Goal: Task Accomplishment & Management: Complete application form

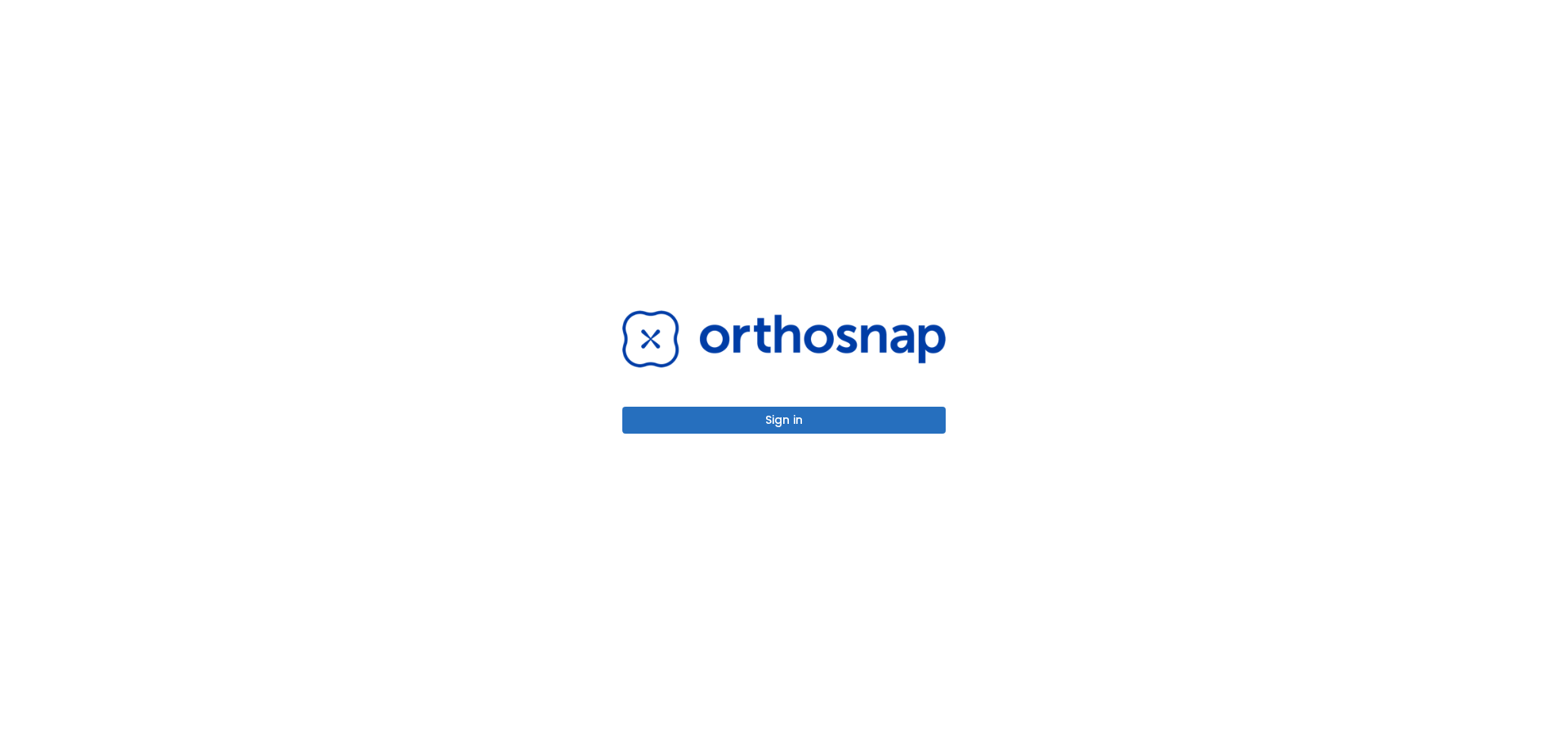
click at [784, 424] on button "Sign in" at bounding box center [784, 419] width 323 height 27
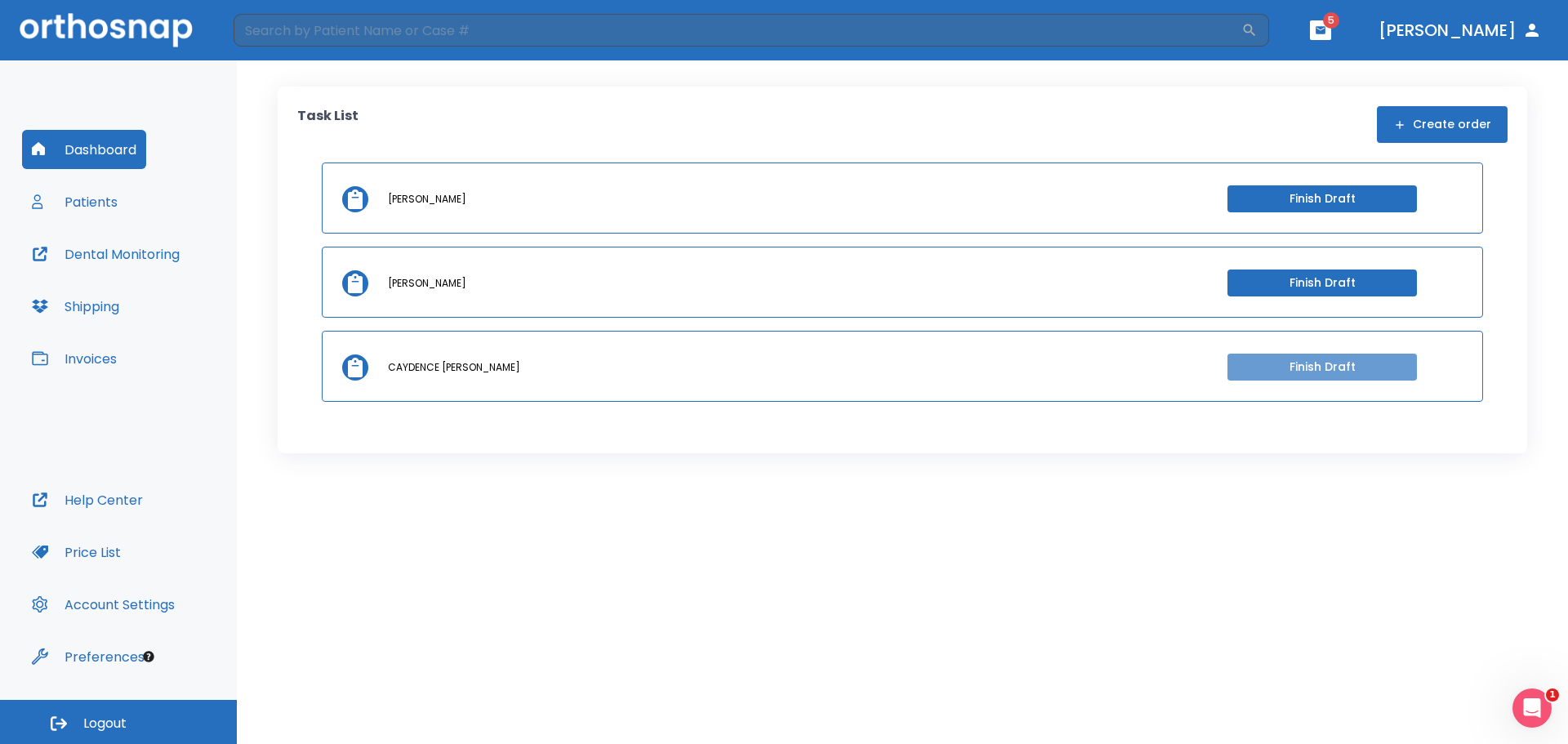
click at [1285, 374] on button "Finish Draft" at bounding box center [1321, 366] width 189 height 27
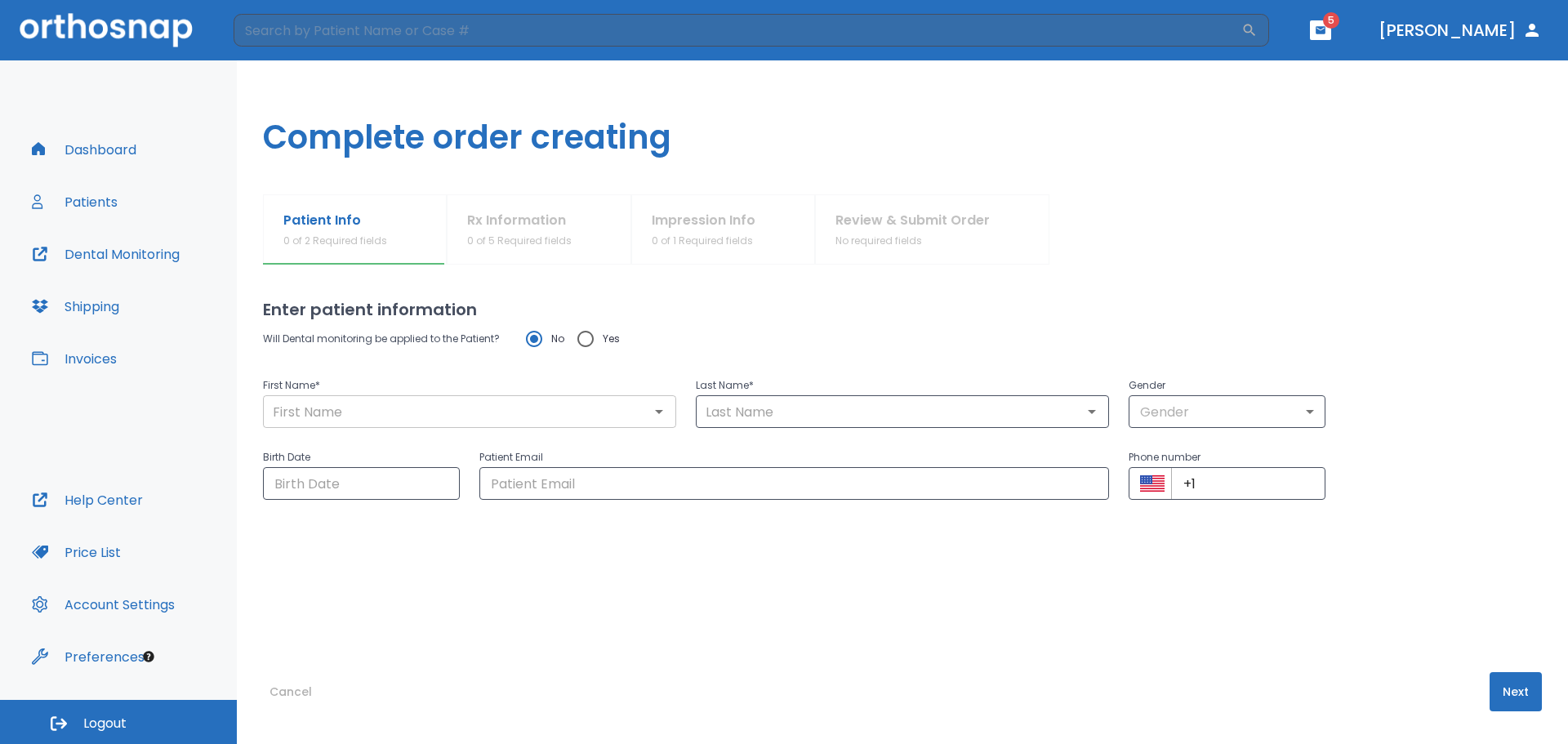
type input "CAYDENCE"
type input "[PERSON_NAME]"
type input "0"
type input "[DATE]"
type input "[EMAIL_ADDRESS][DOMAIN_NAME]"
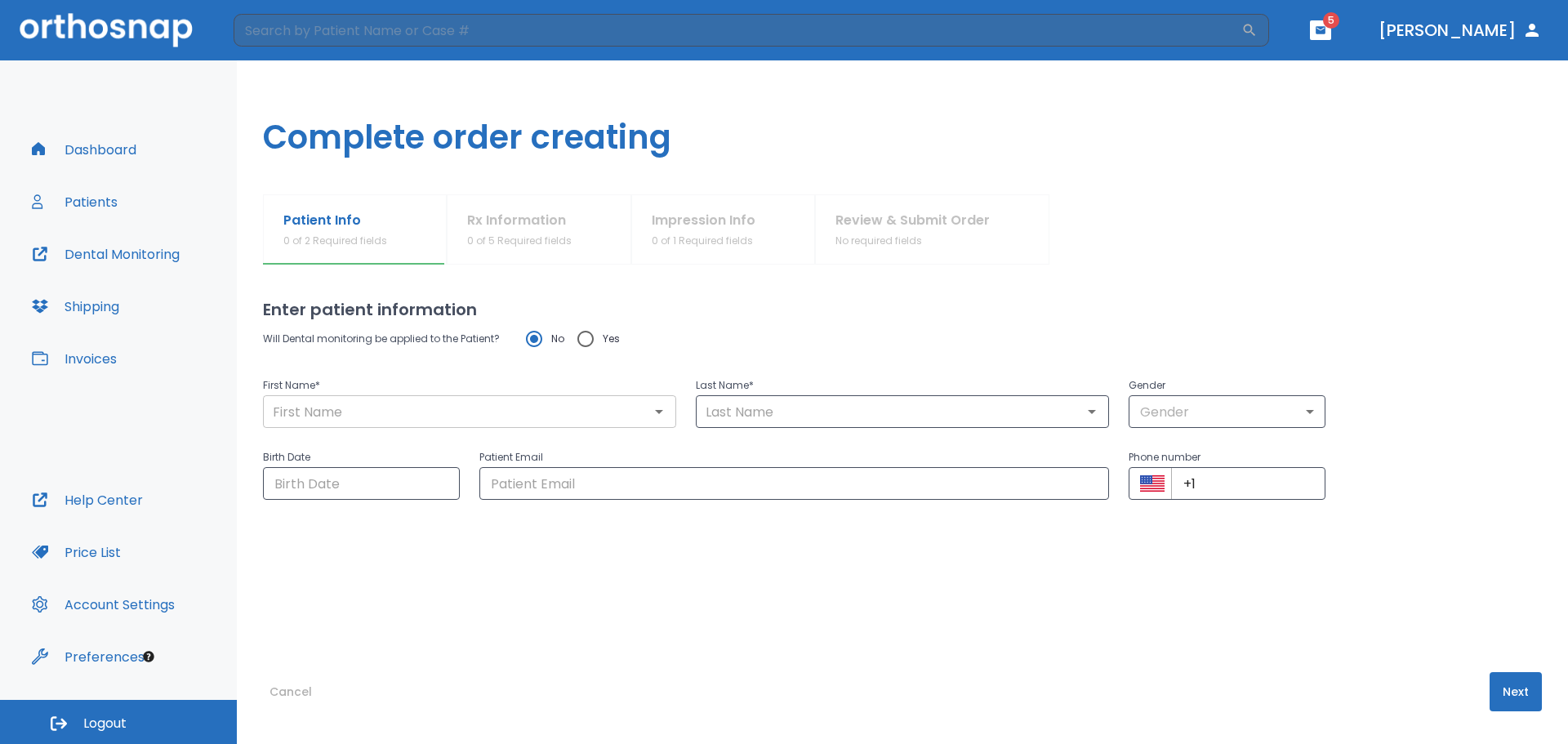
type input "[PHONE_NUMBER]"
radio input "false"
radio input "true"
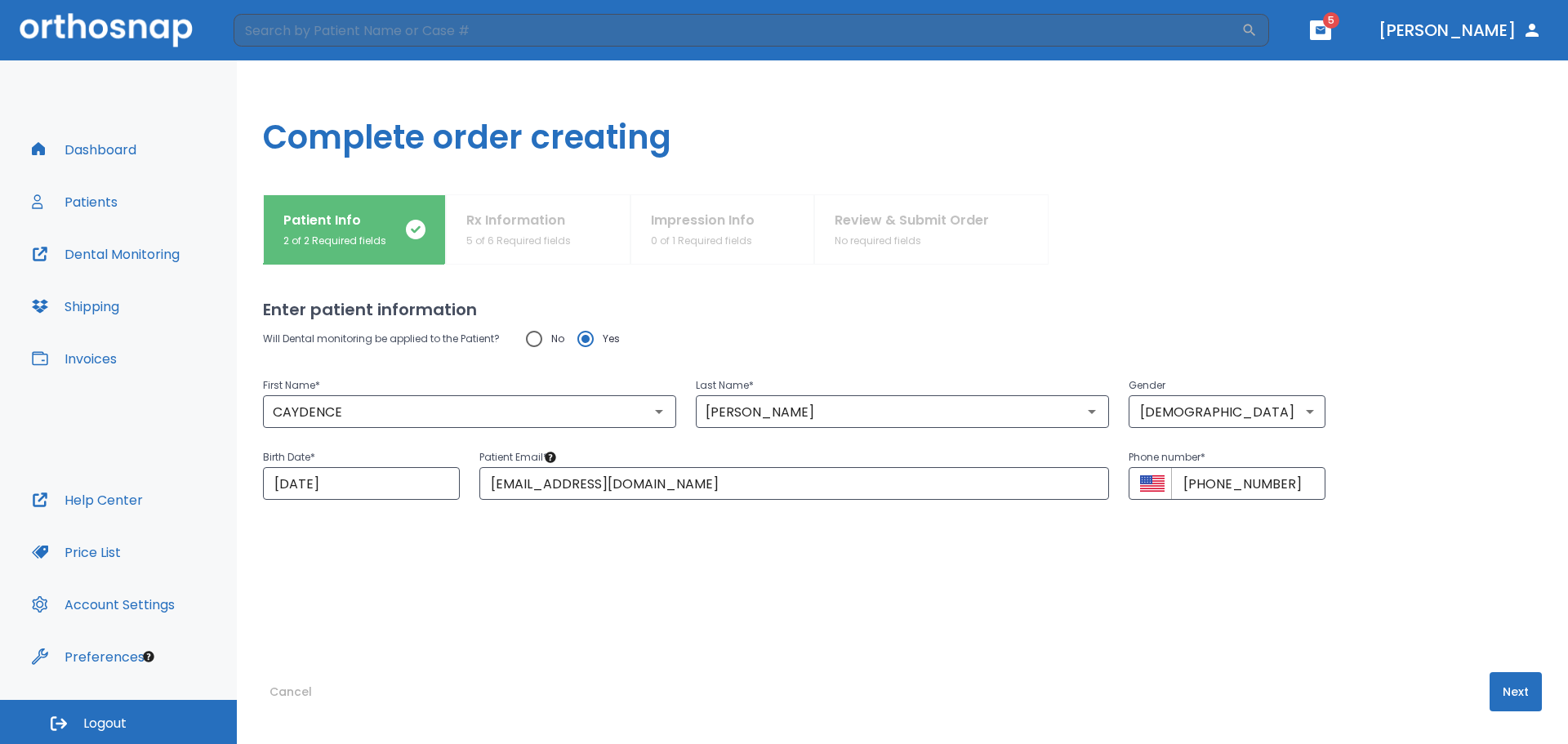
click at [696, 243] on div "Patient Info 2 of 2 Required fields Rx Information 5 of 6 Required fields Impre…" at bounding box center [902, 229] width 1279 height 70
click at [1505, 693] on button "Next" at bounding box center [1515, 691] width 53 height 39
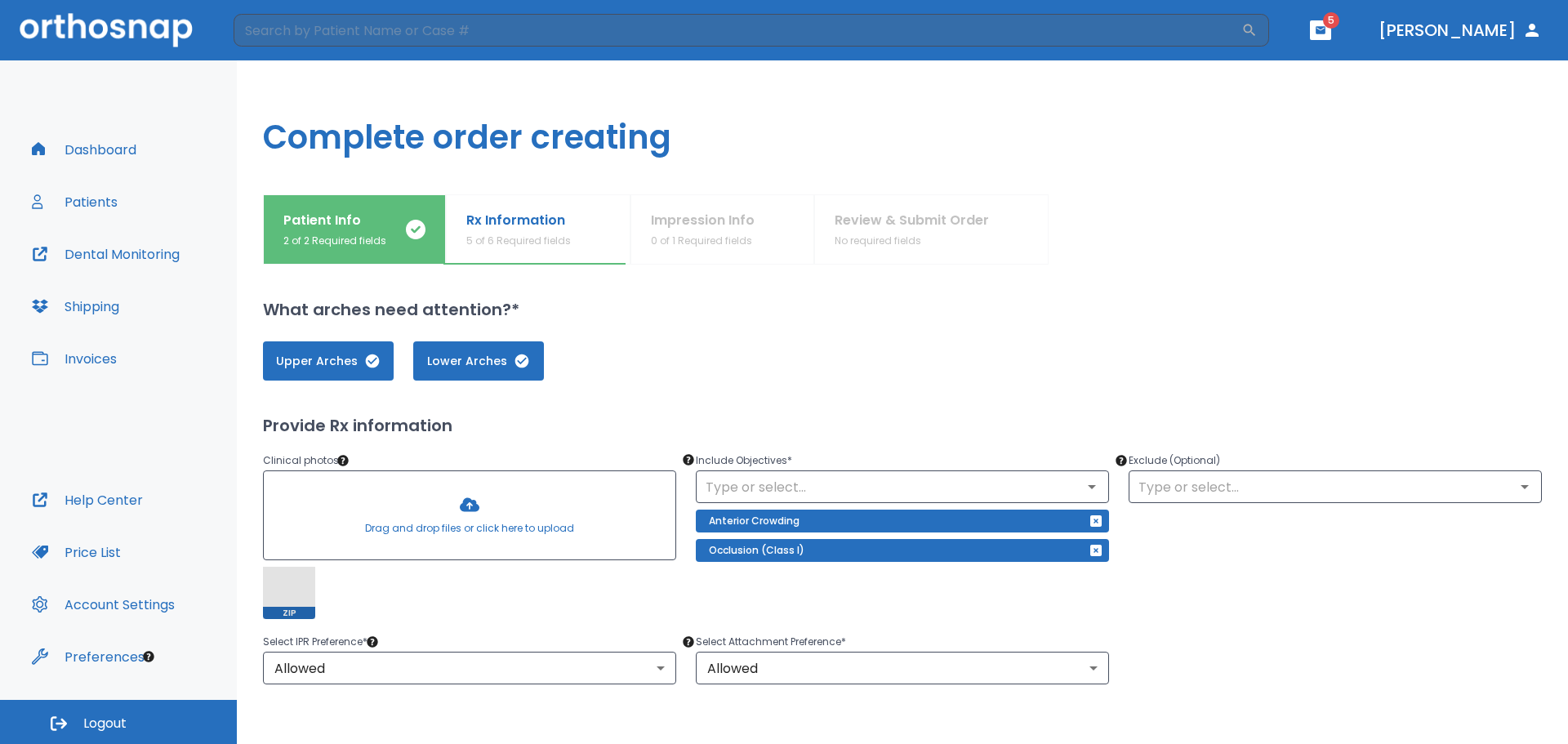
click at [464, 504] on div at bounding box center [470, 514] width 412 height 88
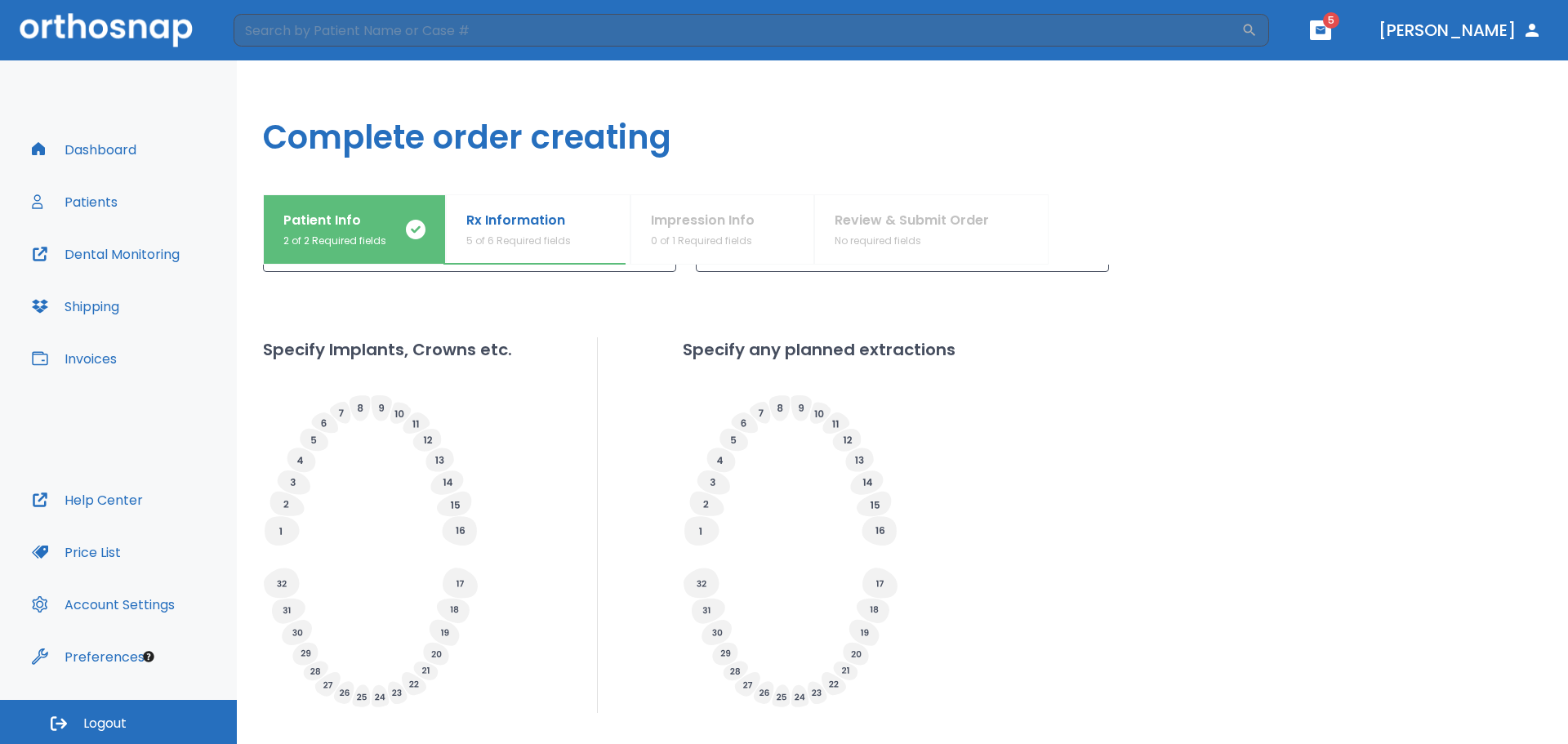
scroll to position [518, 0]
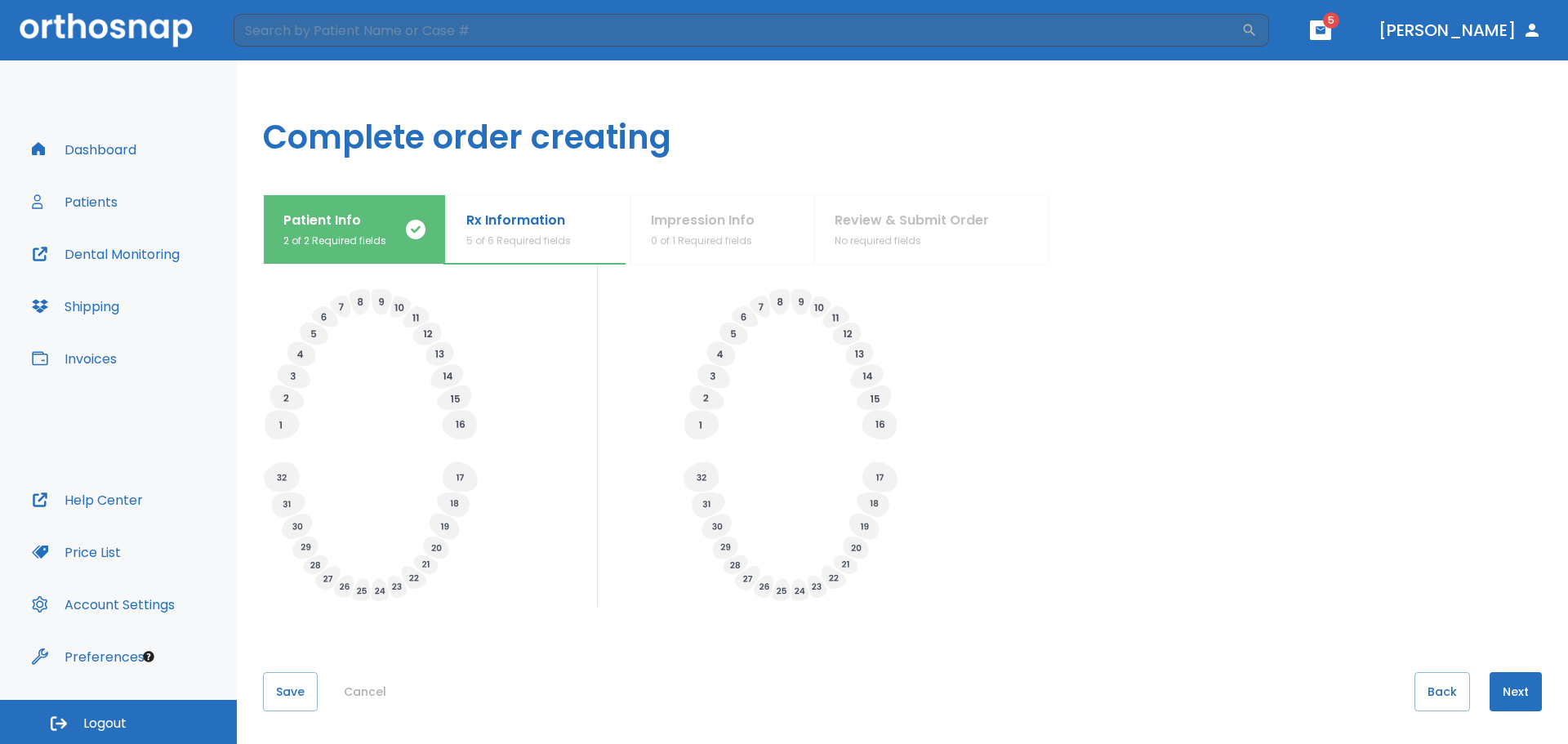
click at [1499, 688] on button "Next" at bounding box center [1515, 691] width 53 height 39
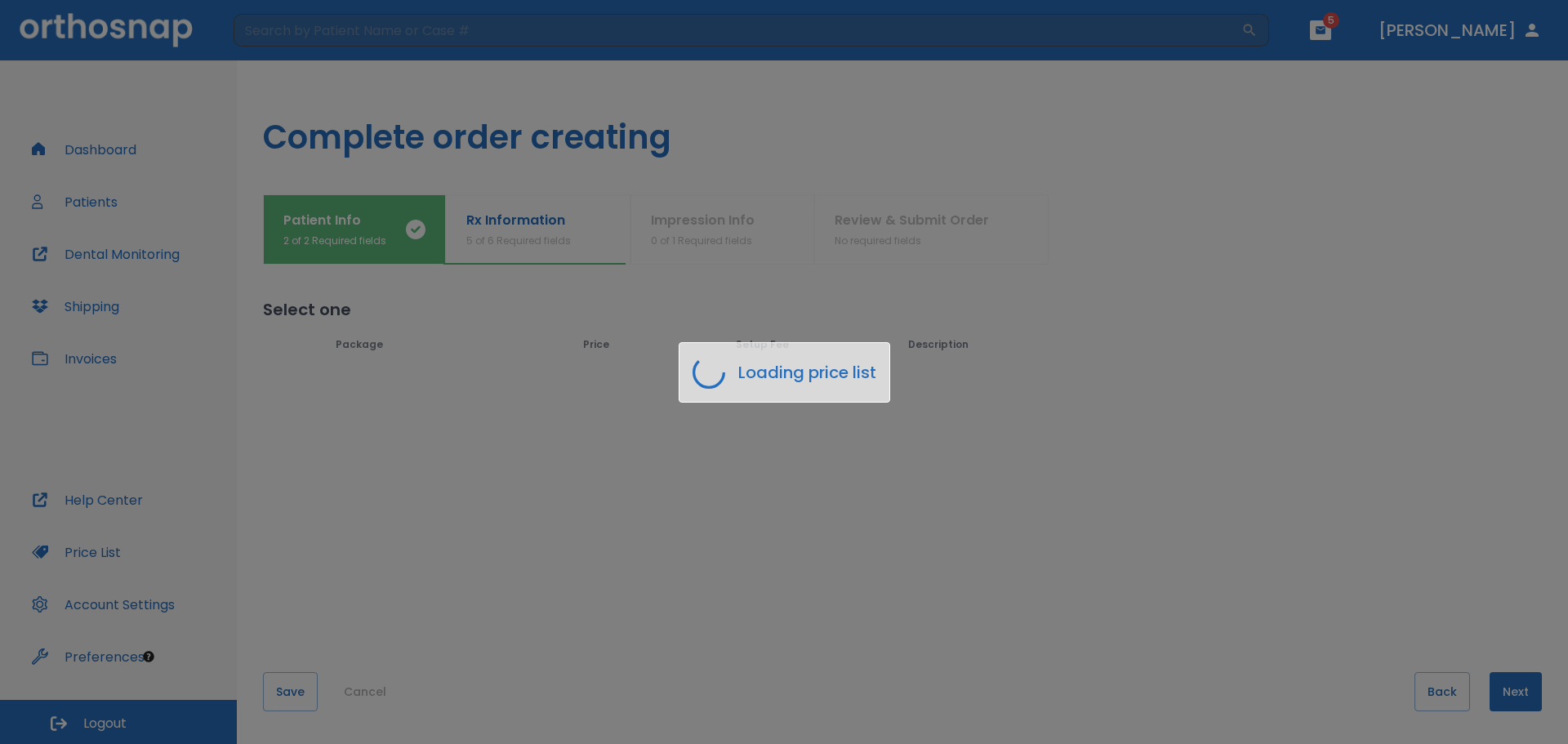
scroll to position [0, 0]
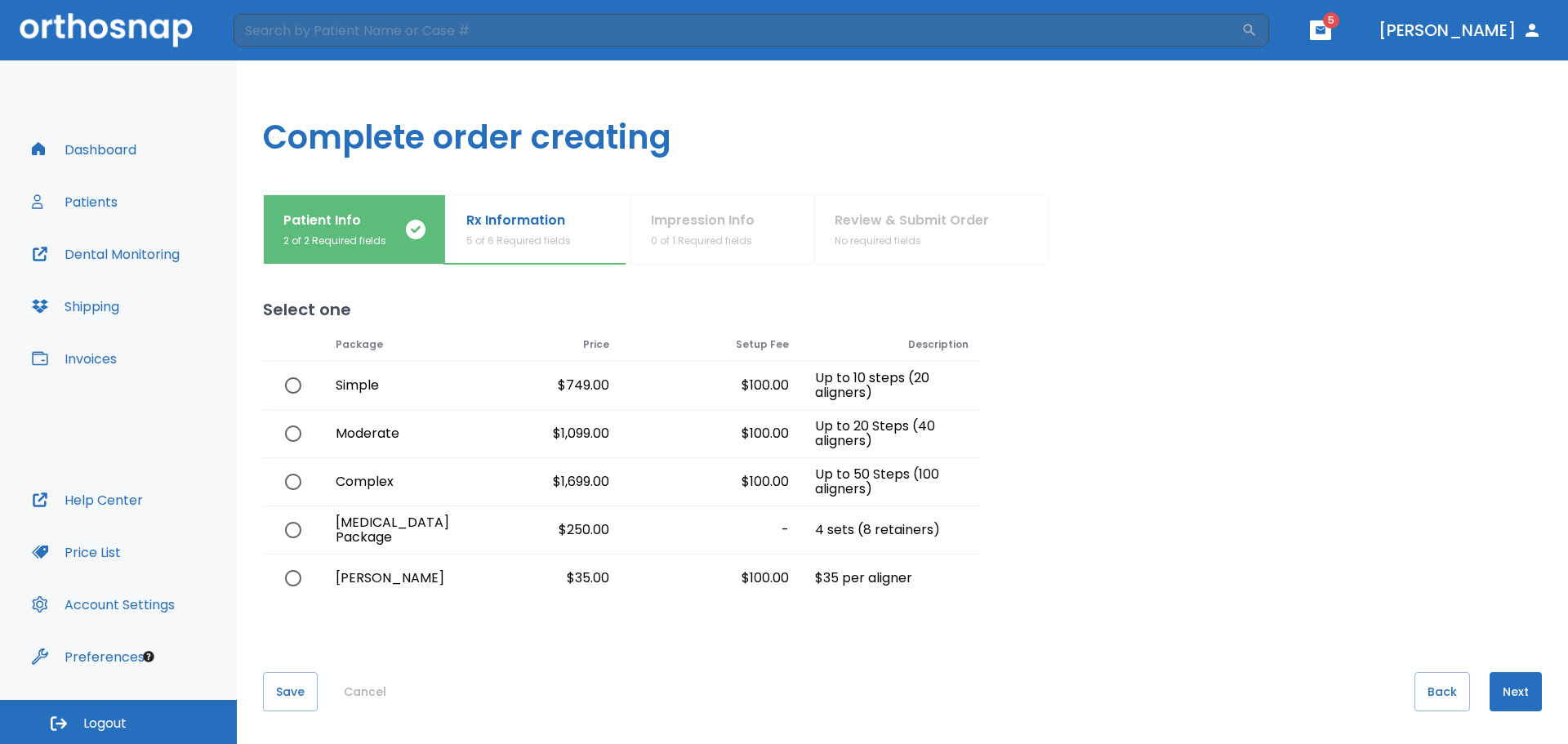
drag, startPoint x: 1499, startPoint y: 688, endPoint x: 1304, endPoint y: 540, distance: 244.8
click at [1304, 540] on div "Select one Loading price list Package Price Setup Fee Description Simple $749.0…" at bounding box center [902, 503] width 1279 height 479
click at [291, 432] on input "radio" at bounding box center [293, 433] width 34 height 34
radio input "true"
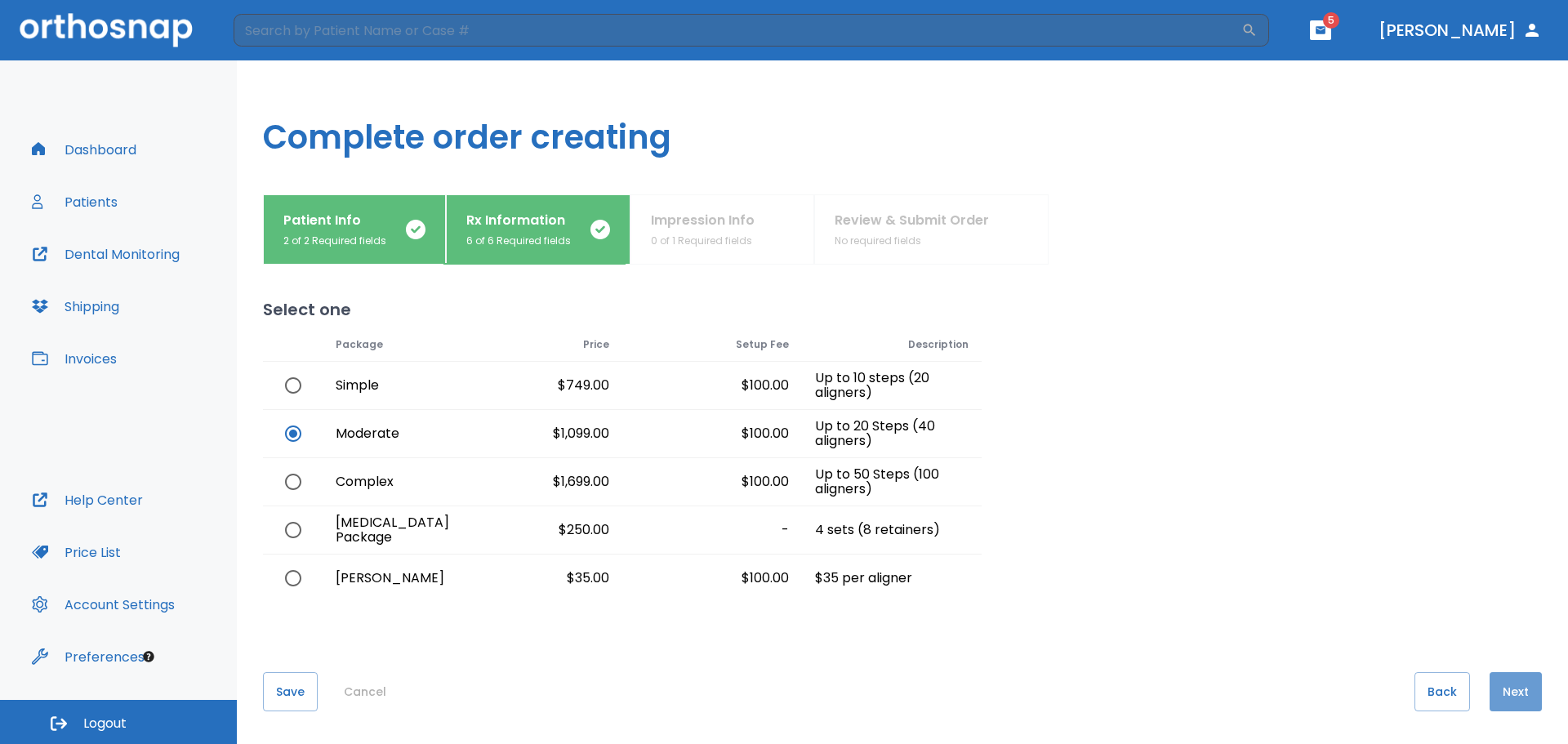
click at [1501, 678] on button "Next" at bounding box center [1515, 691] width 53 height 39
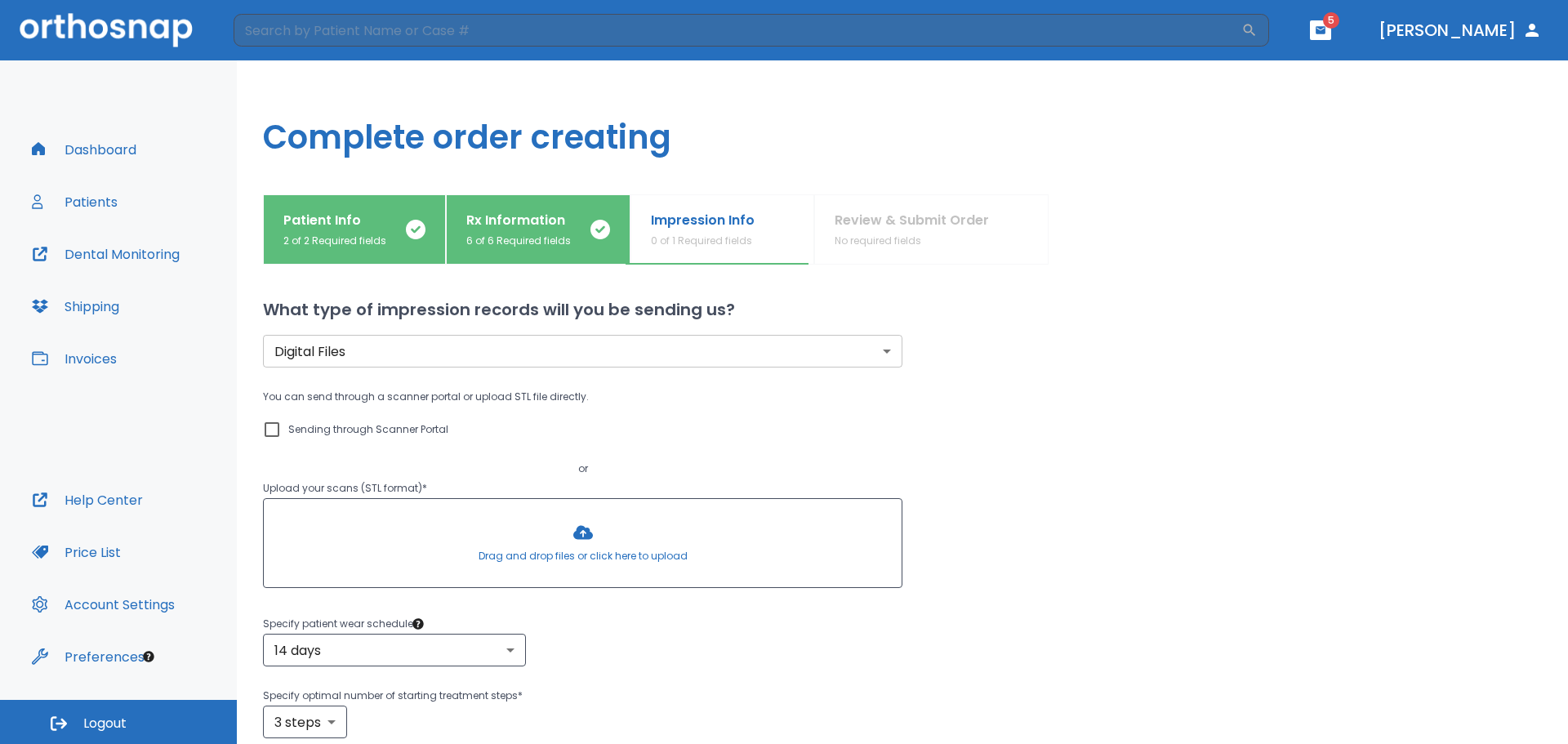
click at [574, 535] on div at bounding box center [583, 542] width 638 height 88
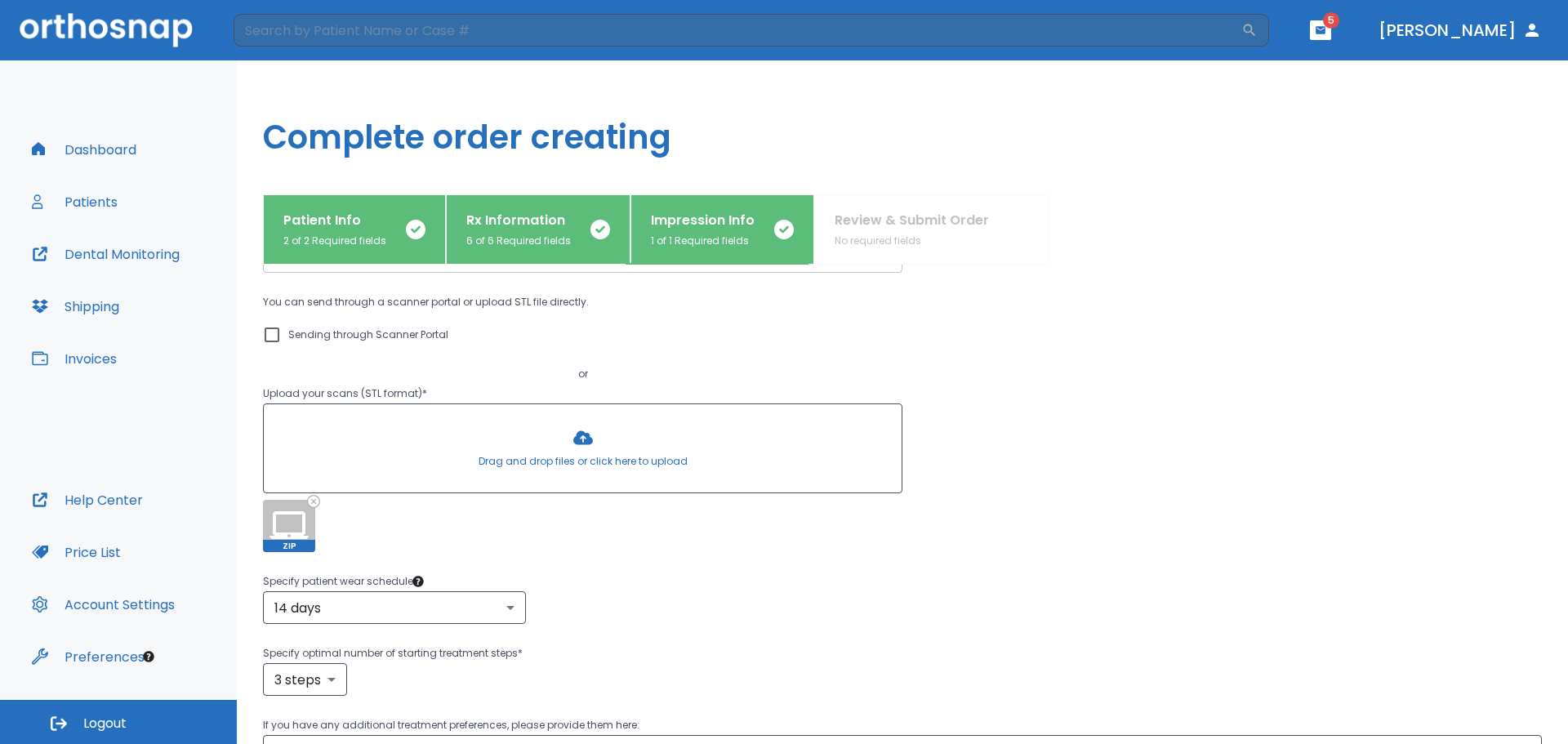
scroll to position [245, 0]
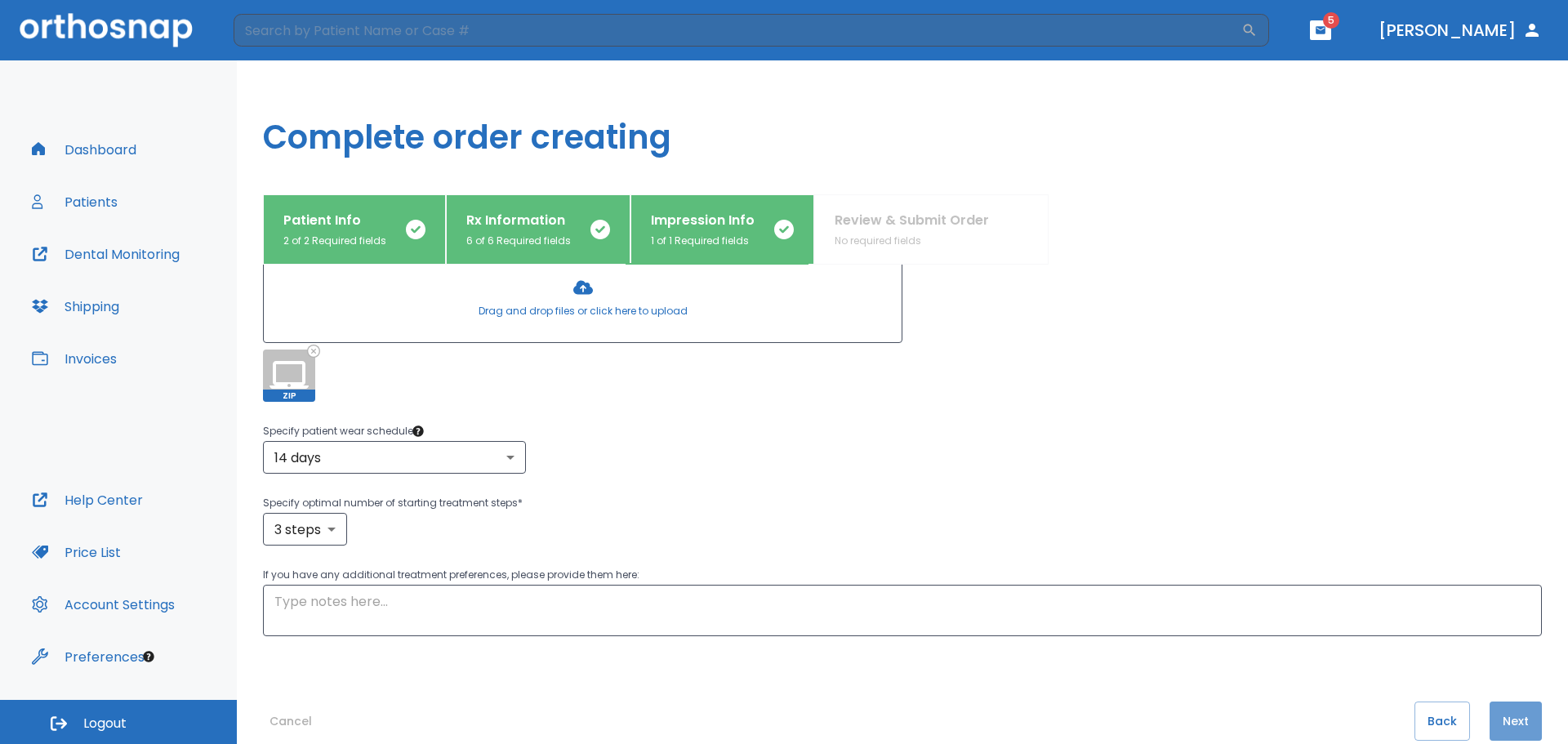
click at [1516, 720] on button "Next" at bounding box center [1515, 721] width 53 height 39
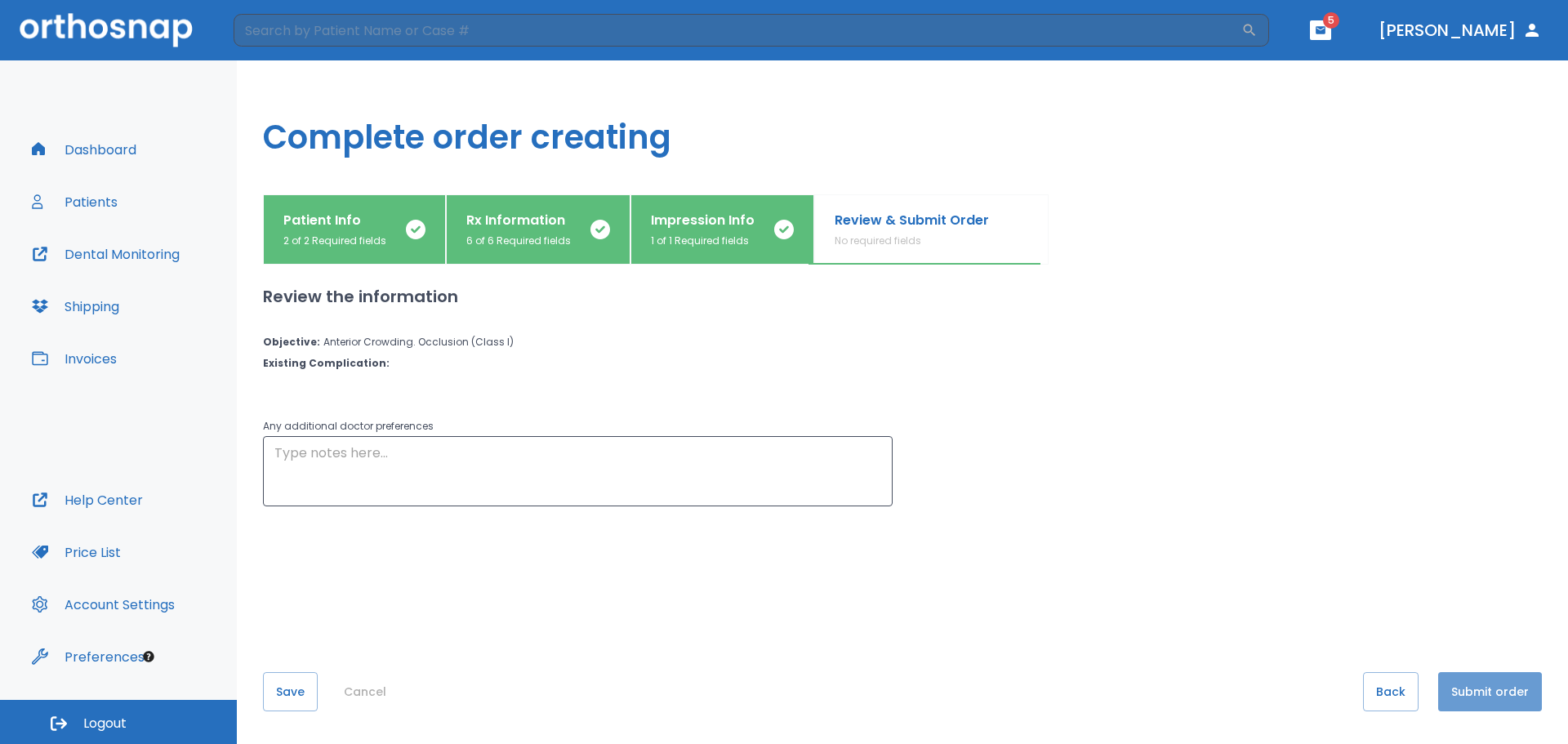
click at [1465, 704] on button "Submit order" at bounding box center [1490, 691] width 103 height 39
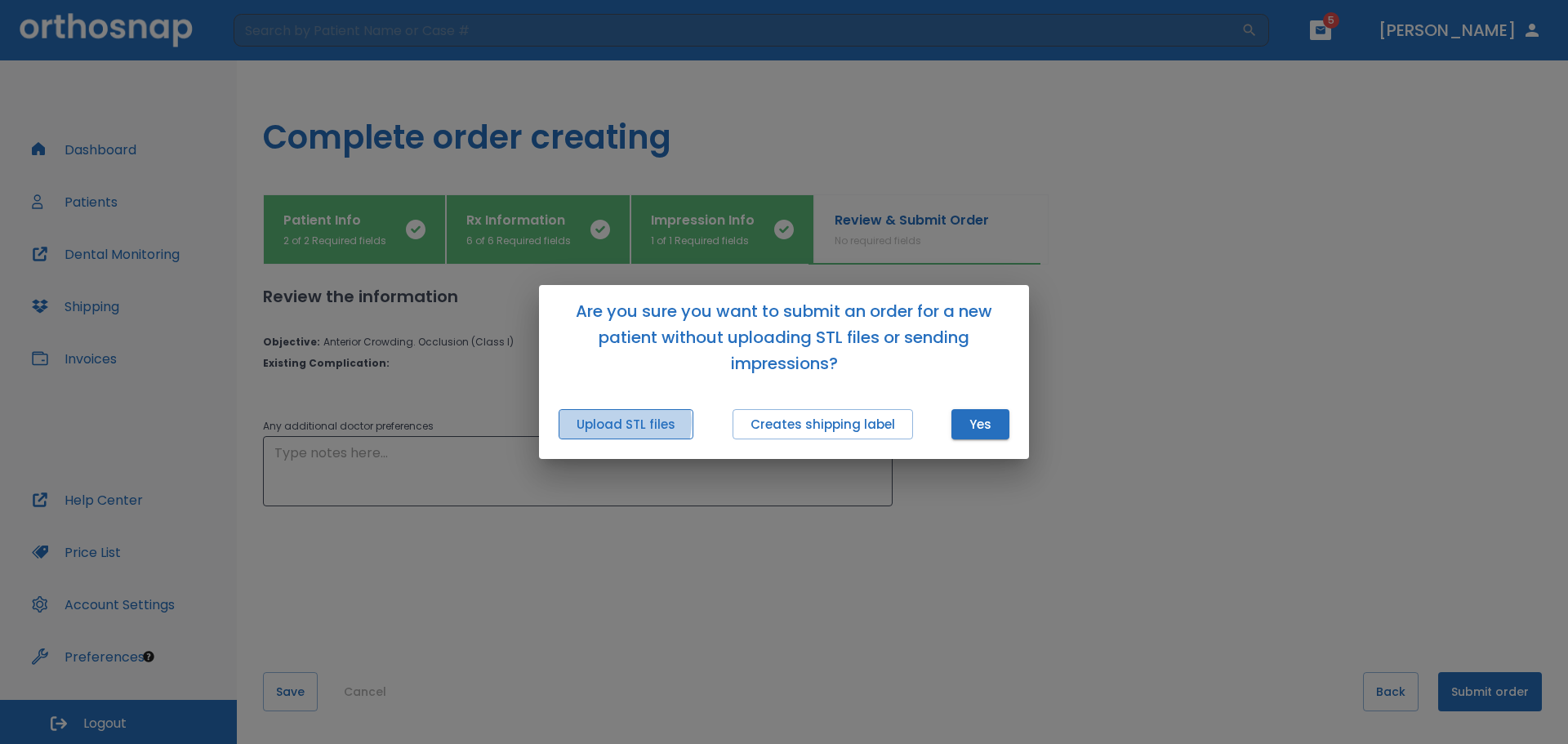
click at [616, 422] on button "Upload STL files" at bounding box center [626, 424] width 135 height 30
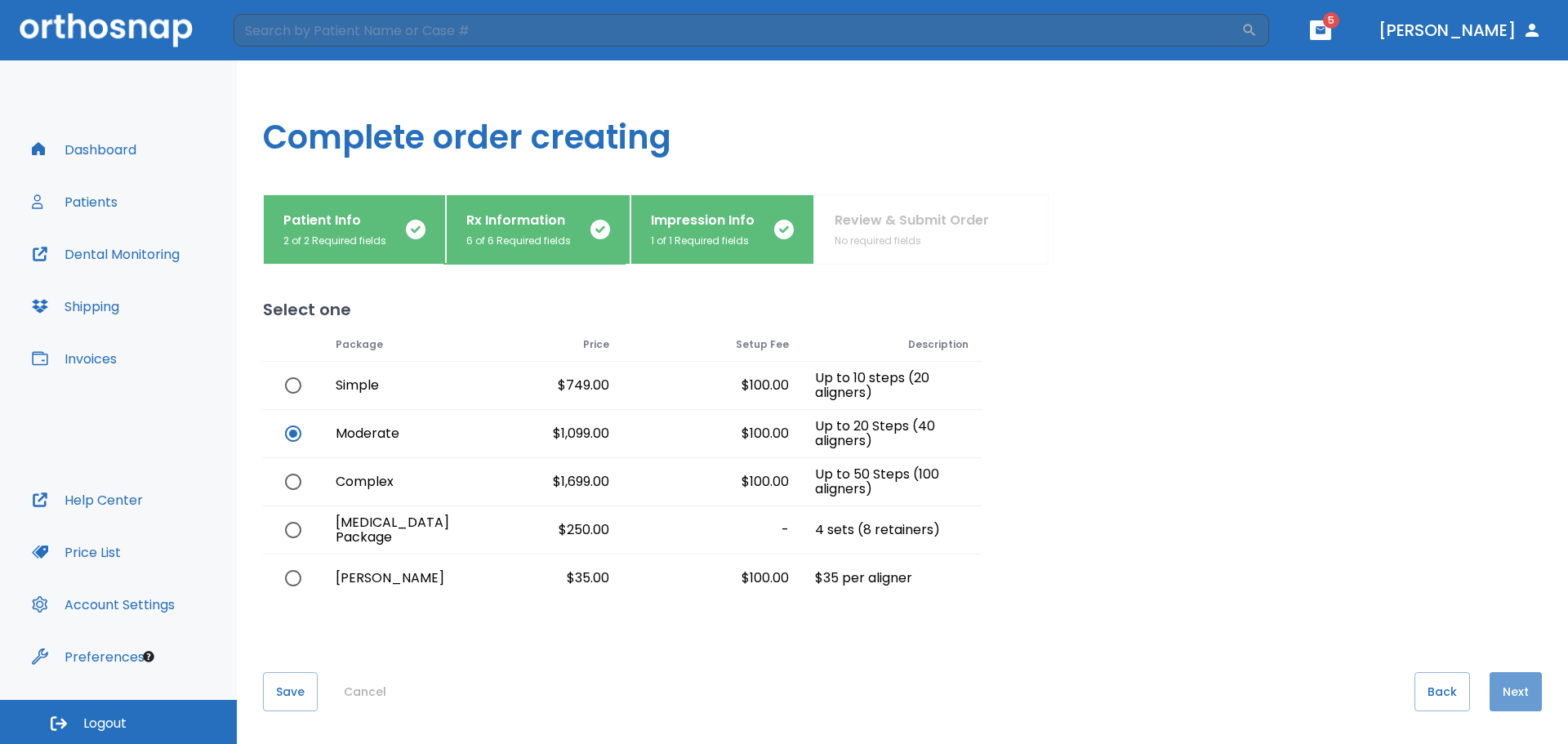
click at [1514, 695] on button "Next" at bounding box center [1515, 691] width 53 height 39
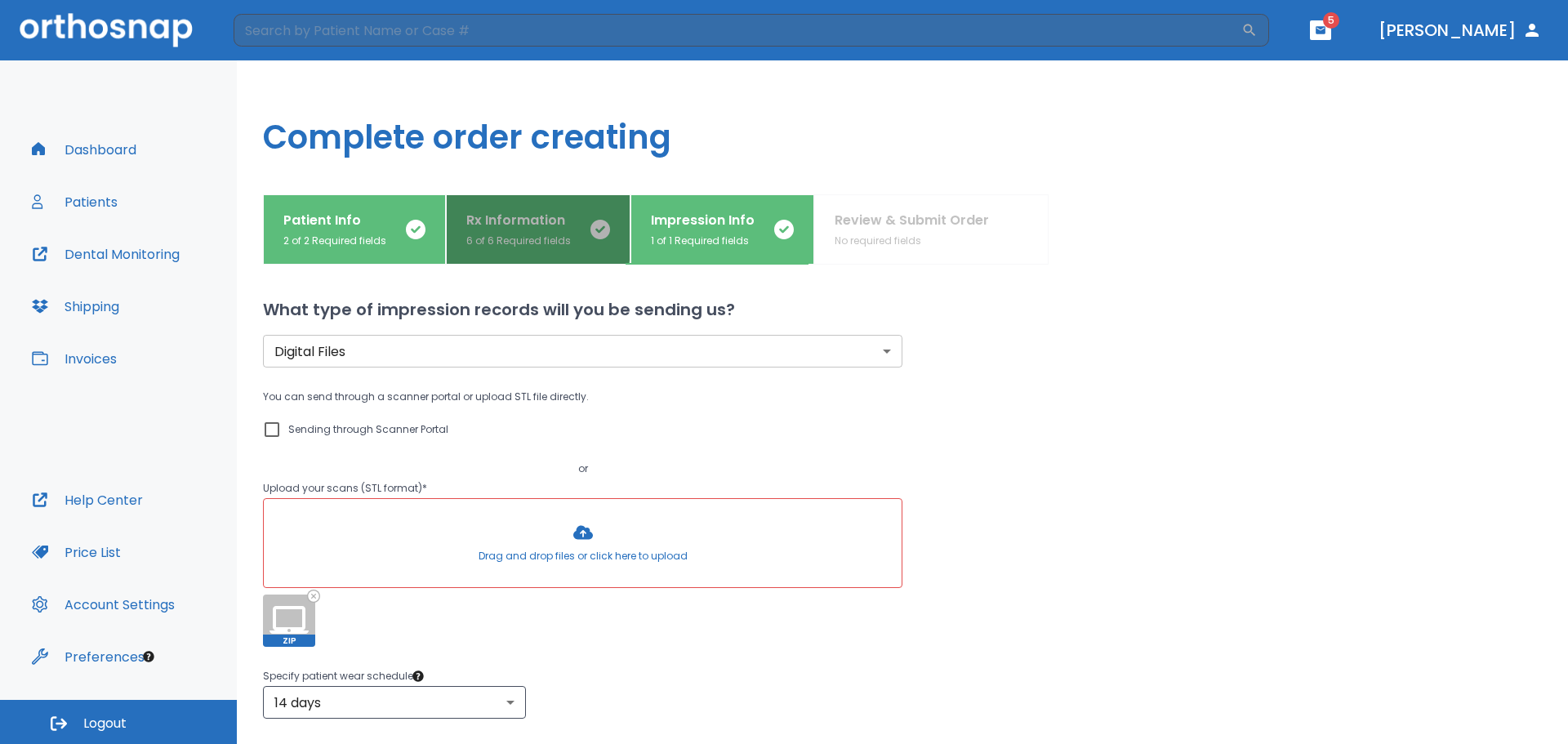
click at [500, 219] on p "Rx Information" at bounding box center [518, 220] width 104 height 19
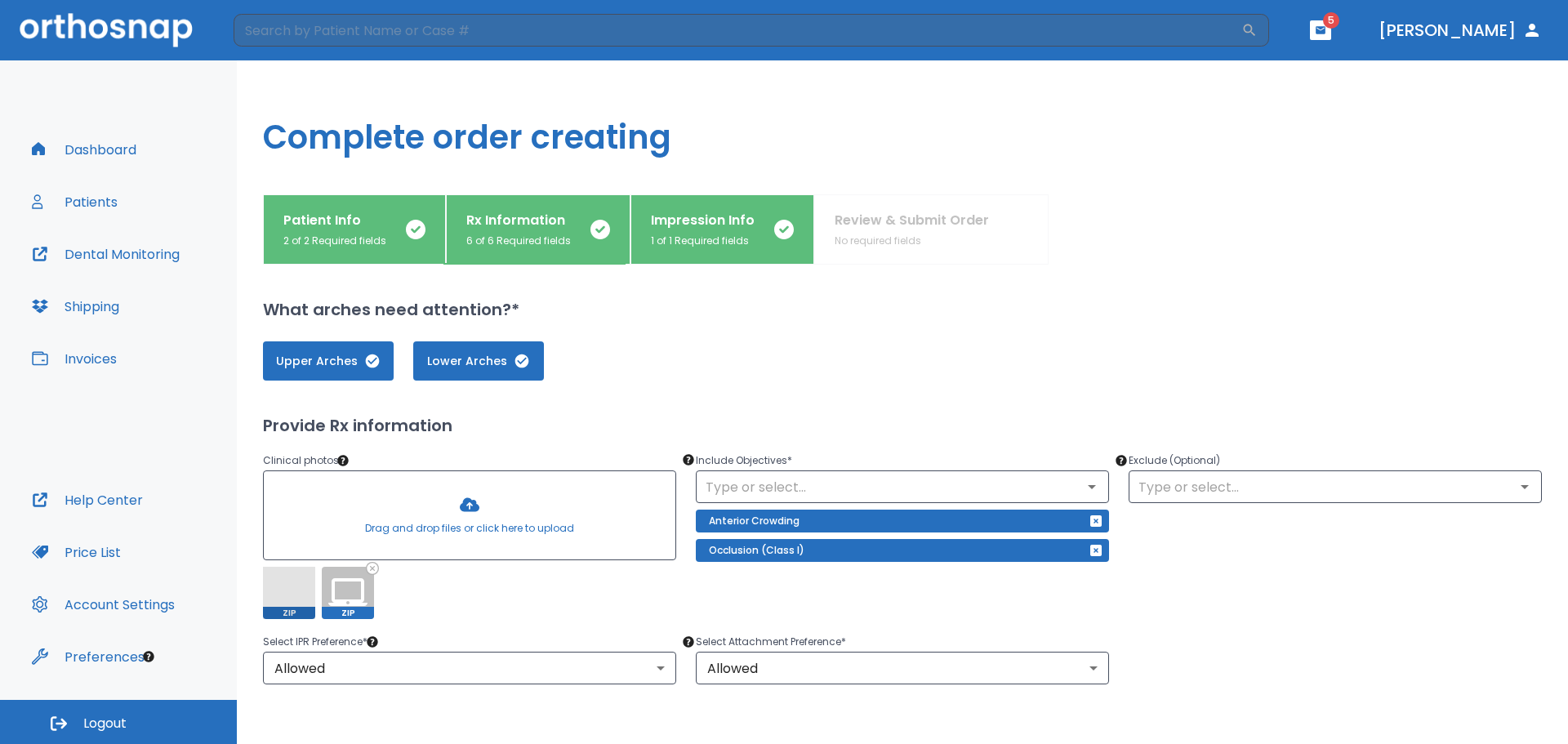
click at [285, 600] on span at bounding box center [289, 593] width 53 height 53
click at [282, 614] on span at bounding box center [289, 593] width 53 height 53
click at [290, 589] on span at bounding box center [289, 593] width 53 height 53
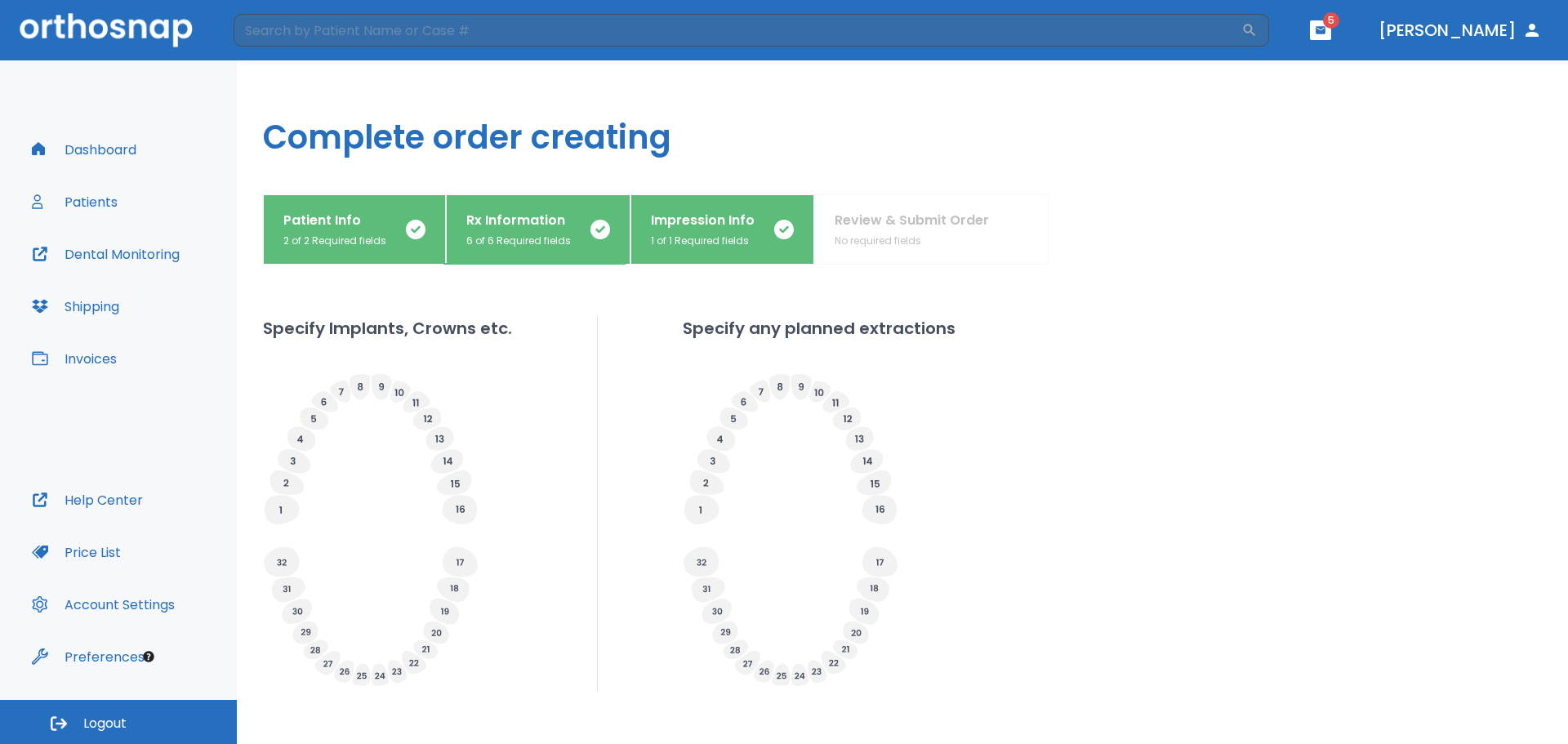
scroll to position [518, 0]
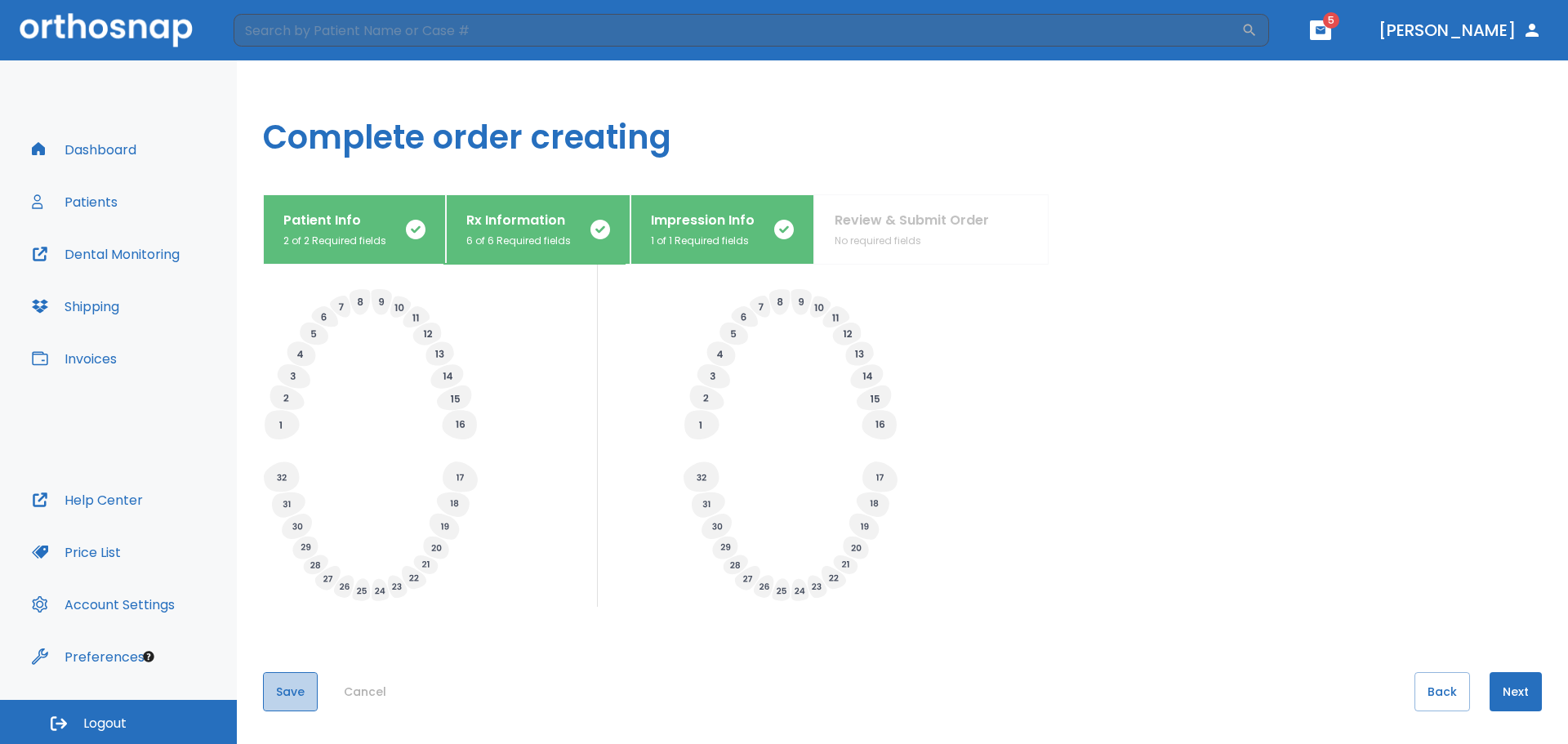
click at [297, 690] on button "Save" at bounding box center [290, 691] width 54 height 39
click at [292, 709] on button "Save" at bounding box center [290, 691] width 54 height 39
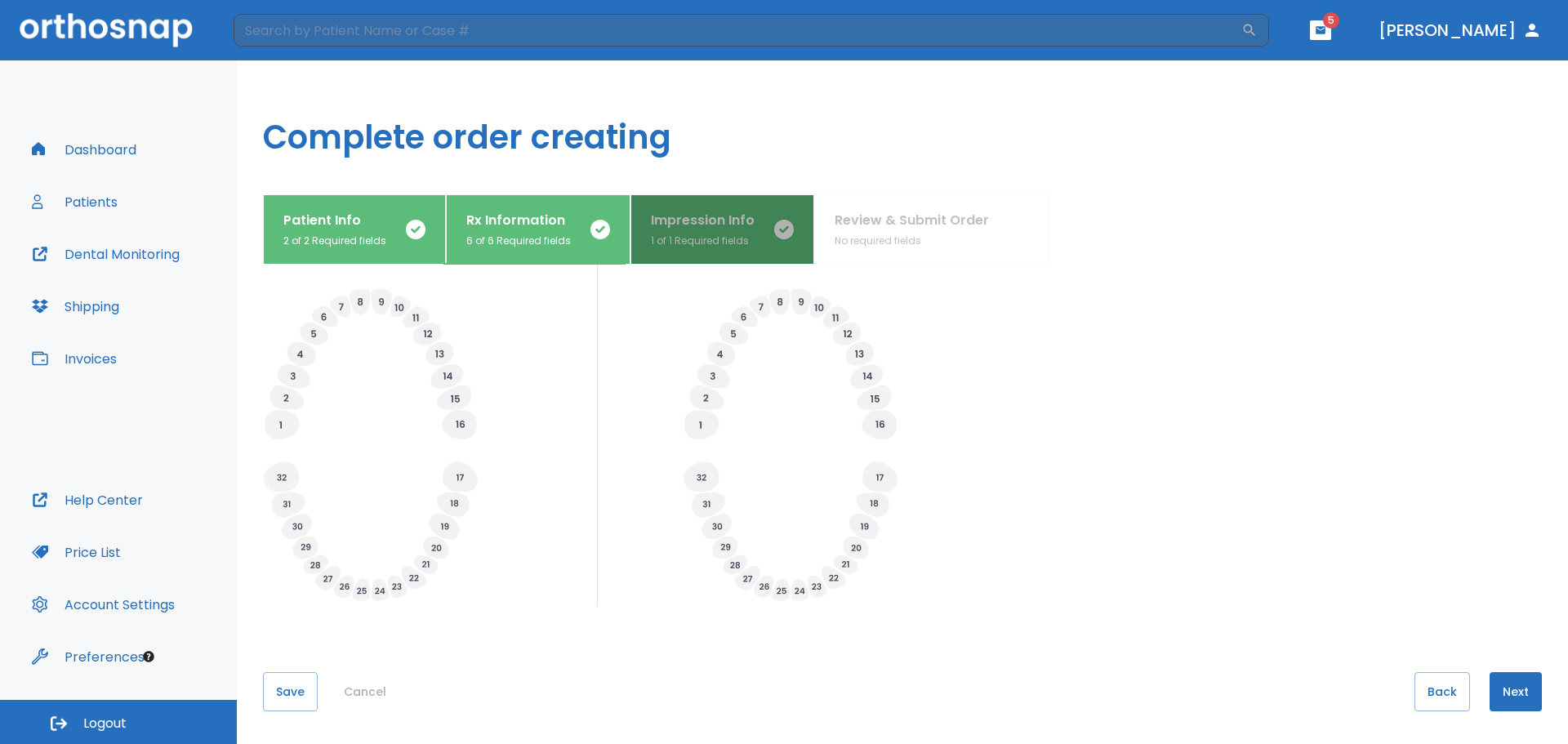
click at [707, 229] on p "Impression Info" at bounding box center [703, 220] width 103 height 19
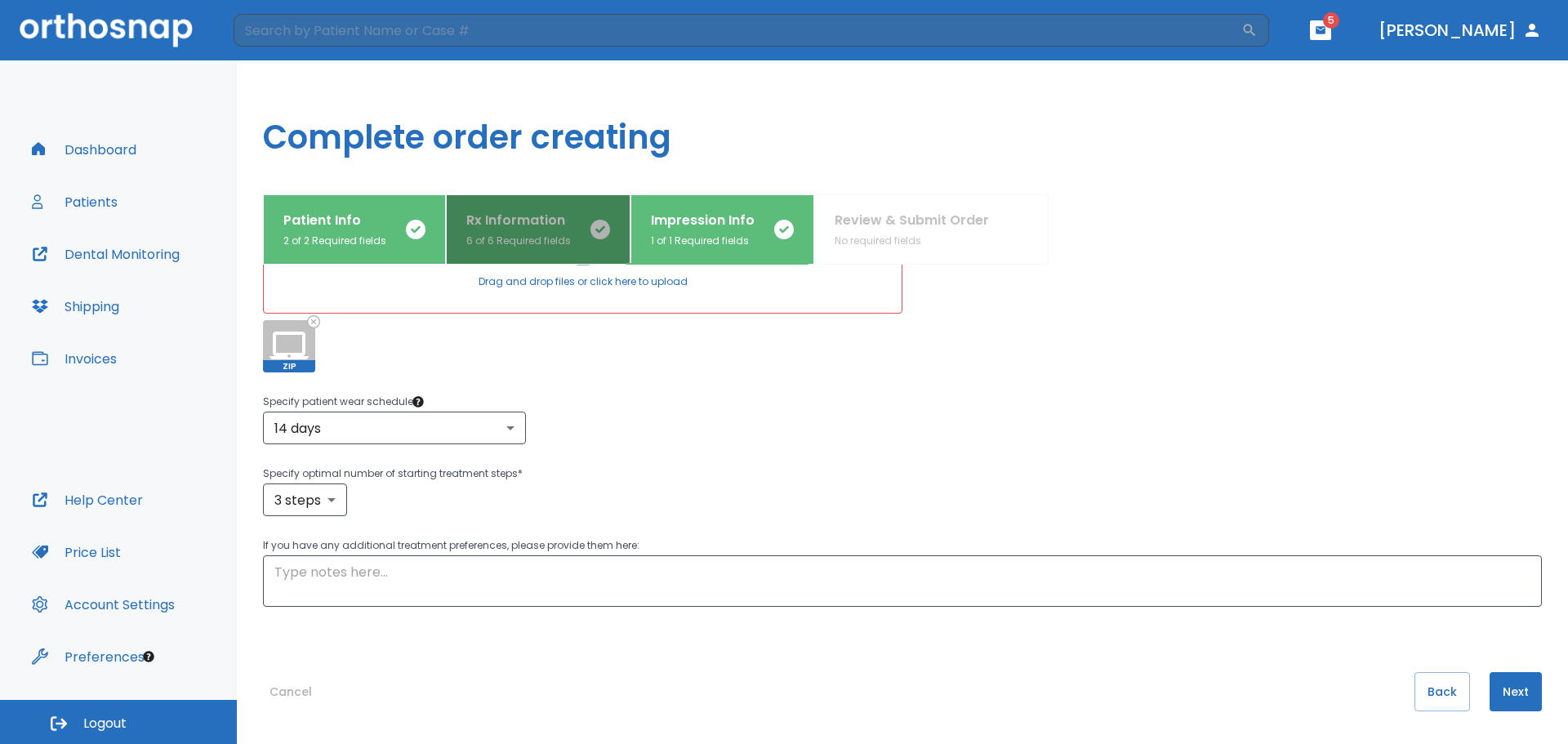
click at [519, 228] on p "Rx Information" at bounding box center [518, 220] width 104 height 19
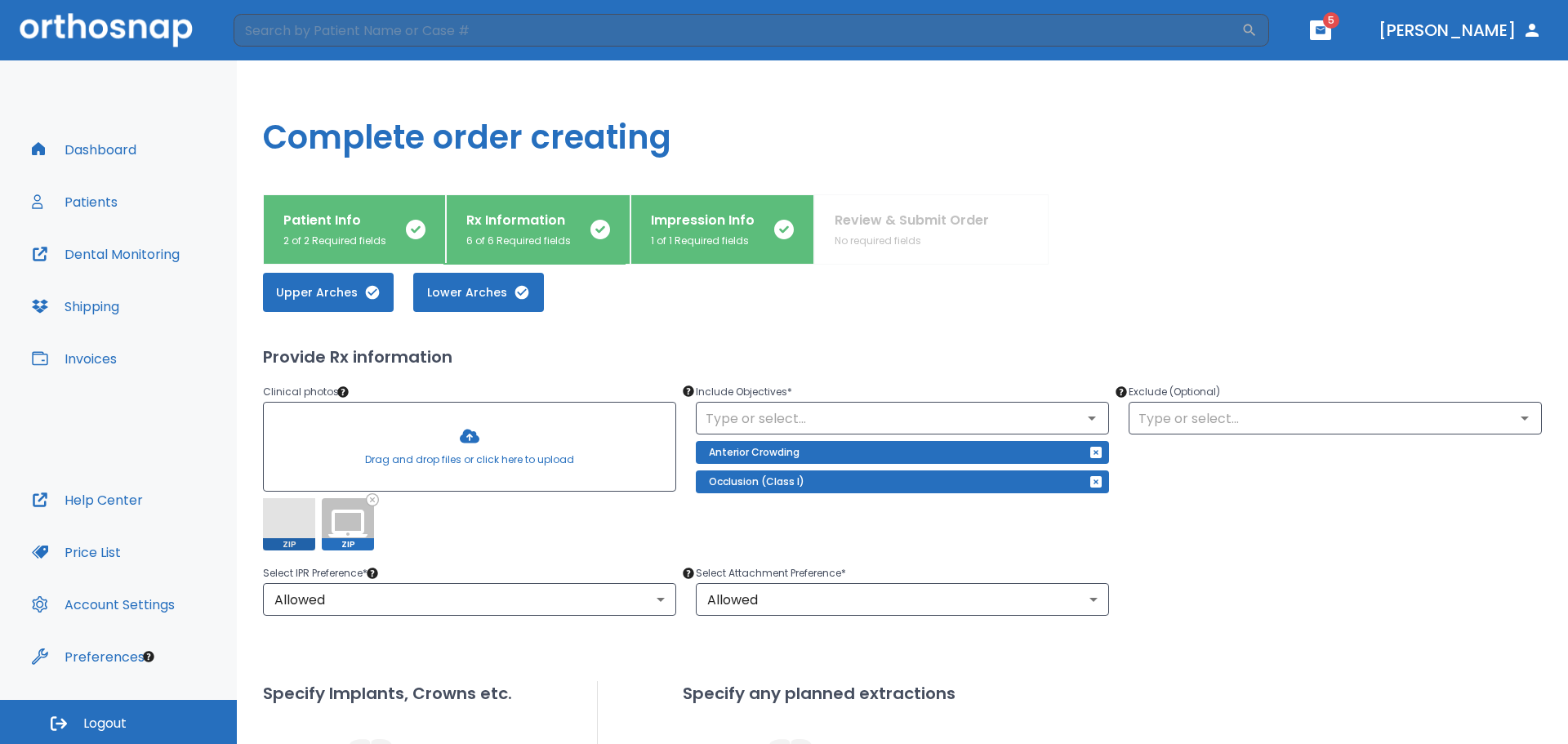
scroll to position [29, 0]
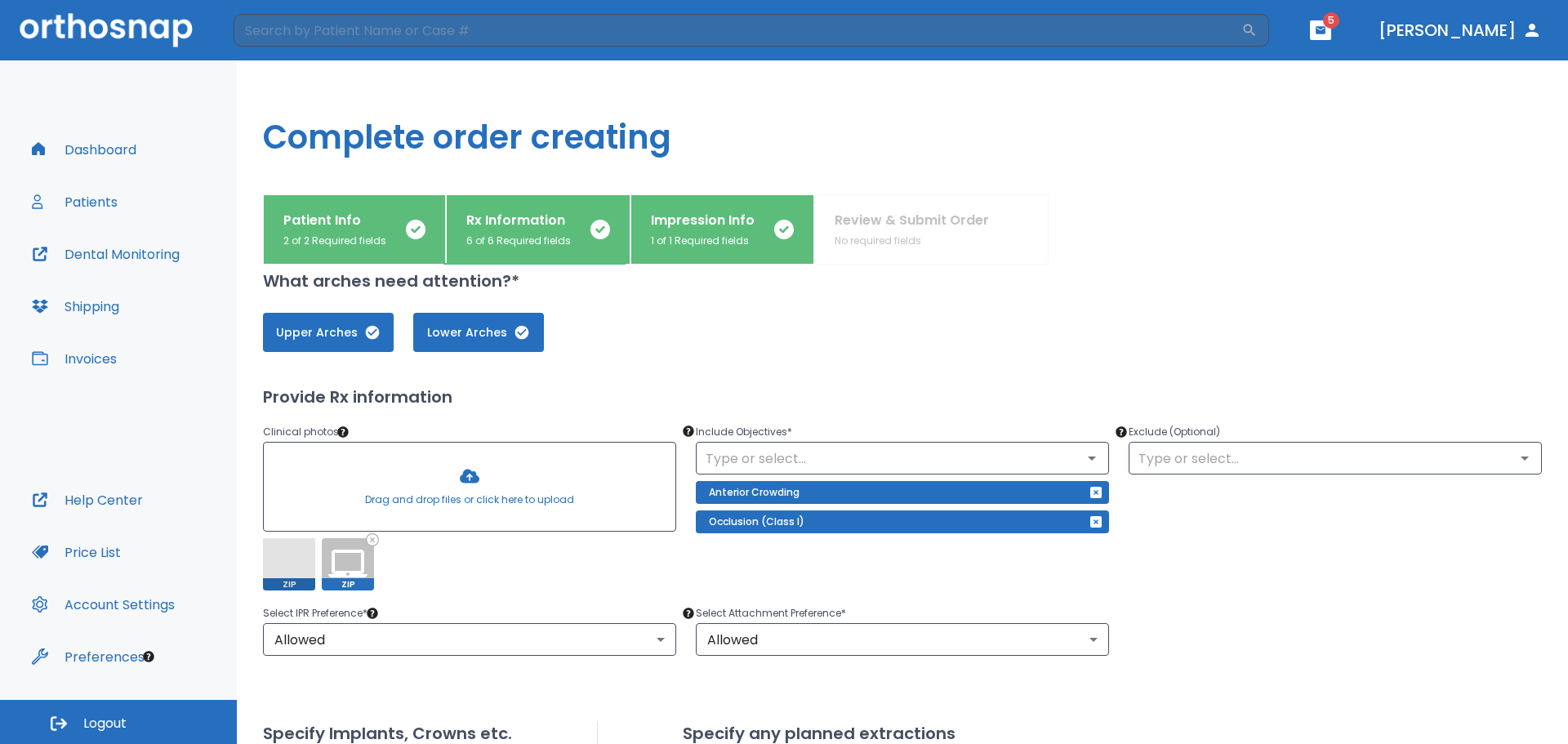
click at [470, 475] on div at bounding box center [470, 486] width 412 height 88
click at [466, 470] on div at bounding box center [470, 486] width 412 height 88
click at [466, 471] on div at bounding box center [470, 486] width 412 height 88
click at [301, 565] on span at bounding box center [289, 564] width 53 height 53
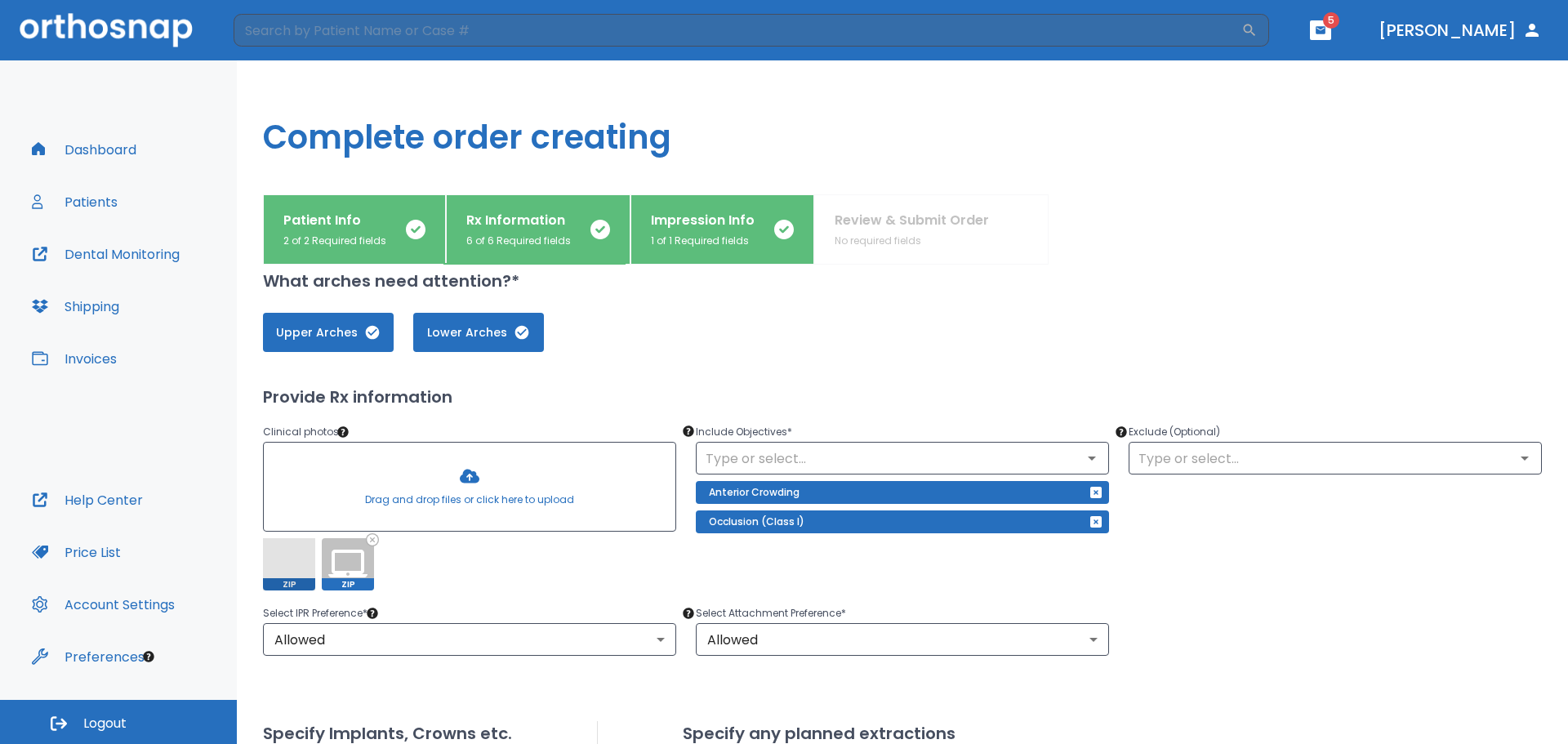
click at [293, 584] on span at bounding box center [289, 564] width 53 height 53
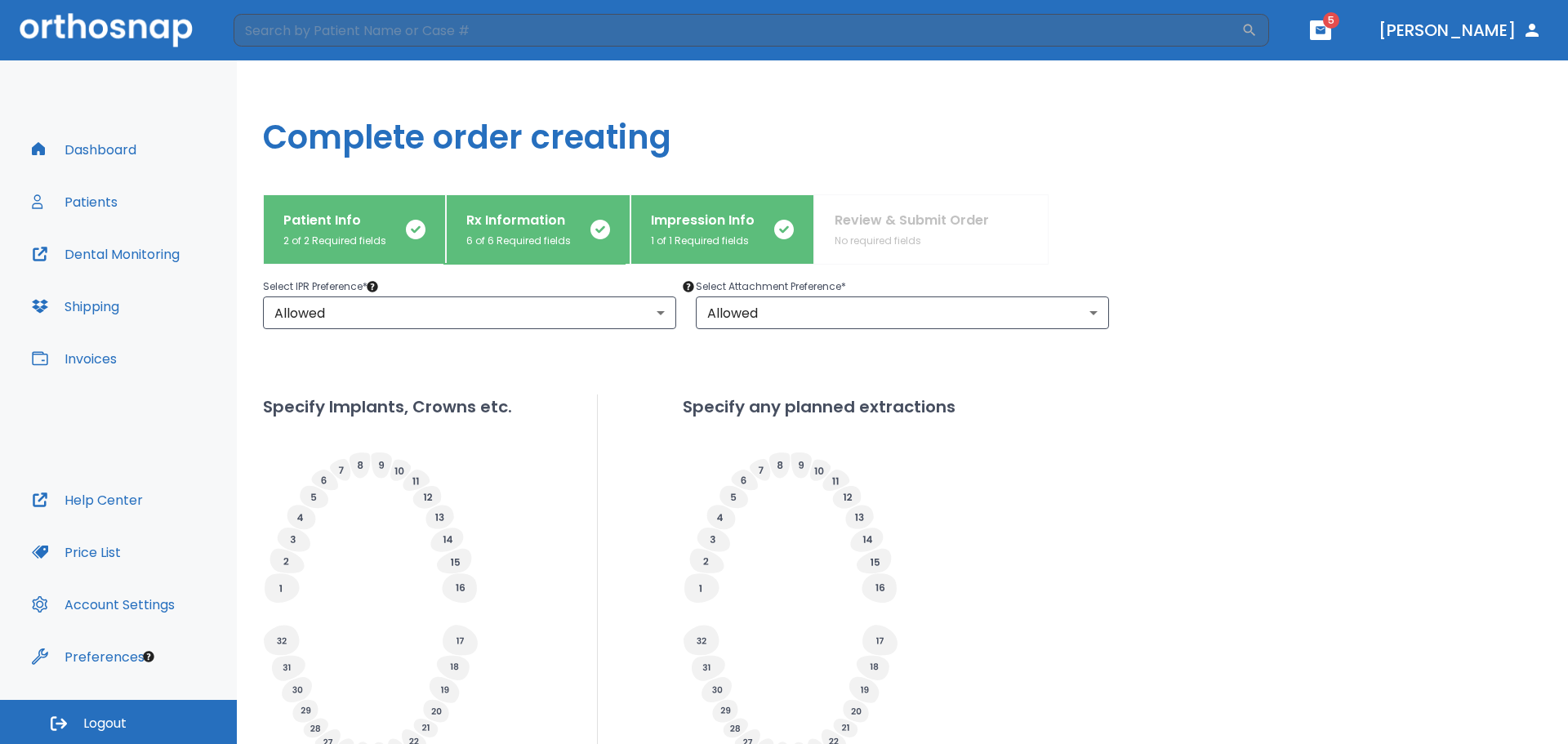
scroll to position [518, 0]
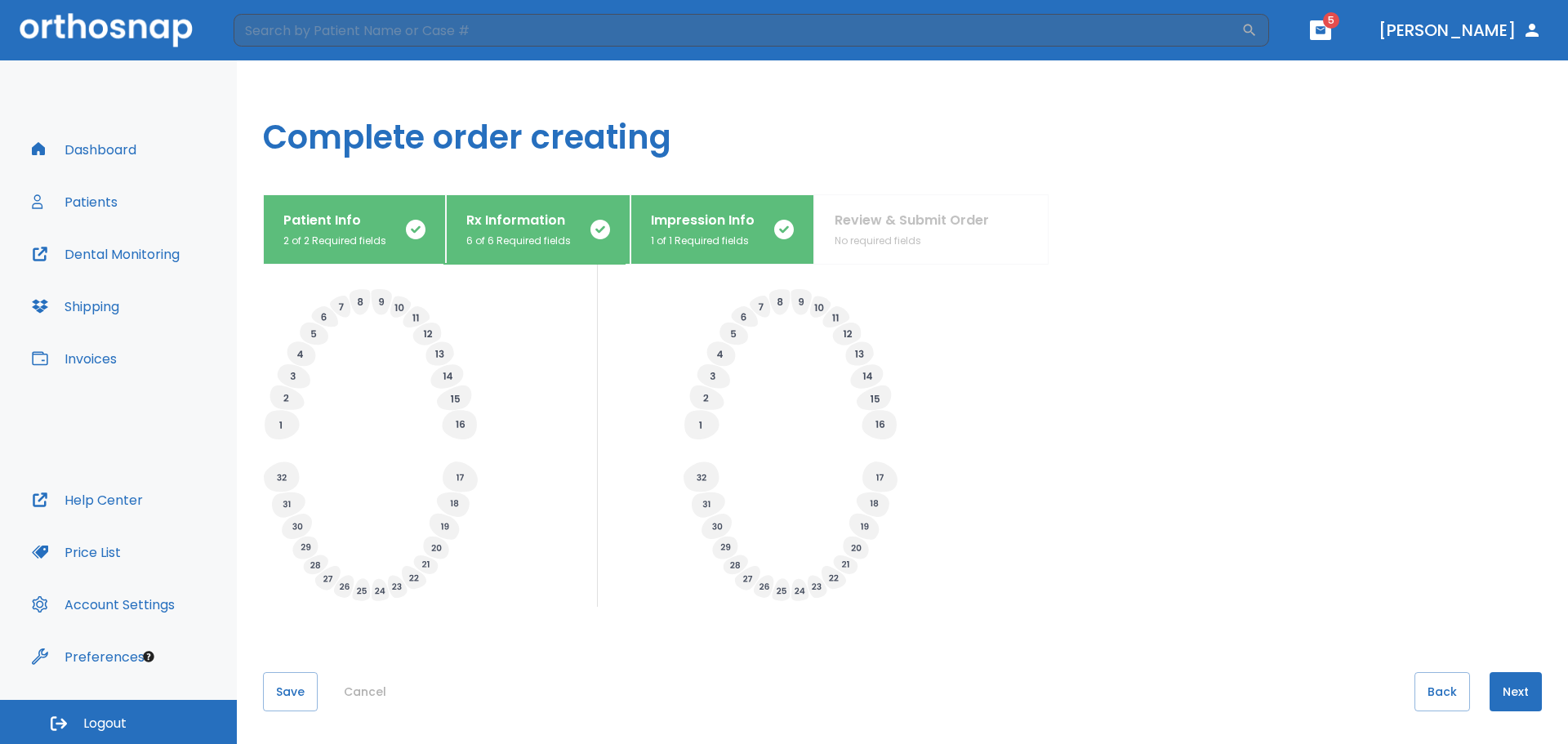
click at [1502, 679] on button "Next" at bounding box center [1515, 691] width 53 height 39
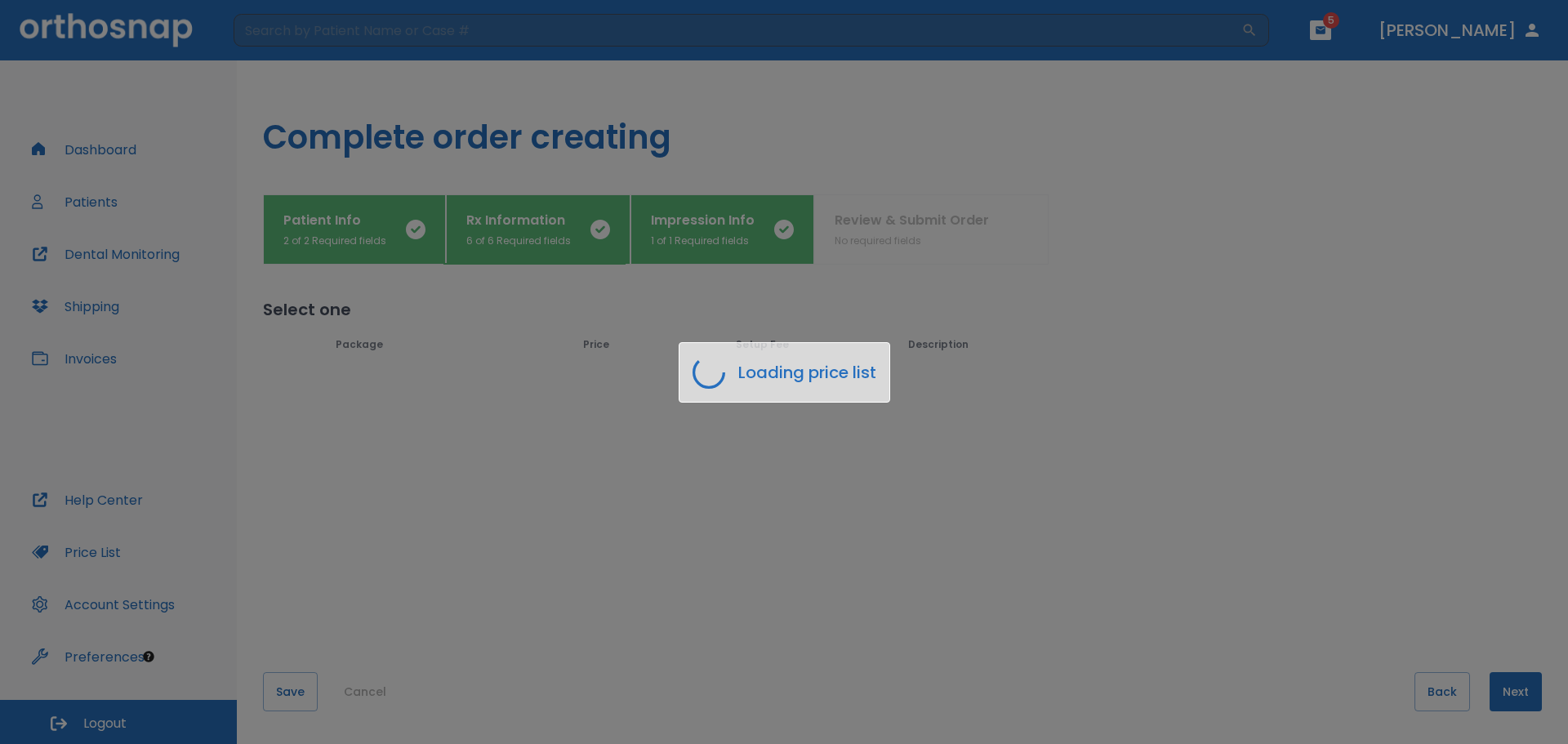
scroll to position [0, 0]
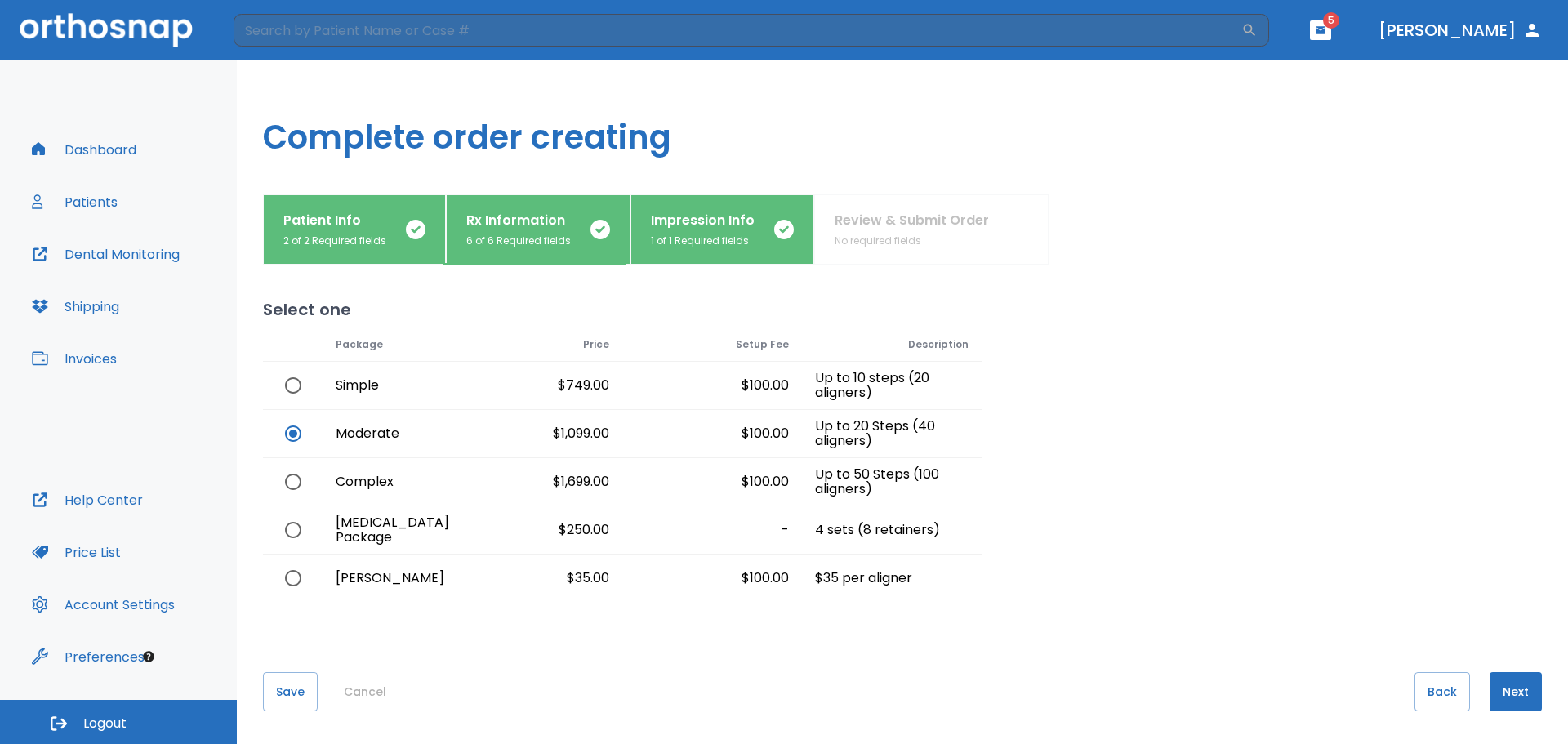
click at [1497, 689] on button "Next" at bounding box center [1515, 691] width 53 height 39
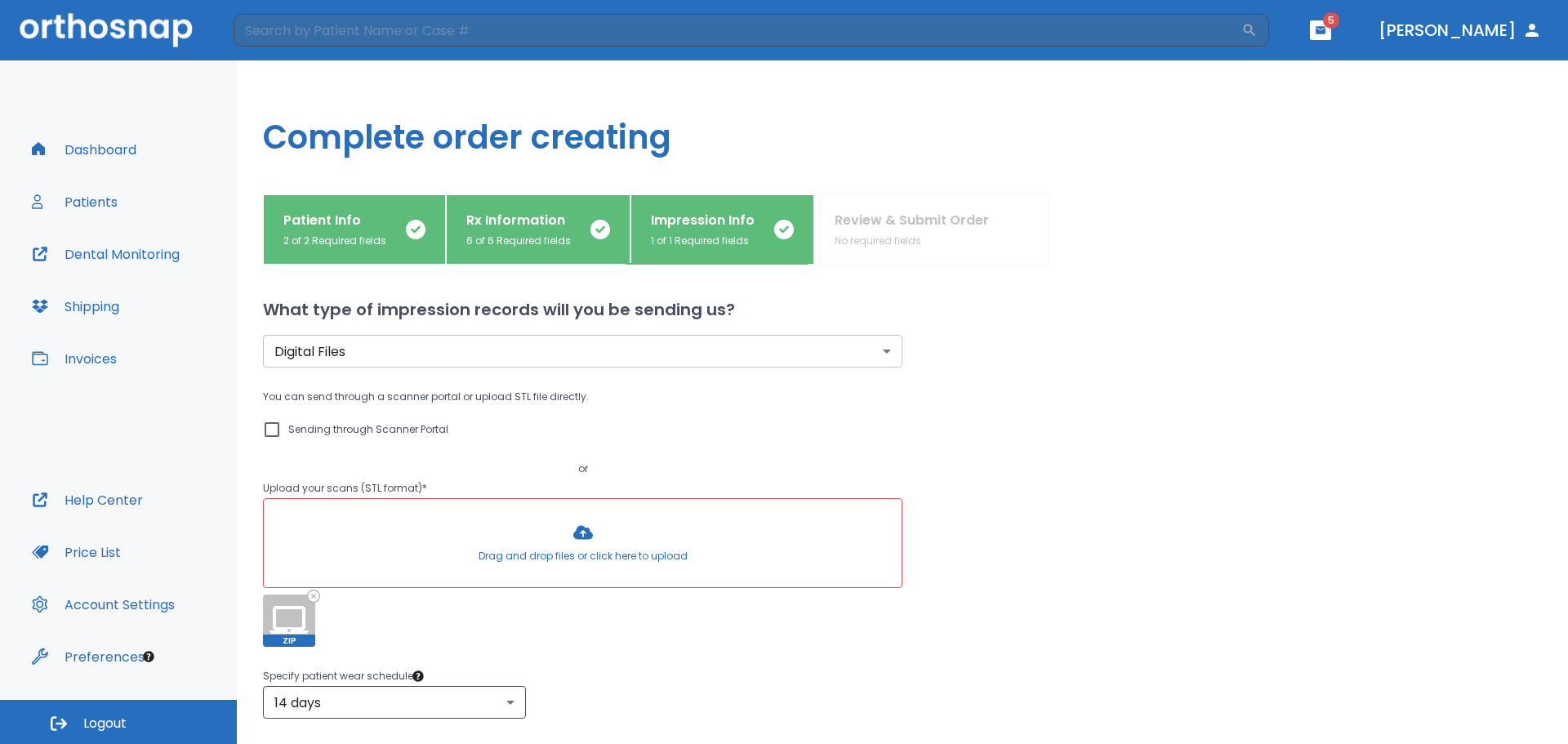
click at [584, 538] on div at bounding box center [583, 542] width 638 height 88
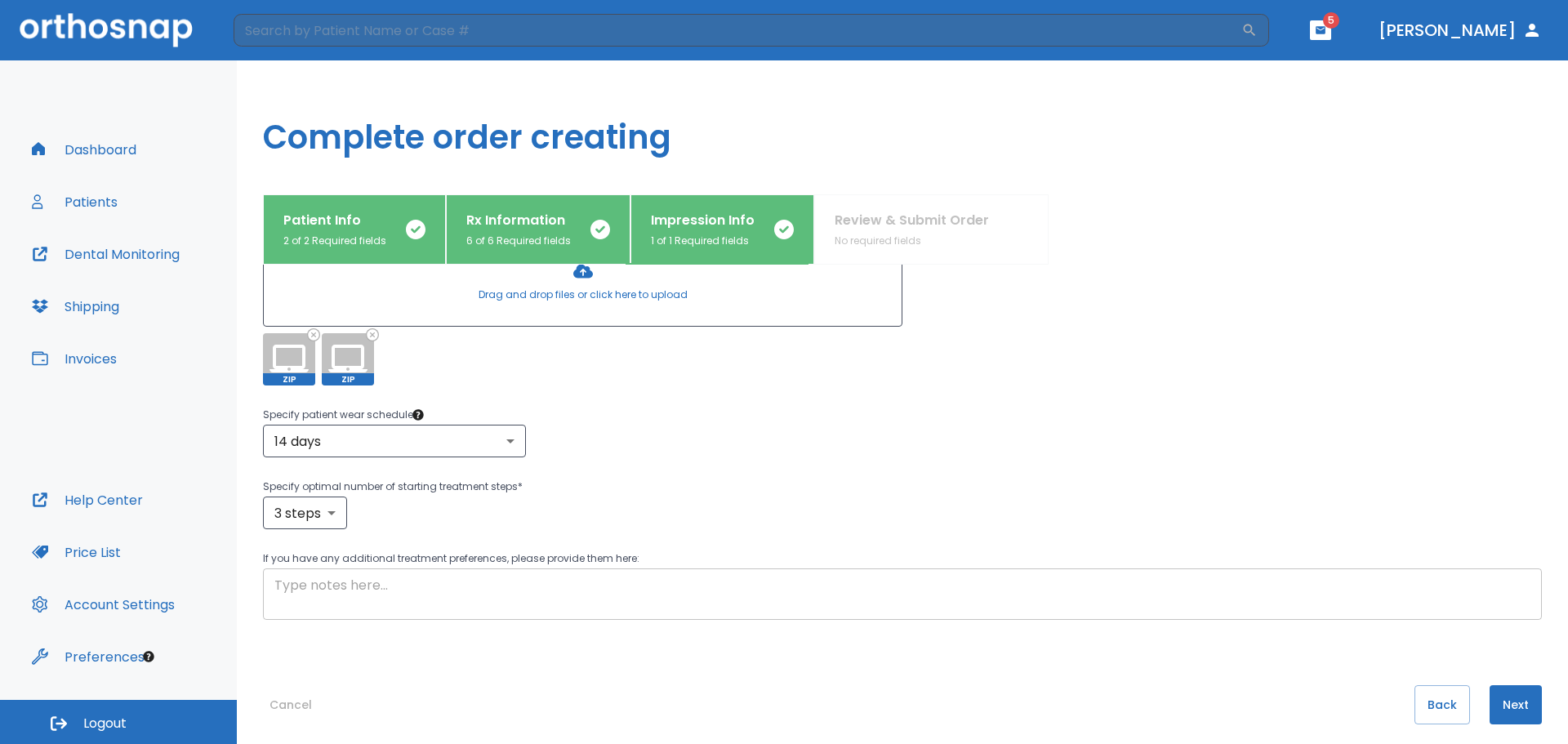
scroll to position [274, 0]
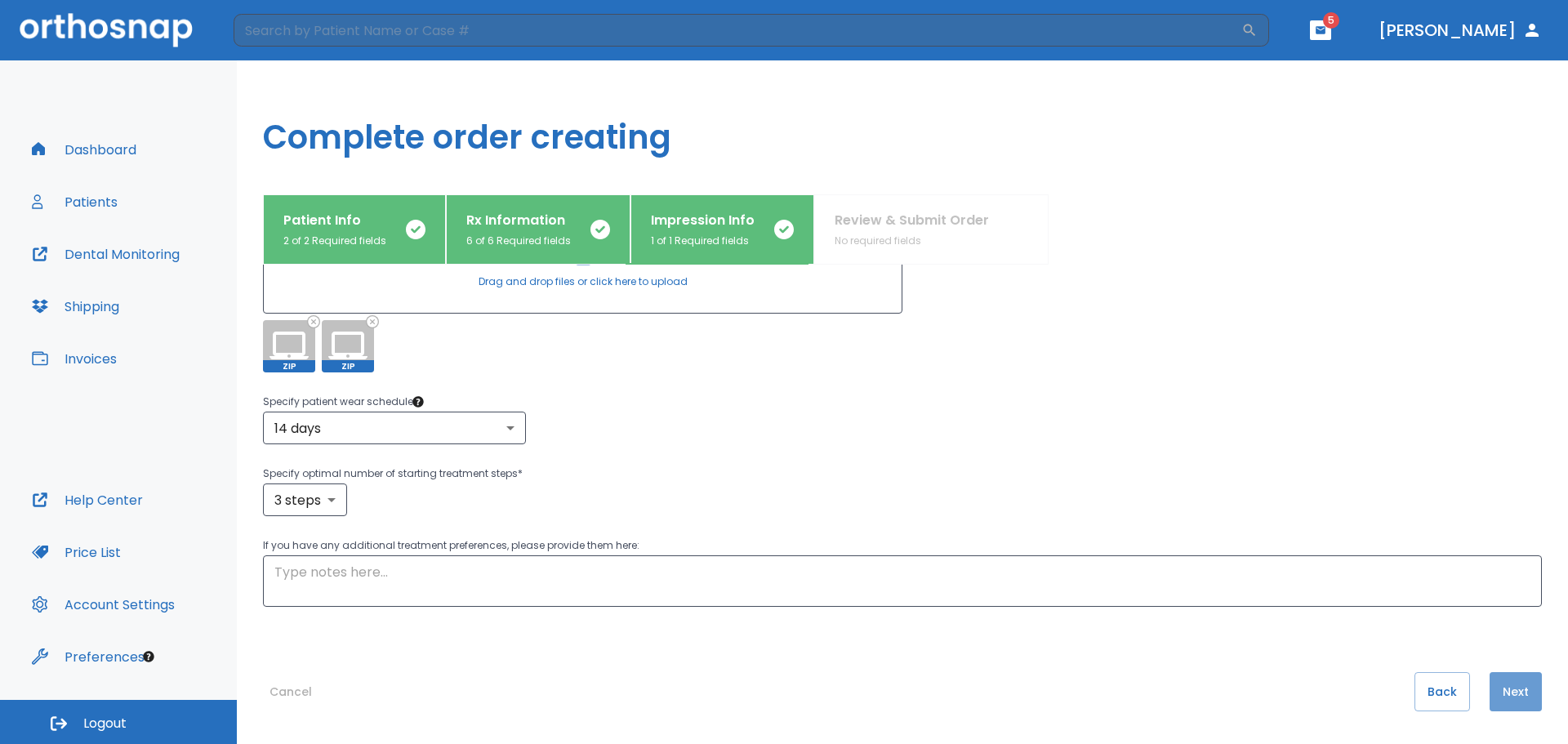
click at [1505, 693] on button "Next" at bounding box center [1515, 691] width 53 height 39
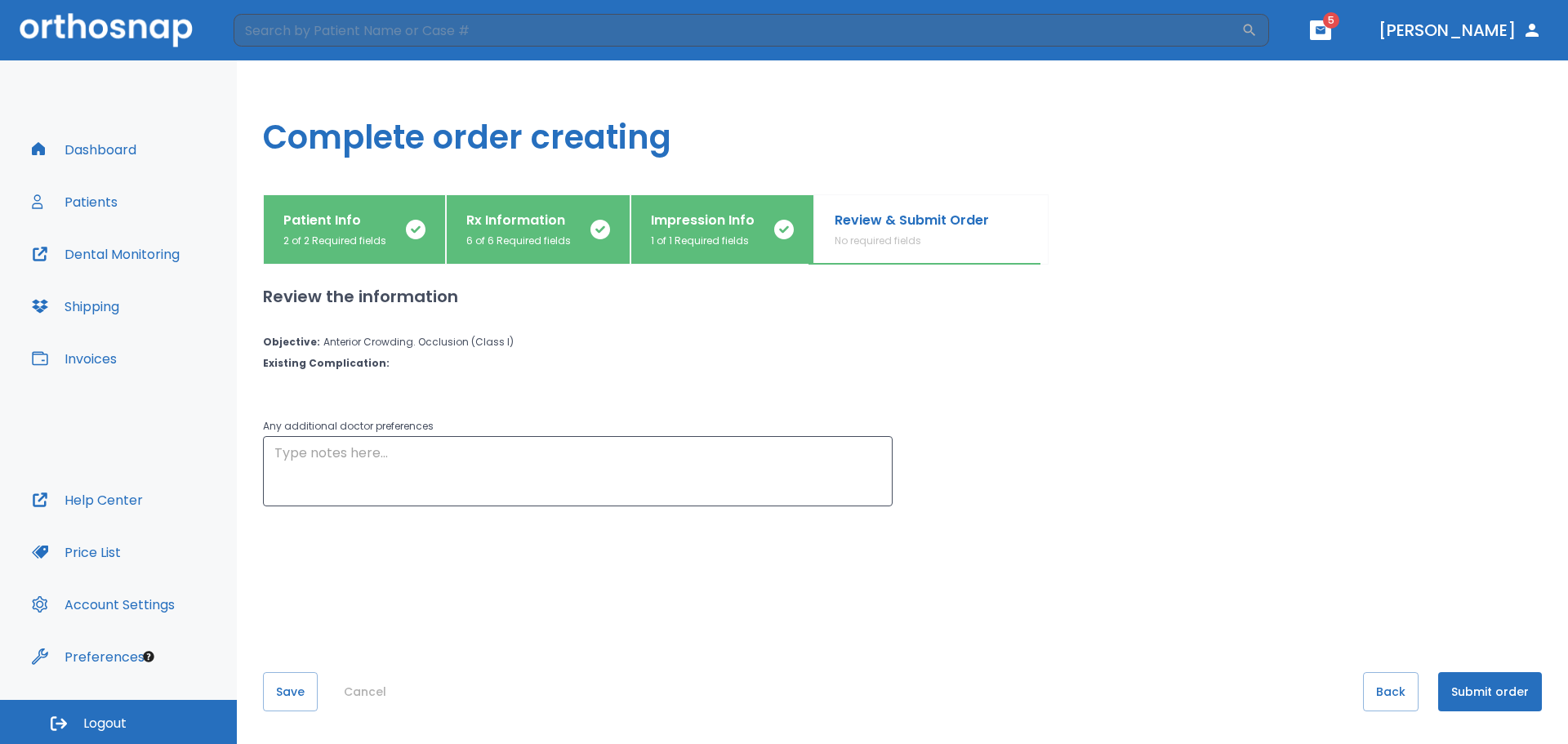
click at [1491, 692] on button "Submit order" at bounding box center [1490, 691] width 103 height 39
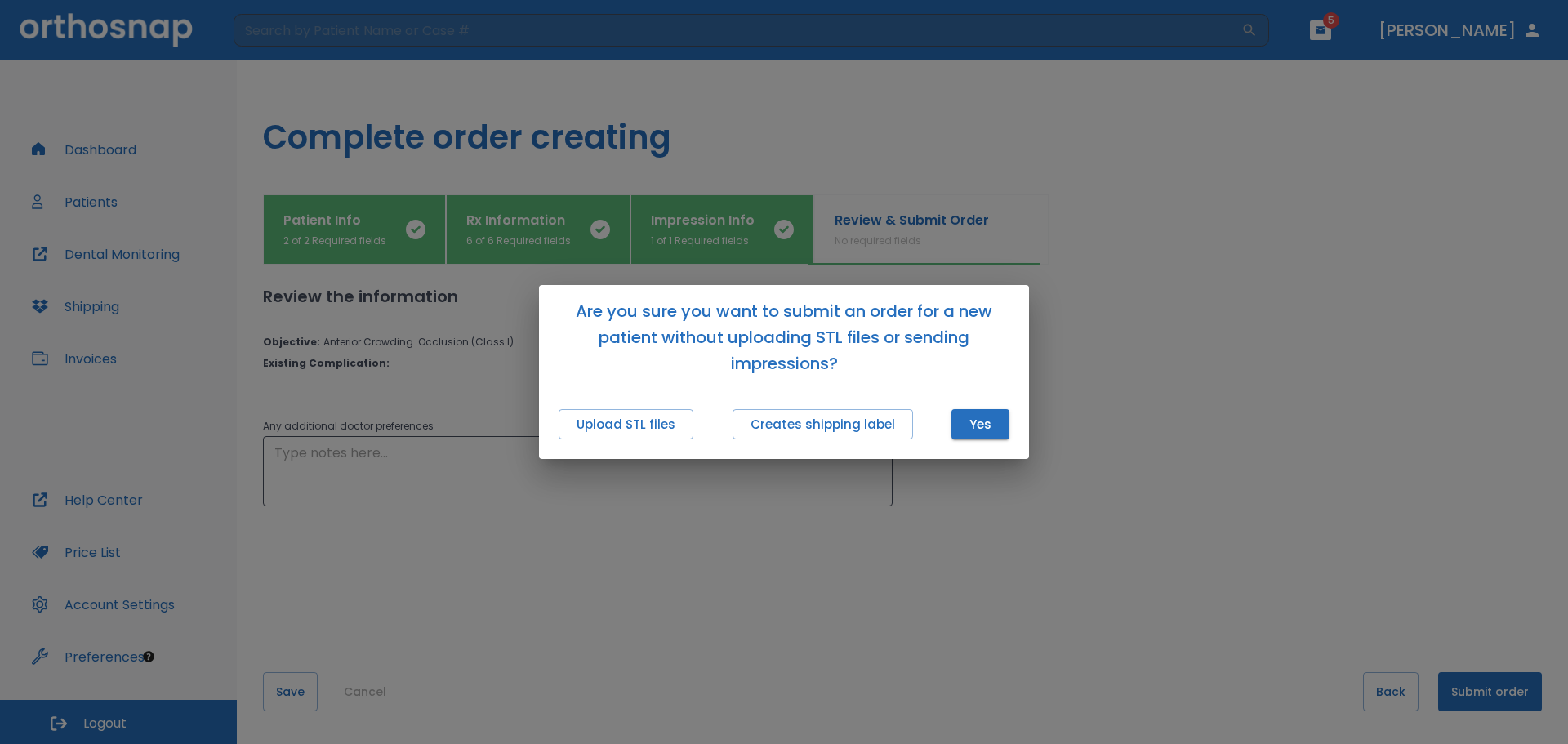
click at [589, 425] on button "Upload STL files" at bounding box center [626, 424] width 135 height 30
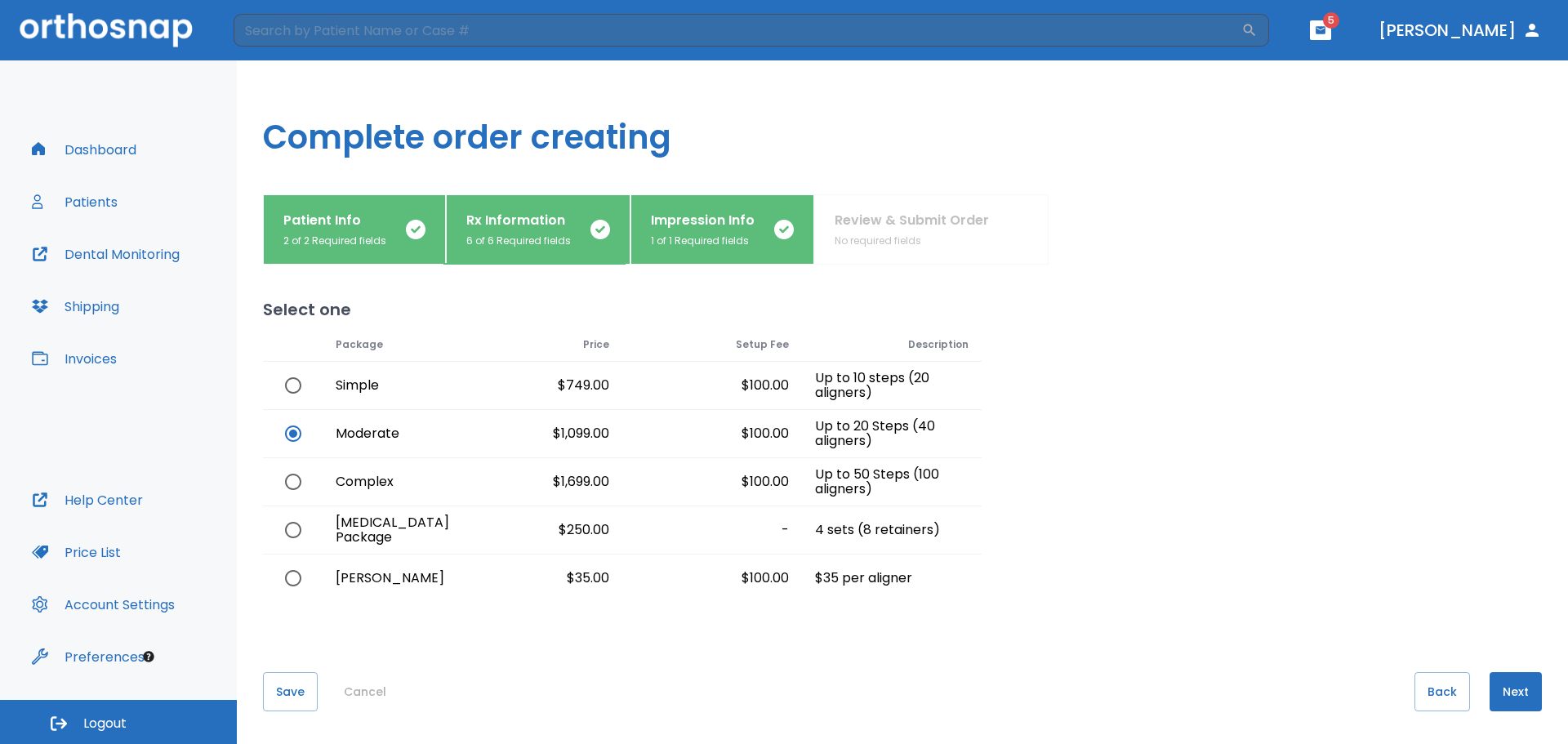
click at [918, 227] on div "Patient Info 2 of 2 Required fields Rx Information 6 of 6 Required fields Impre…" at bounding box center [902, 229] width 1279 height 70
click at [695, 226] on p "Impression Info" at bounding box center [703, 220] width 103 height 19
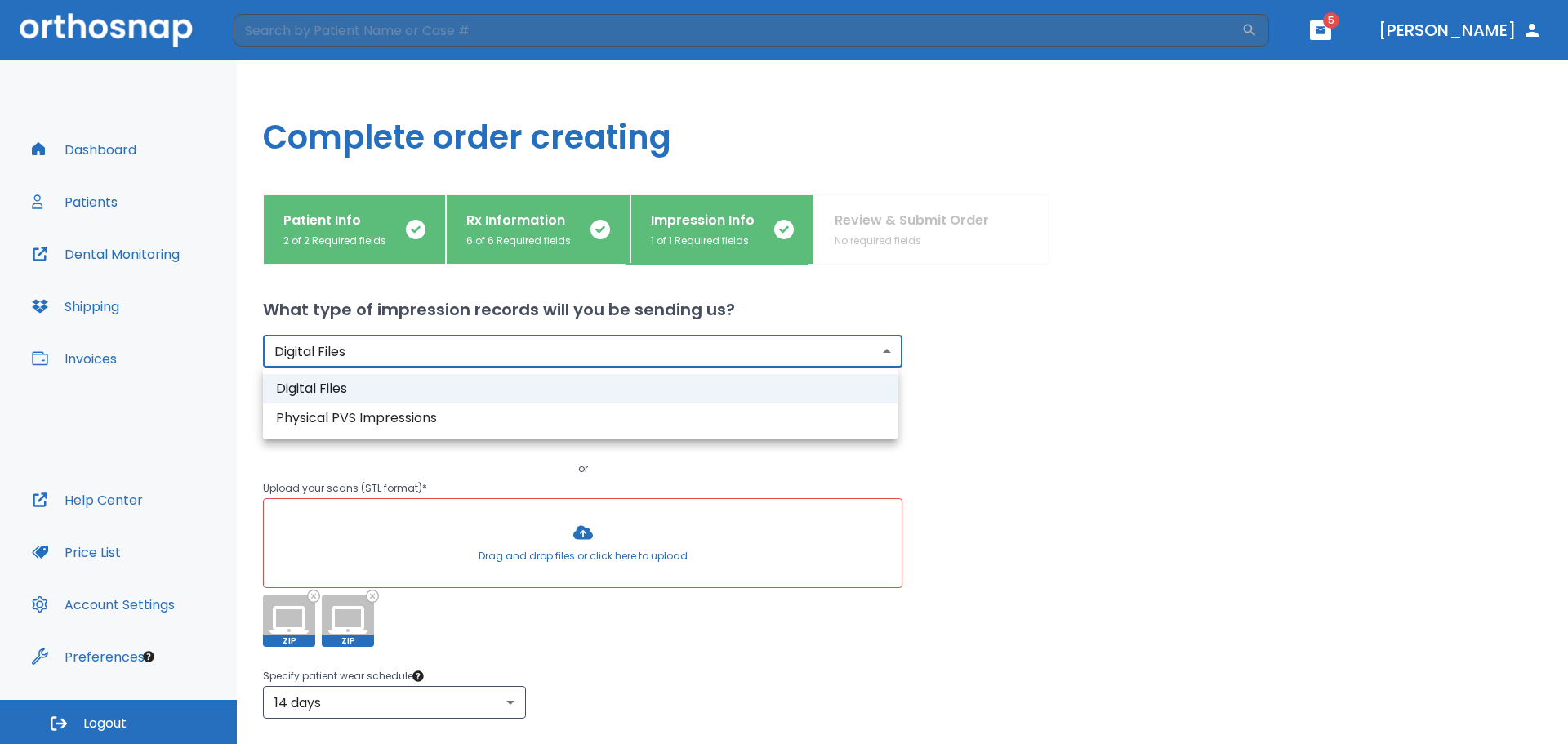
click at [878, 343] on body "​ 5 Dr. Thompson Dashboard Patients Dental Monitoring Shipping Invoices Help Ce…" at bounding box center [784, 372] width 1568 height 744
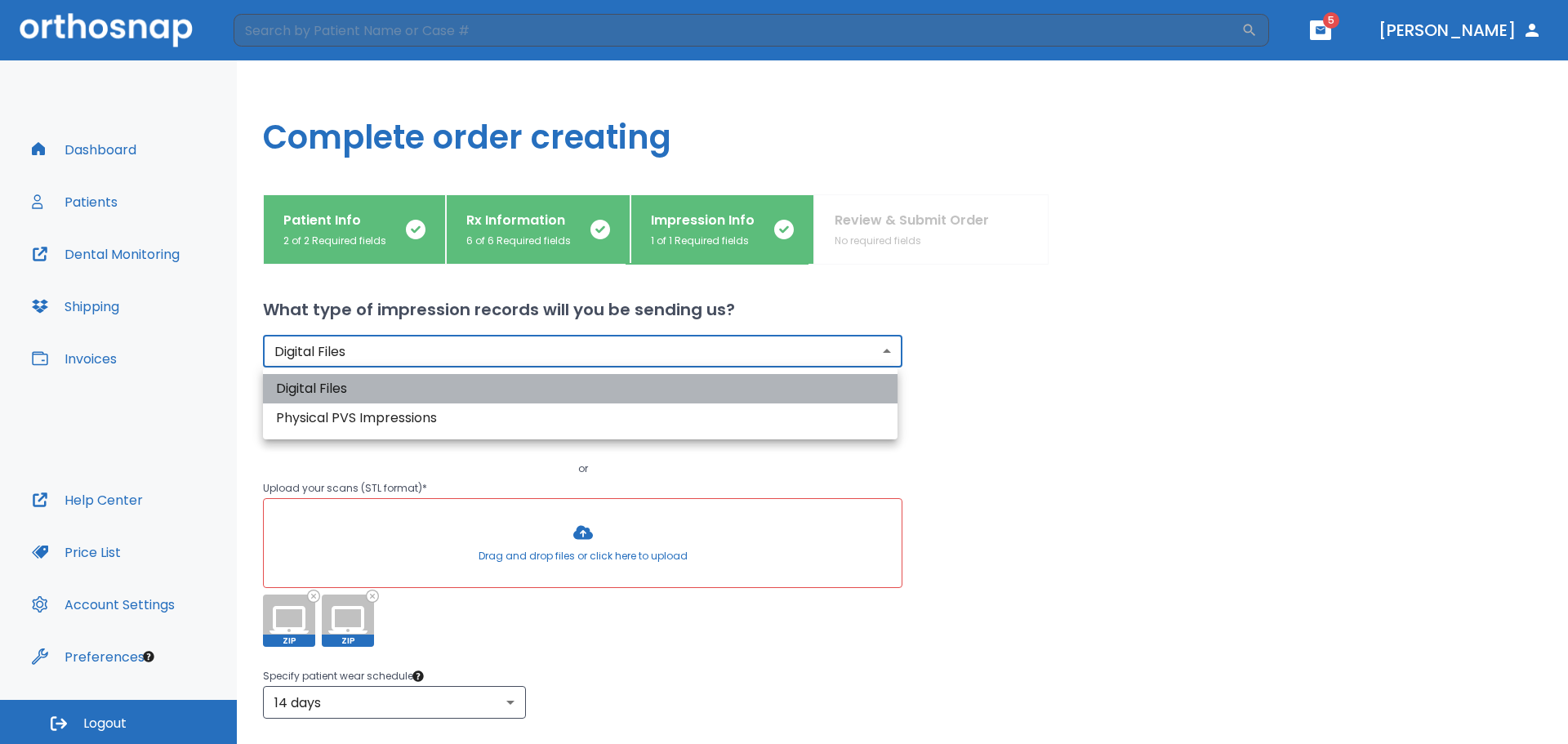
click at [850, 378] on li "Digital Files" at bounding box center [580, 389] width 634 height 30
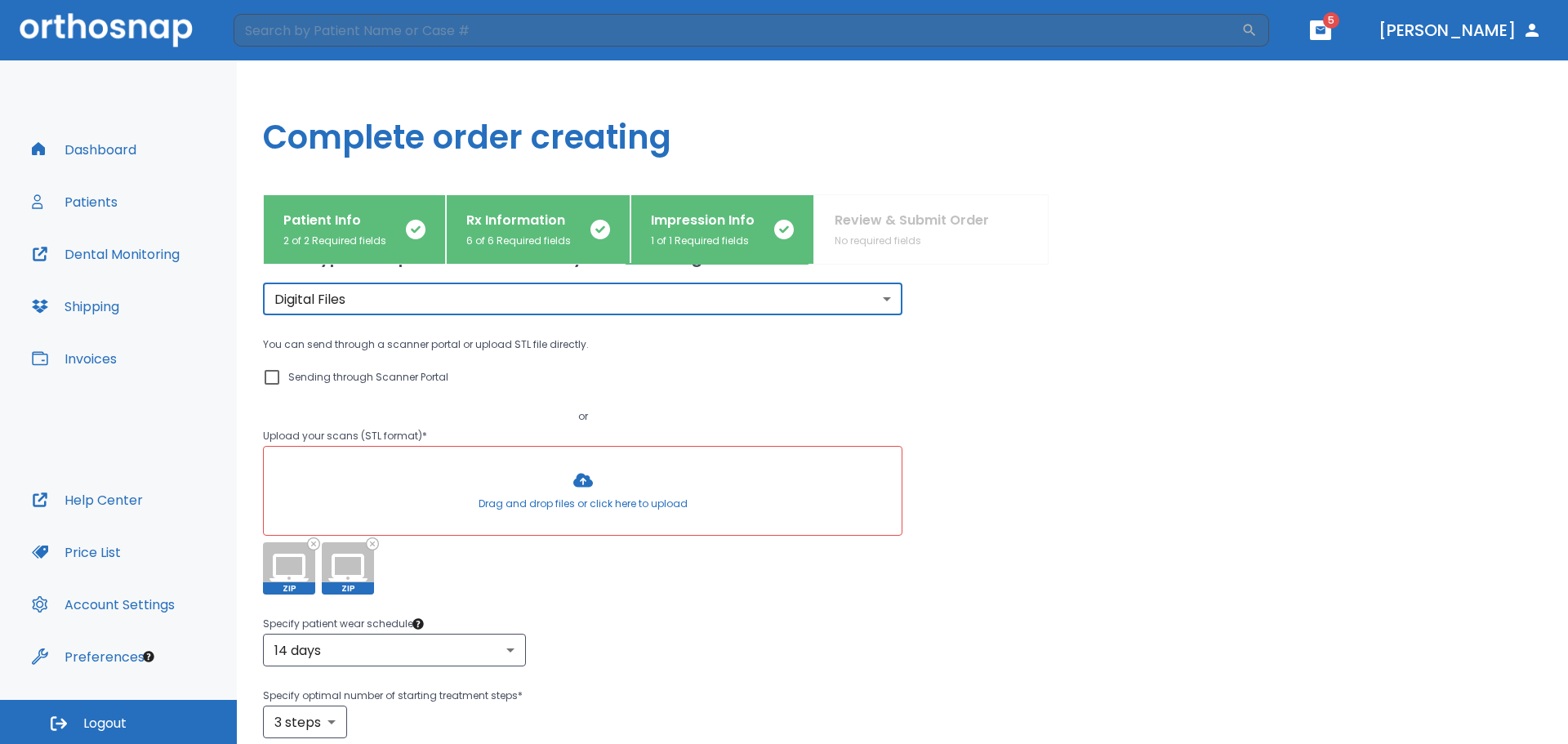
scroll to position [81, 0]
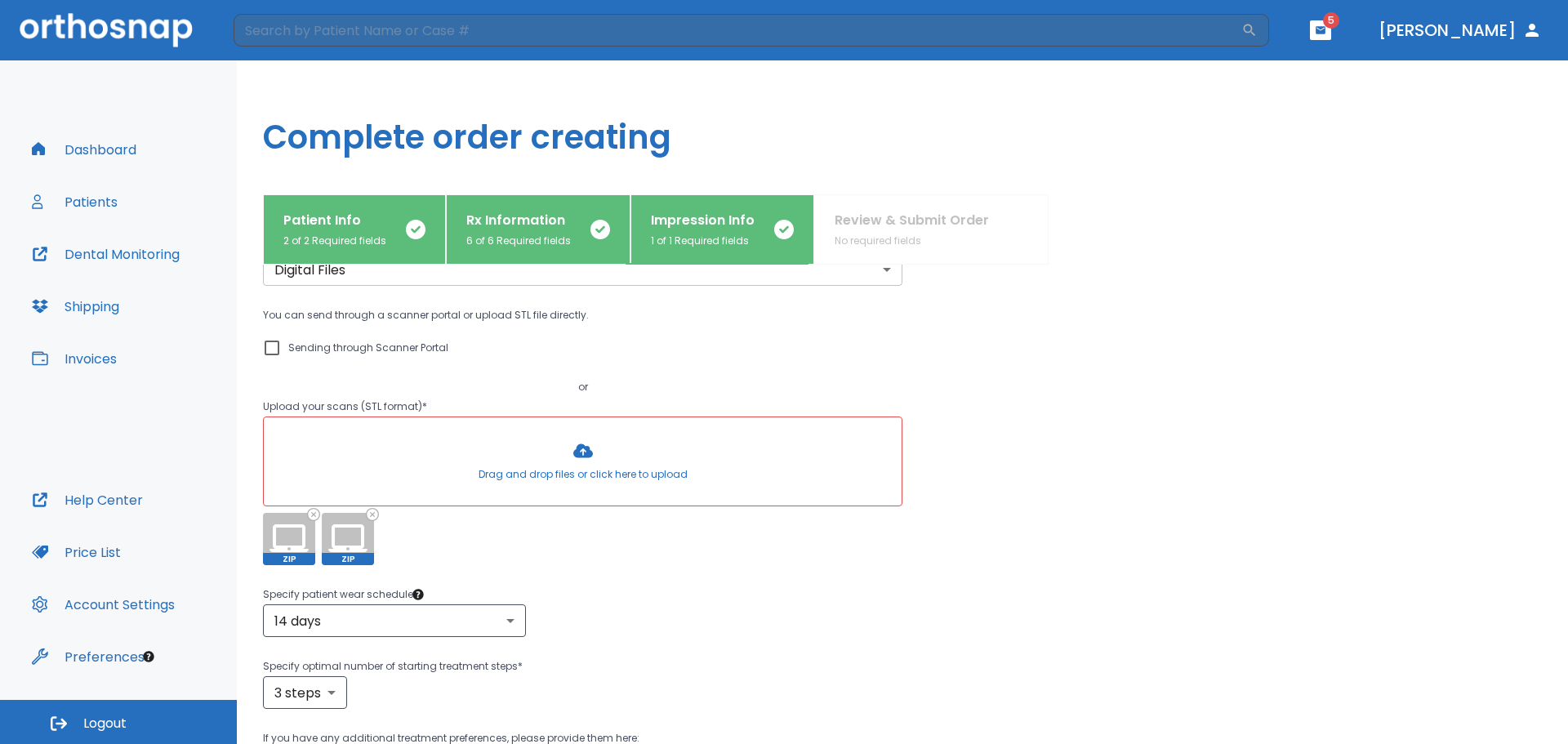
click at [574, 456] on div at bounding box center [583, 461] width 638 height 88
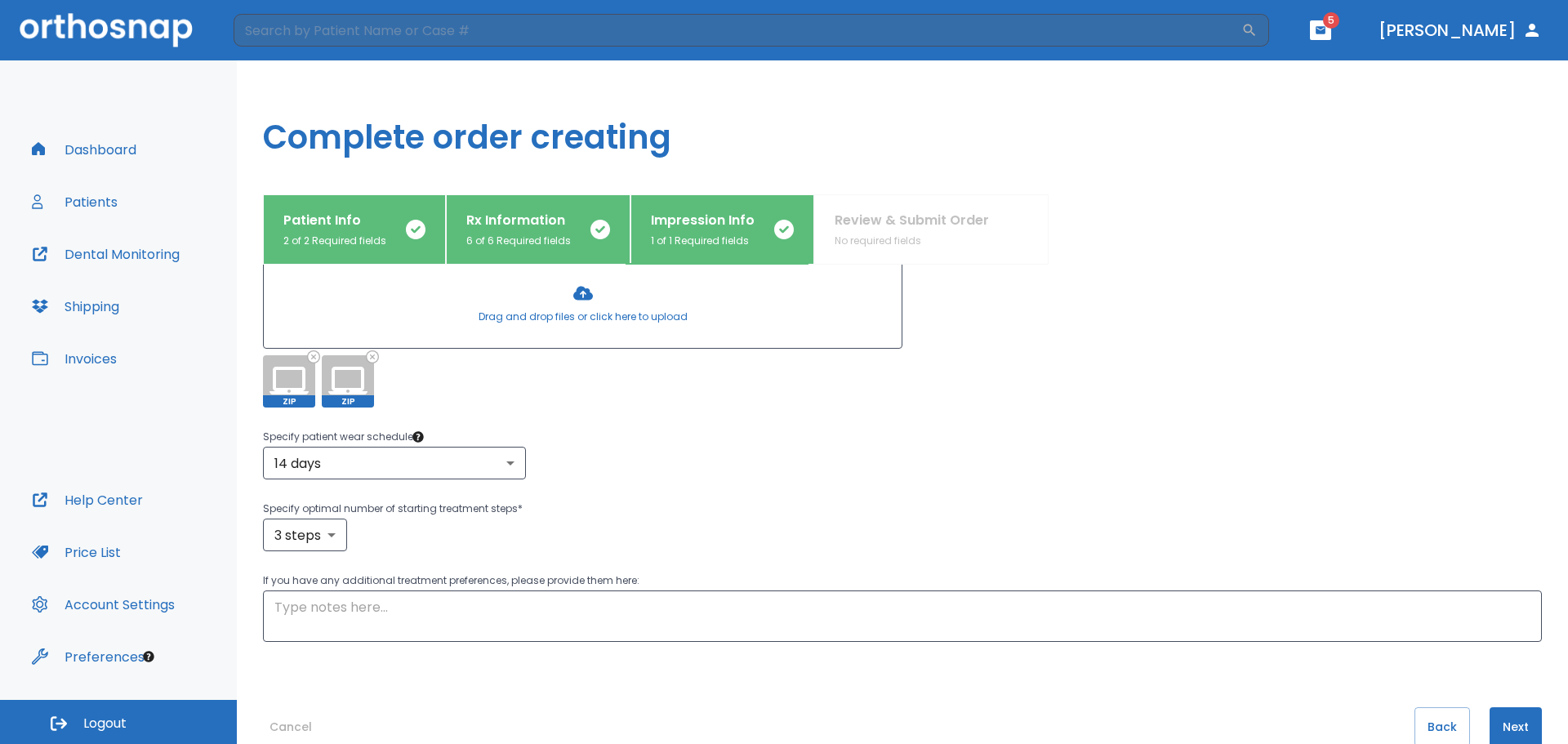
scroll to position [274, 0]
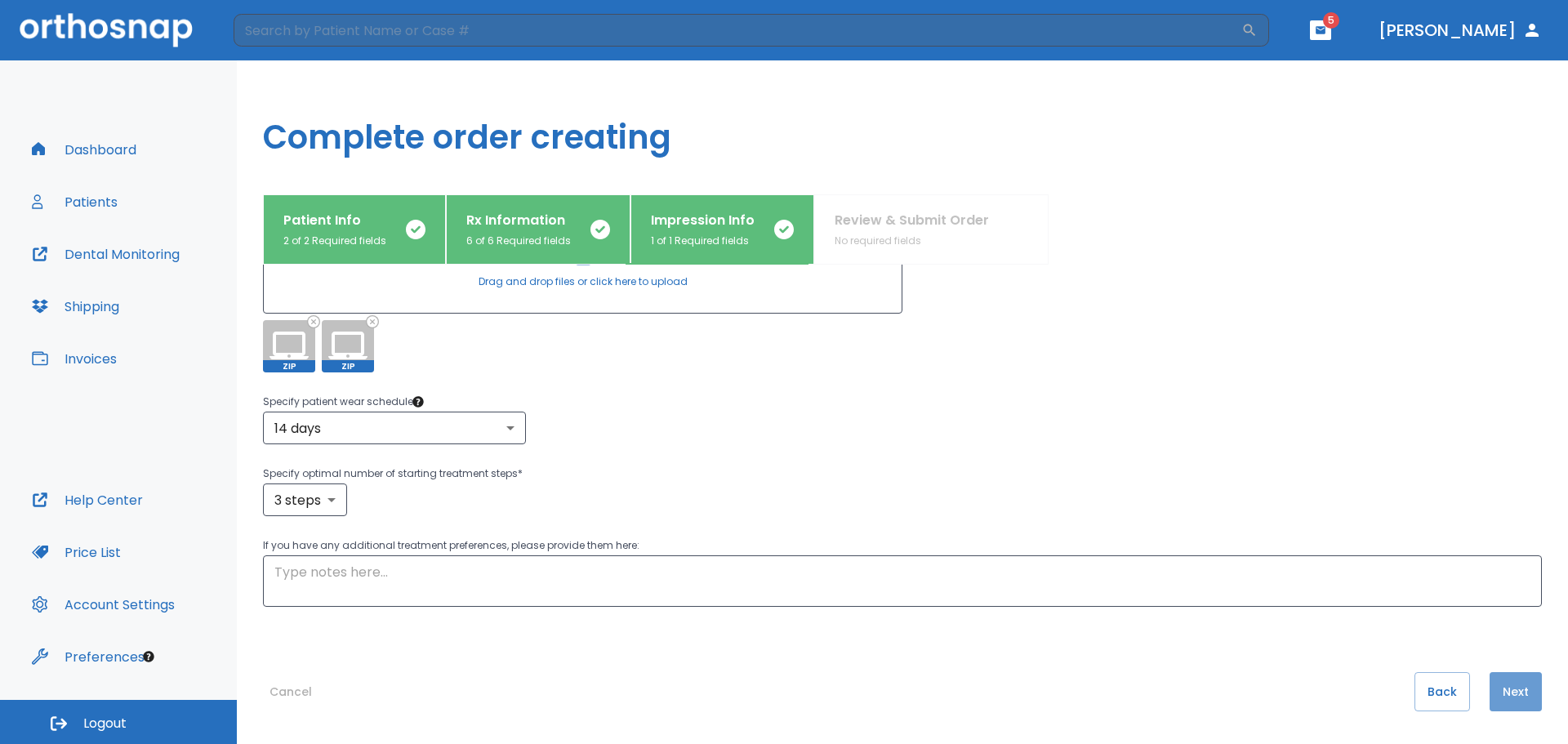
click at [1503, 702] on button "Next" at bounding box center [1515, 691] width 53 height 39
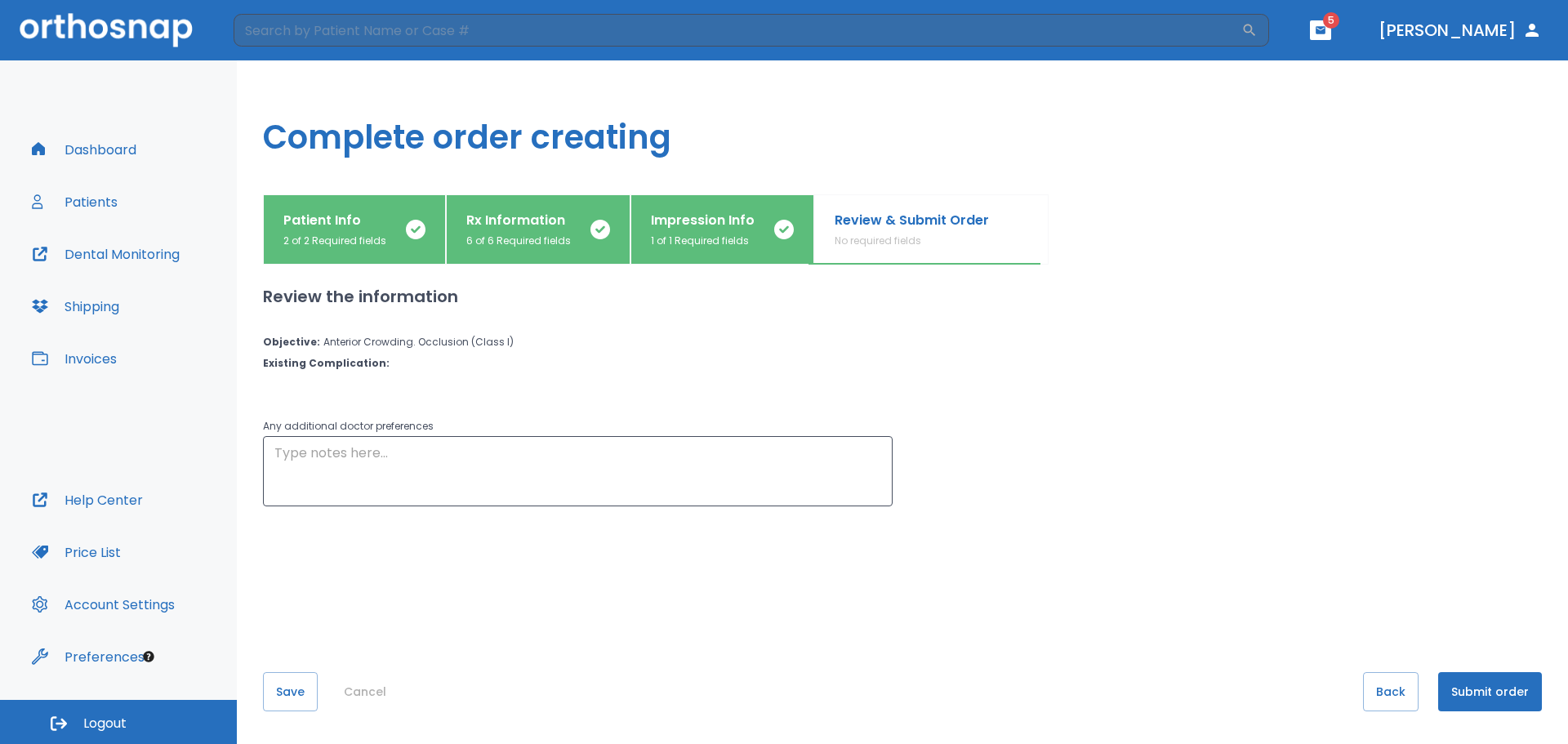
scroll to position [0, 0]
click at [1504, 702] on button "Submit order" at bounding box center [1490, 691] width 103 height 39
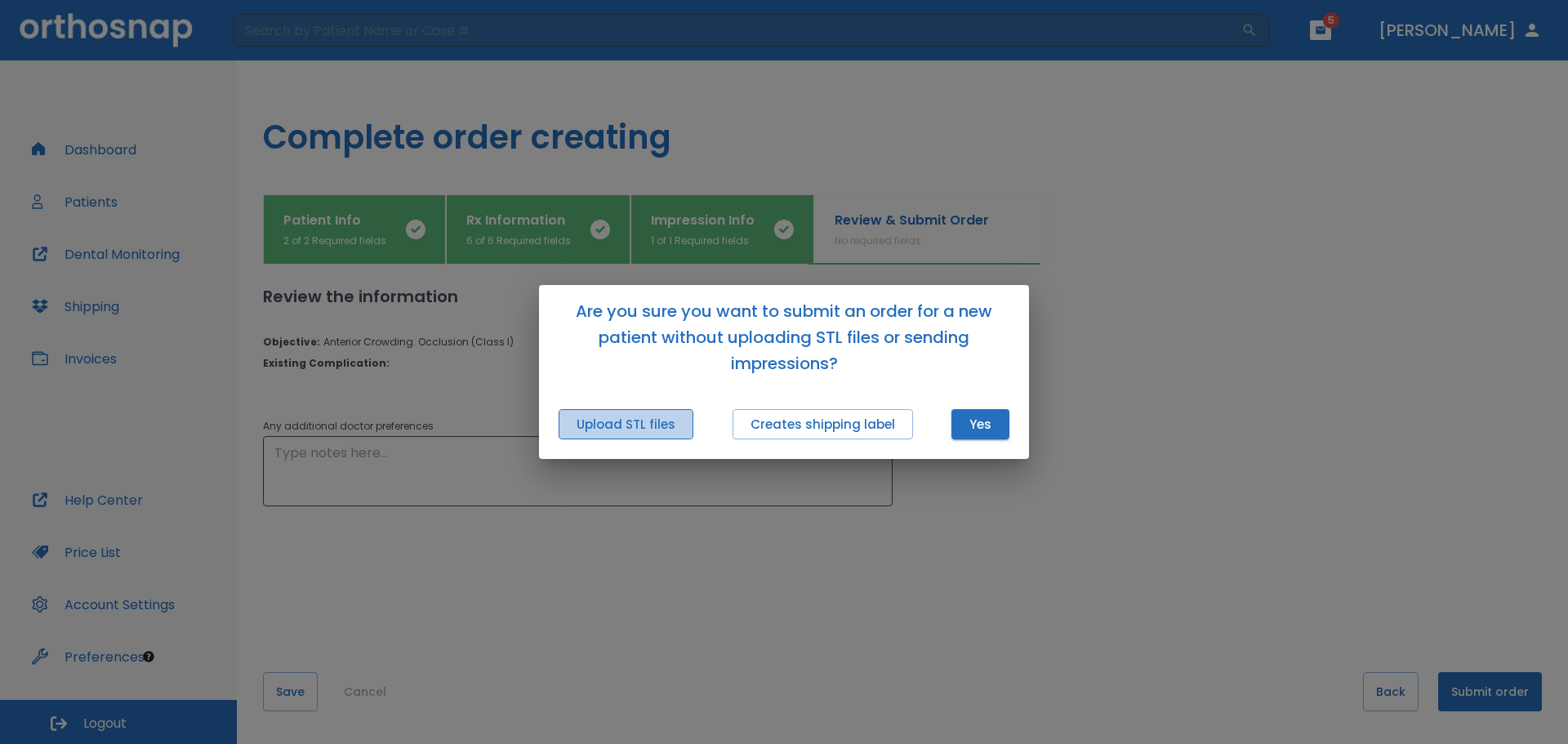
click at [626, 420] on button "Upload STL files" at bounding box center [626, 424] width 135 height 30
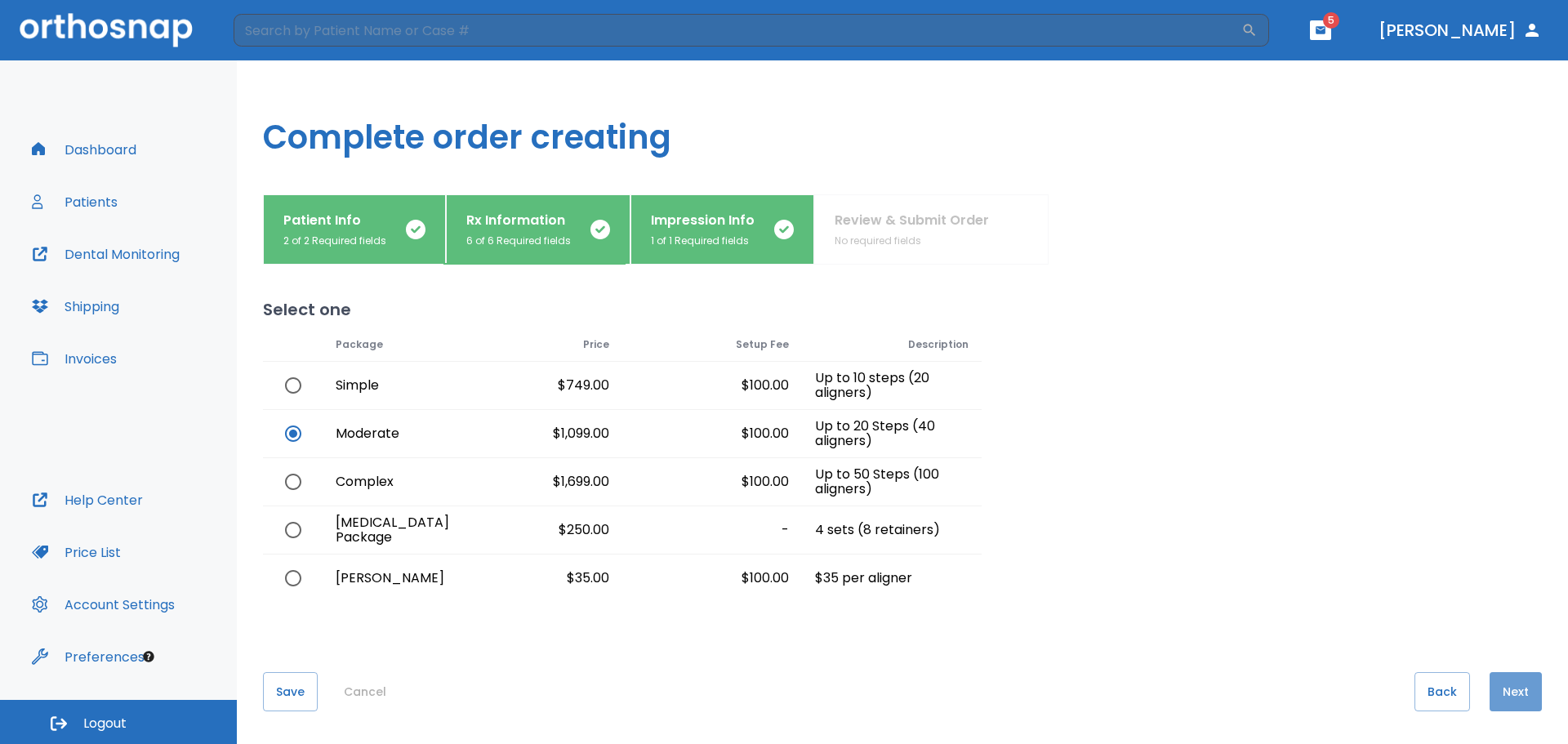
click at [1501, 691] on button "Next" at bounding box center [1515, 691] width 53 height 39
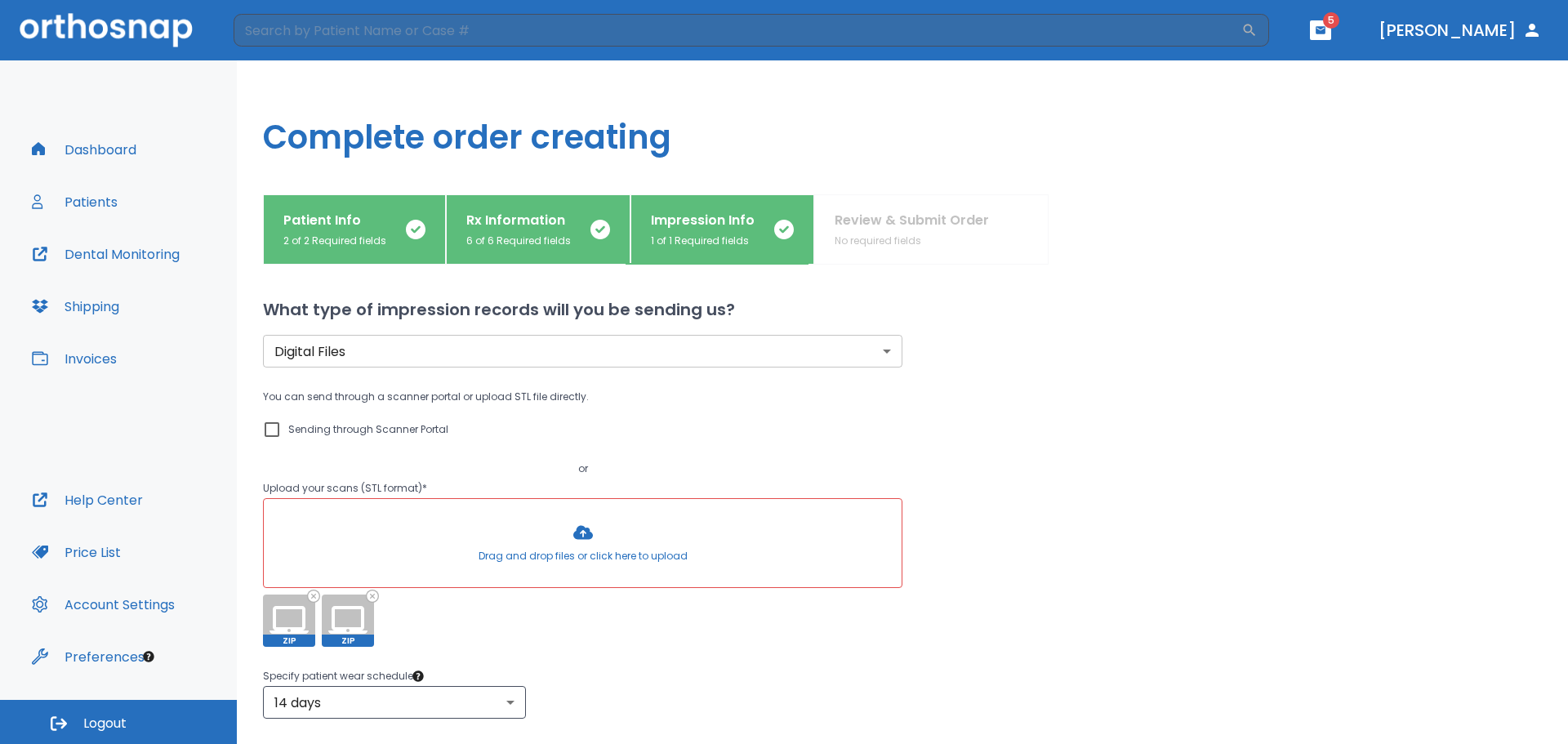
click at [574, 530] on div at bounding box center [583, 542] width 638 height 88
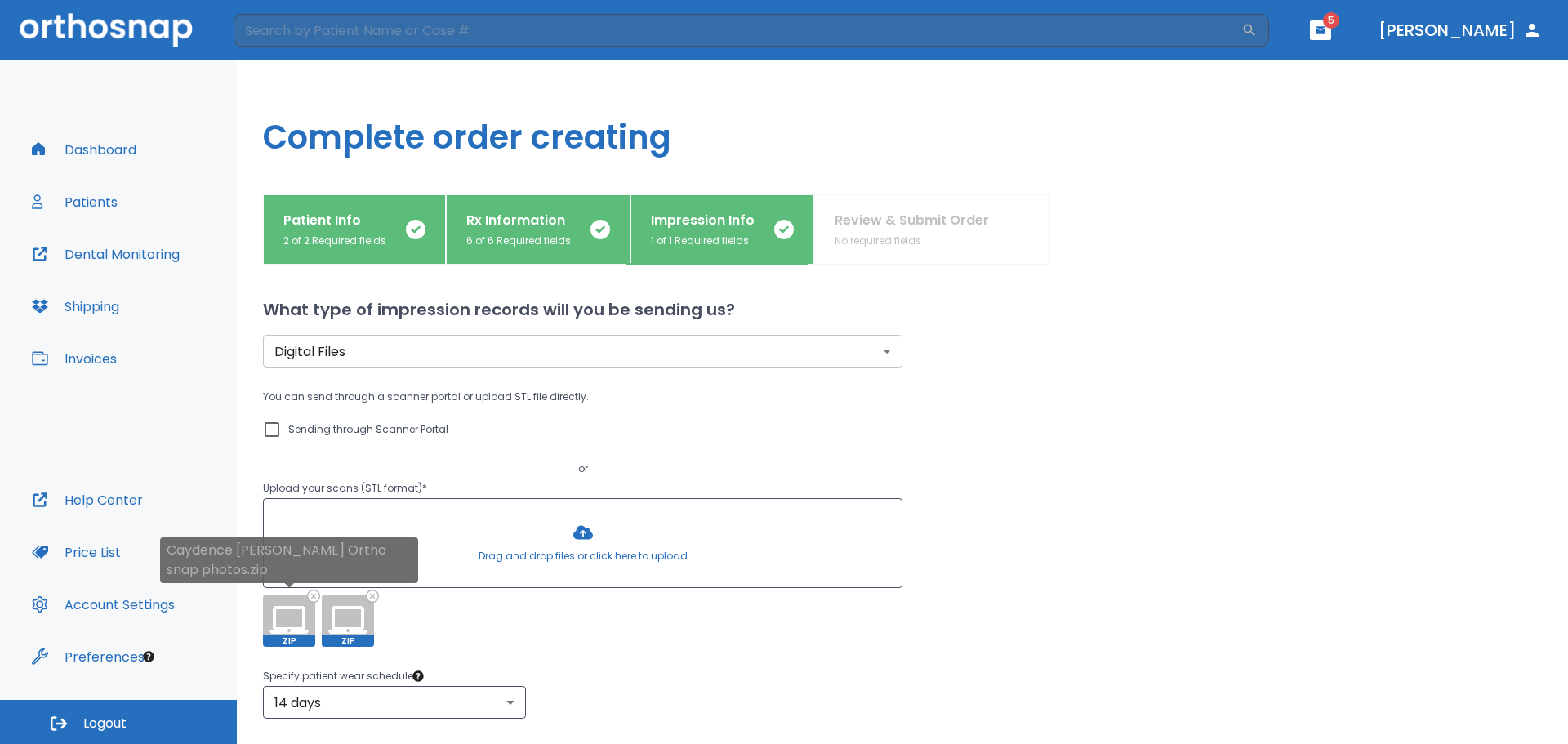
click at [289, 622] on icon at bounding box center [289, 620] width 39 height 39
click at [343, 630] on icon at bounding box center [347, 619] width 39 height 28
click at [344, 642] on span "ZIP" at bounding box center [347, 640] width 53 height 12
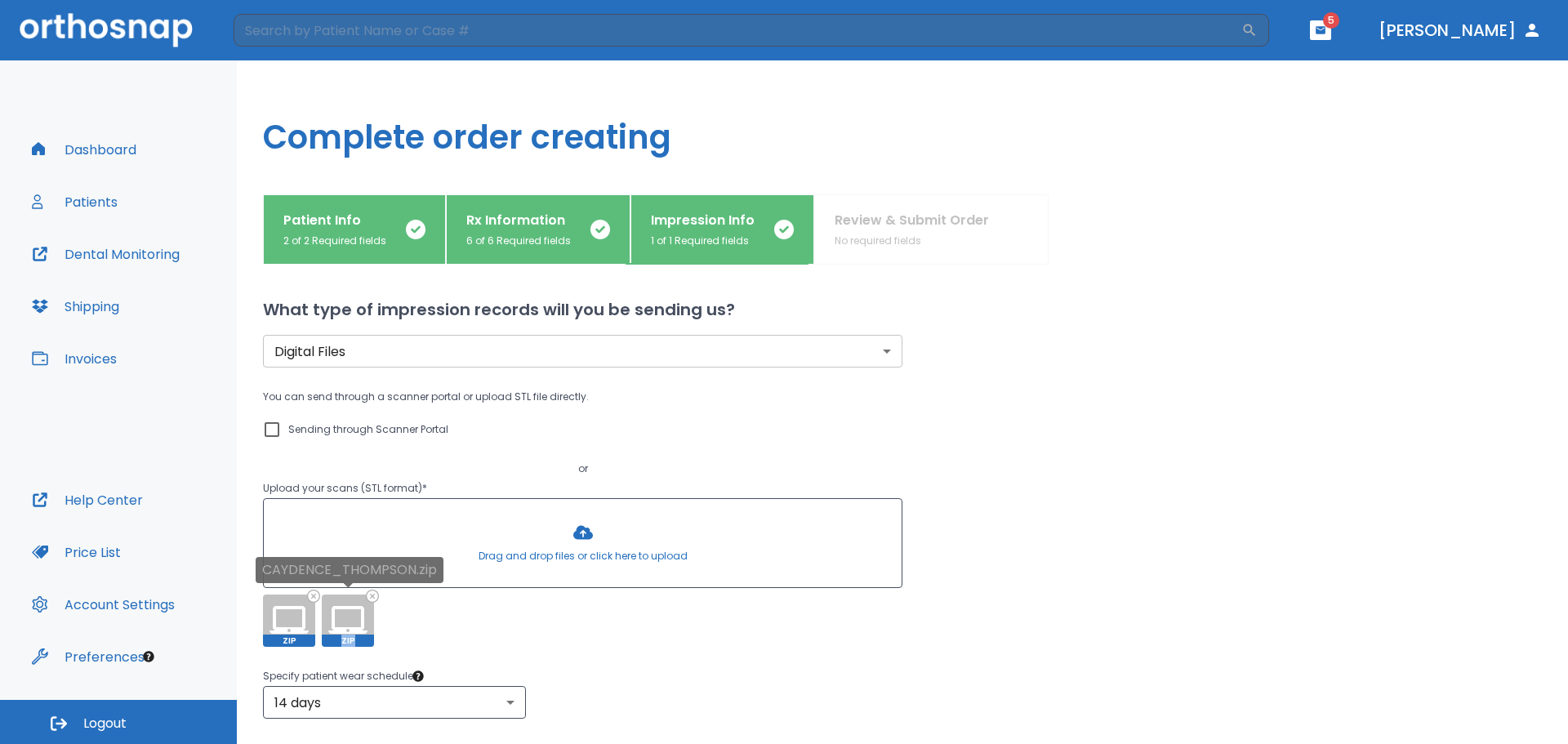
click at [344, 642] on span "ZIP" at bounding box center [347, 640] width 53 height 12
click at [356, 606] on icon at bounding box center [347, 620] width 39 height 39
click at [372, 594] on div "CAYDENCE_THOMPSON.zip" at bounding box center [349, 575] width 187 height 38
click at [373, 592] on div "CAYDENCE_THOMPSON.zip" at bounding box center [349, 575] width 187 height 38
click at [432, 600] on icon at bounding box center [430, 594] width 10 height 10
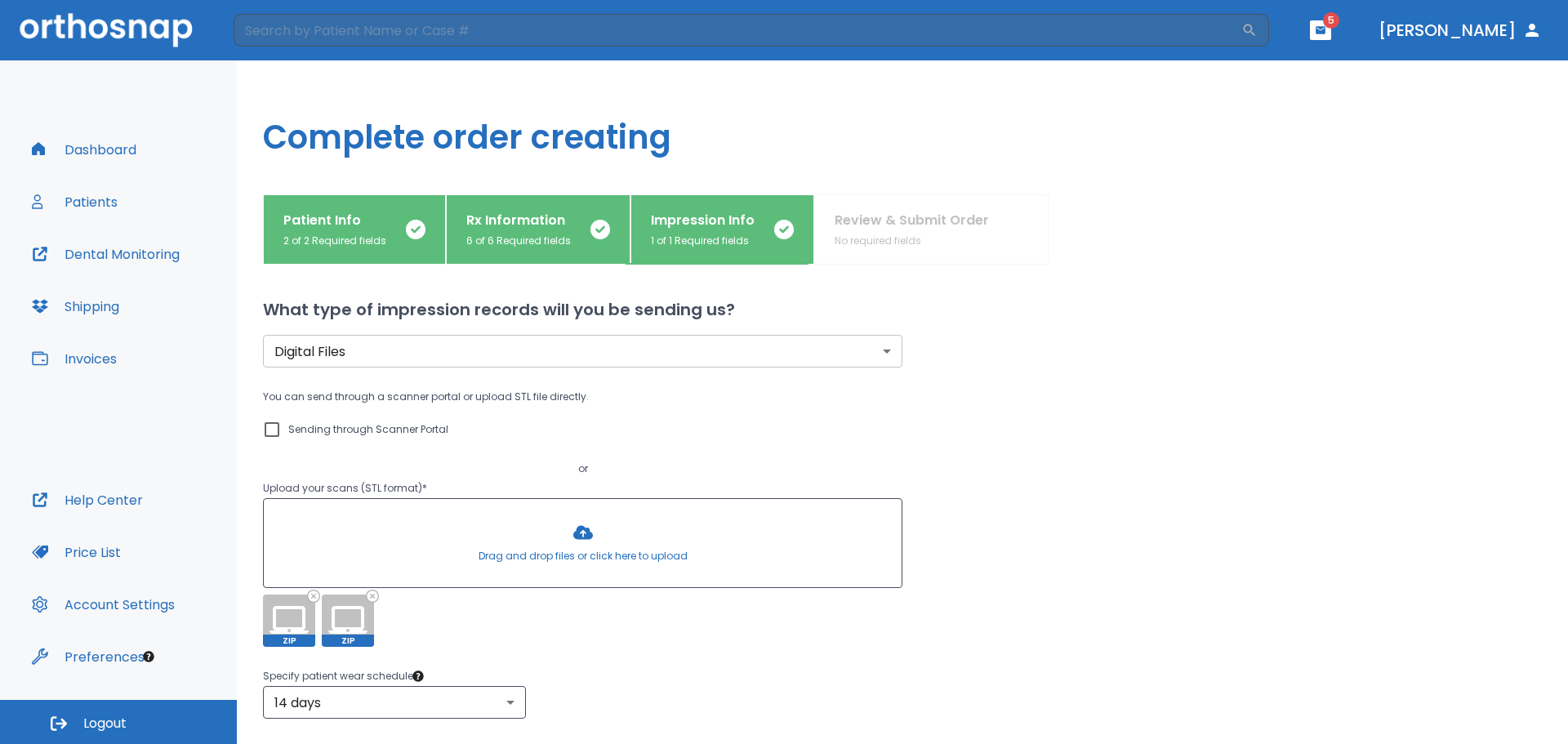
click at [581, 535] on div at bounding box center [583, 542] width 638 height 88
click at [584, 536] on div at bounding box center [583, 542] width 638 height 88
click at [176, 142] on div "Dashboard Patients Dental Monitoring Shipping Invoices" at bounding box center [118, 305] width 193 height 350
click at [139, 143] on div "Dashboard Patients Dental Monitoring Shipping Invoices" at bounding box center [118, 305] width 193 height 350
drag, startPoint x: 139, startPoint y: 143, endPoint x: 121, endPoint y: 159, distance: 24.1
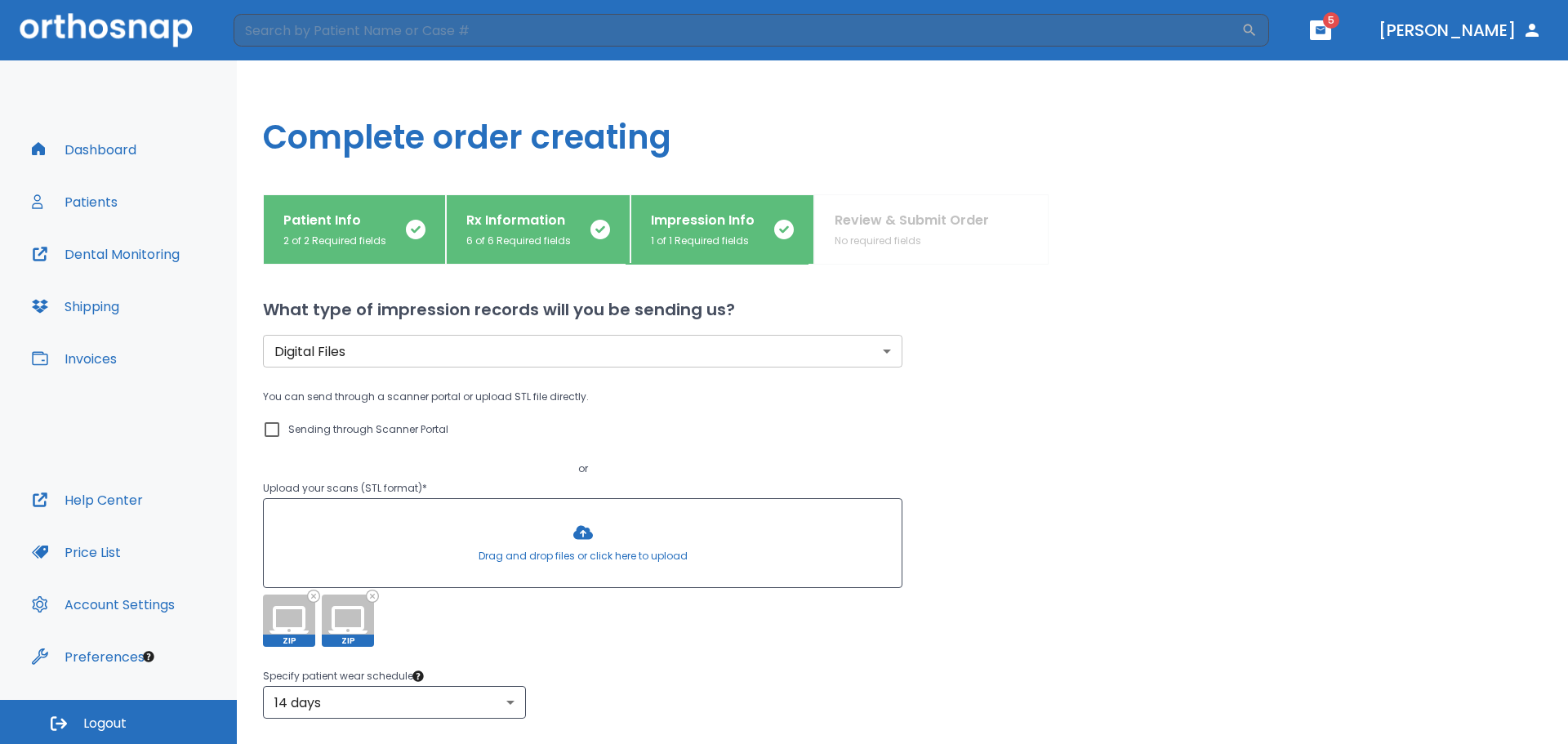
click at [578, 530] on div at bounding box center [583, 542] width 638 height 88
click at [375, 598] on icon at bounding box center [371, 594] width 10 height 10
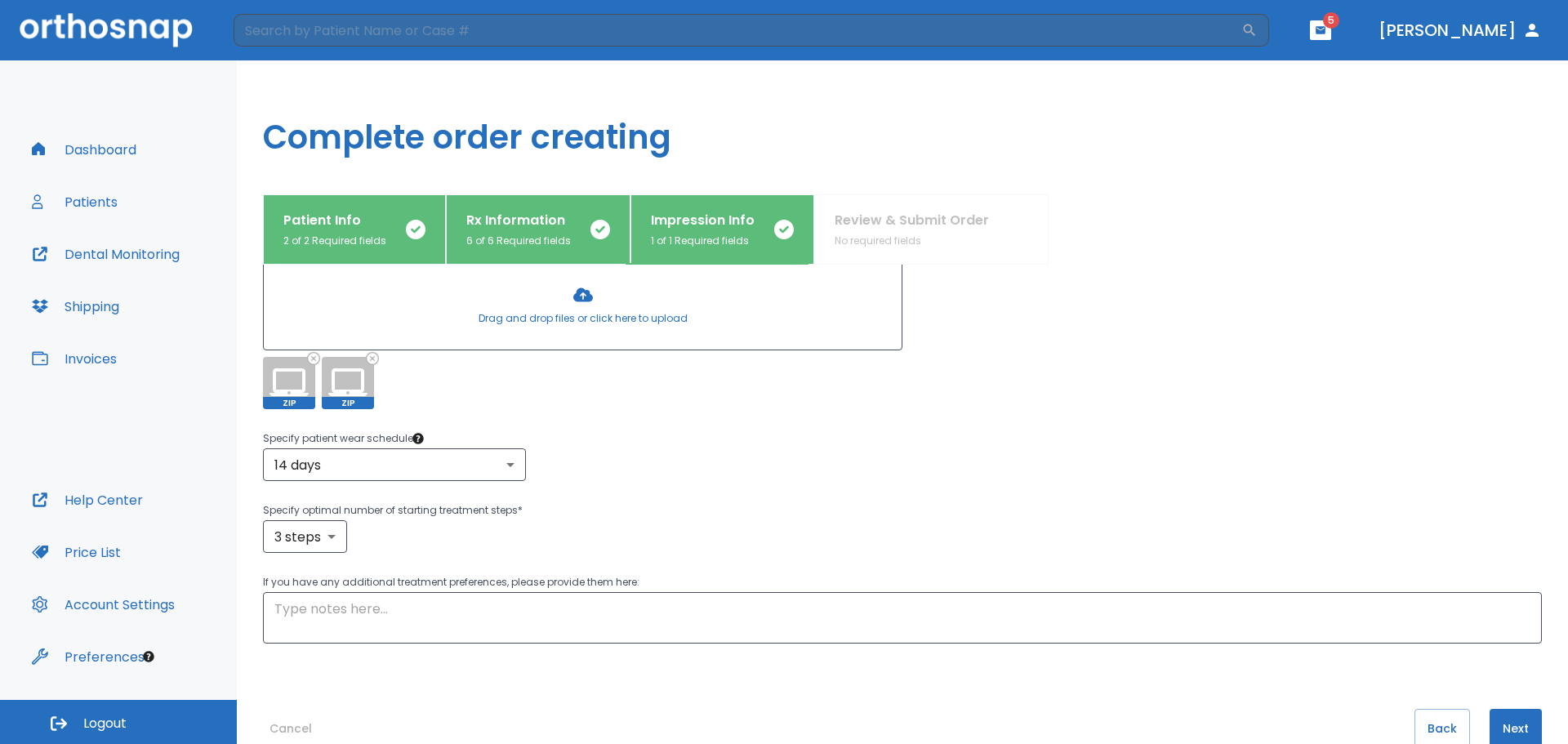
scroll to position [274, 0]
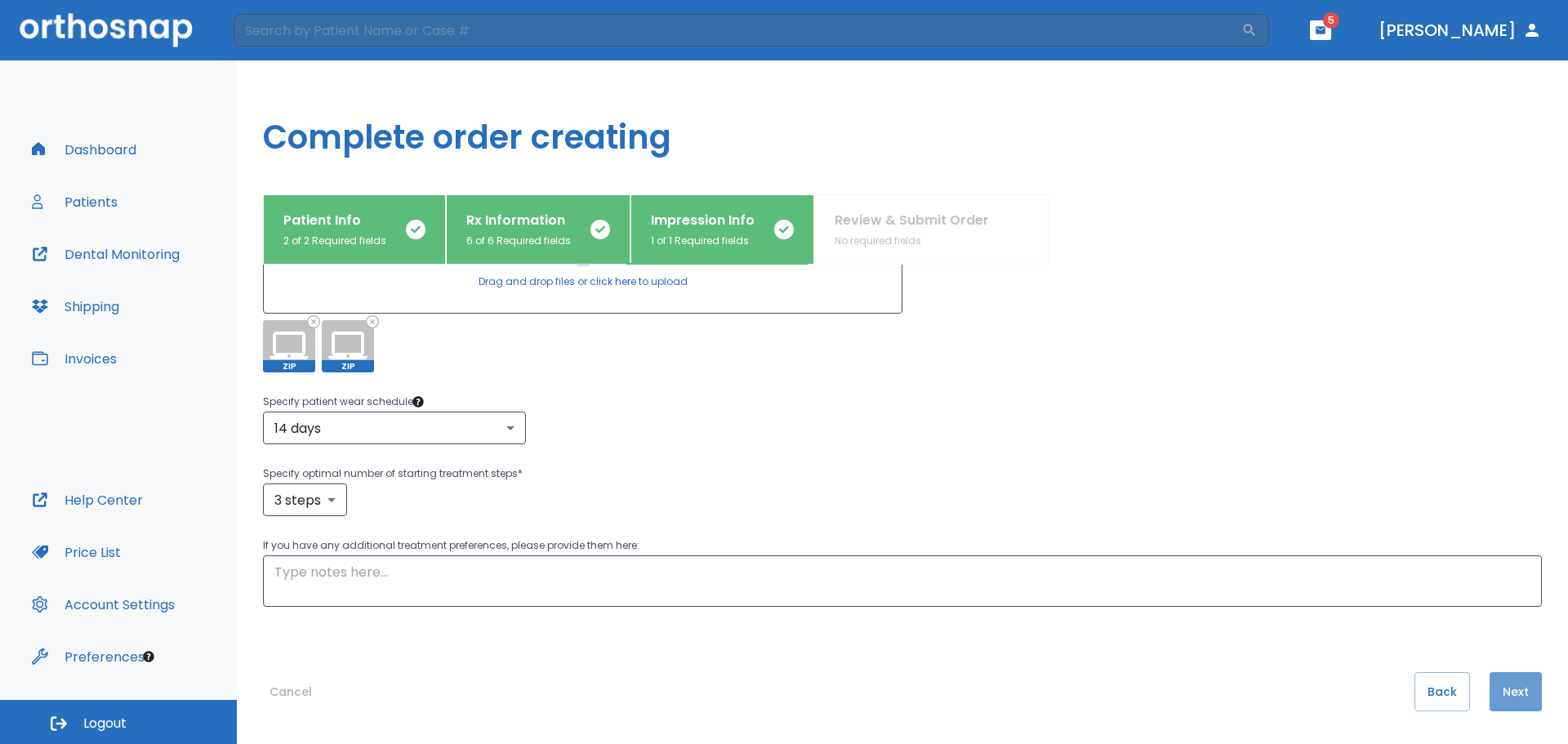
click at [1509, 697] on button "Next" at bounding box center [1515, 691] width 53 height 39
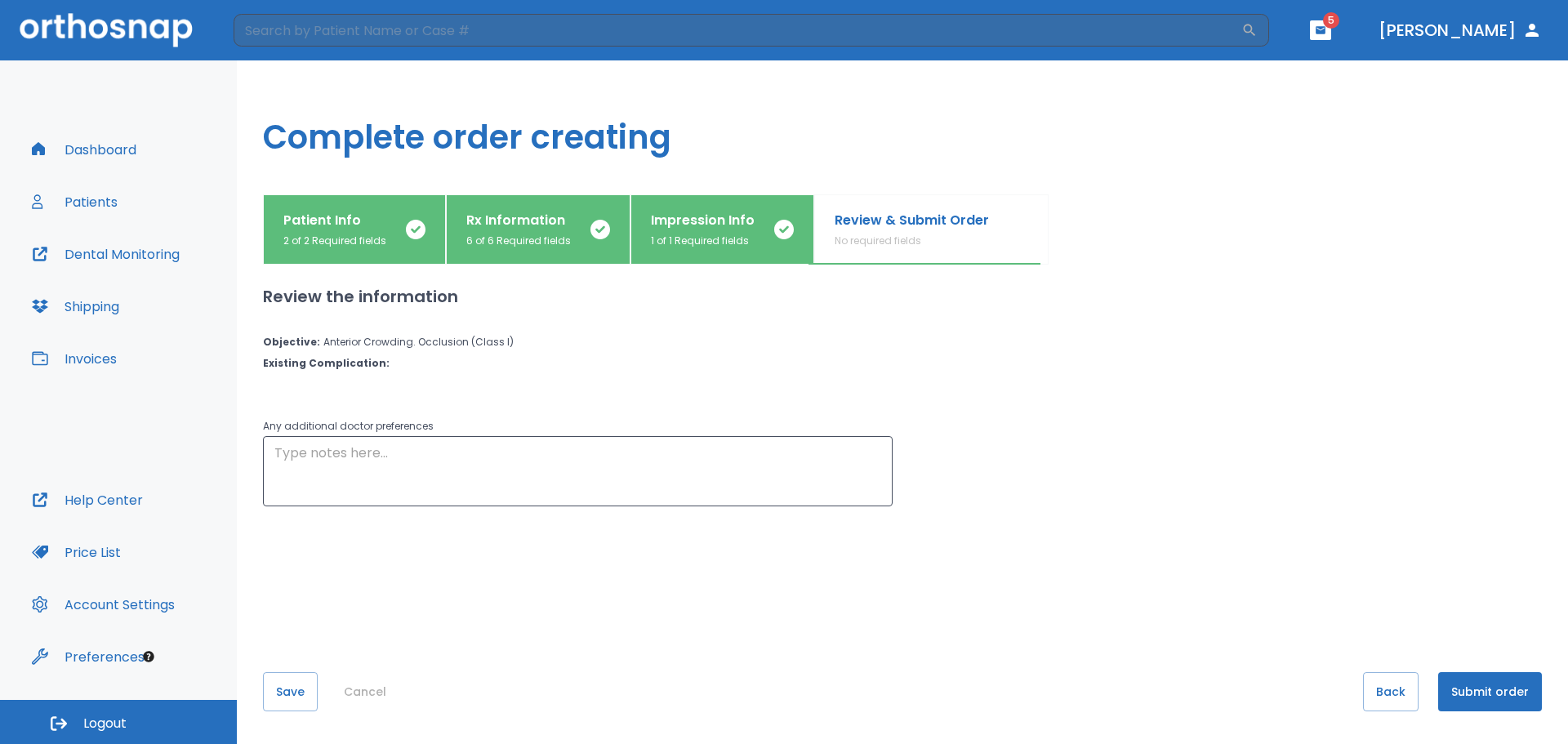
click at [1478, 703] on button "Submit order" at bounding box center [1490, 691] width 103 height 39
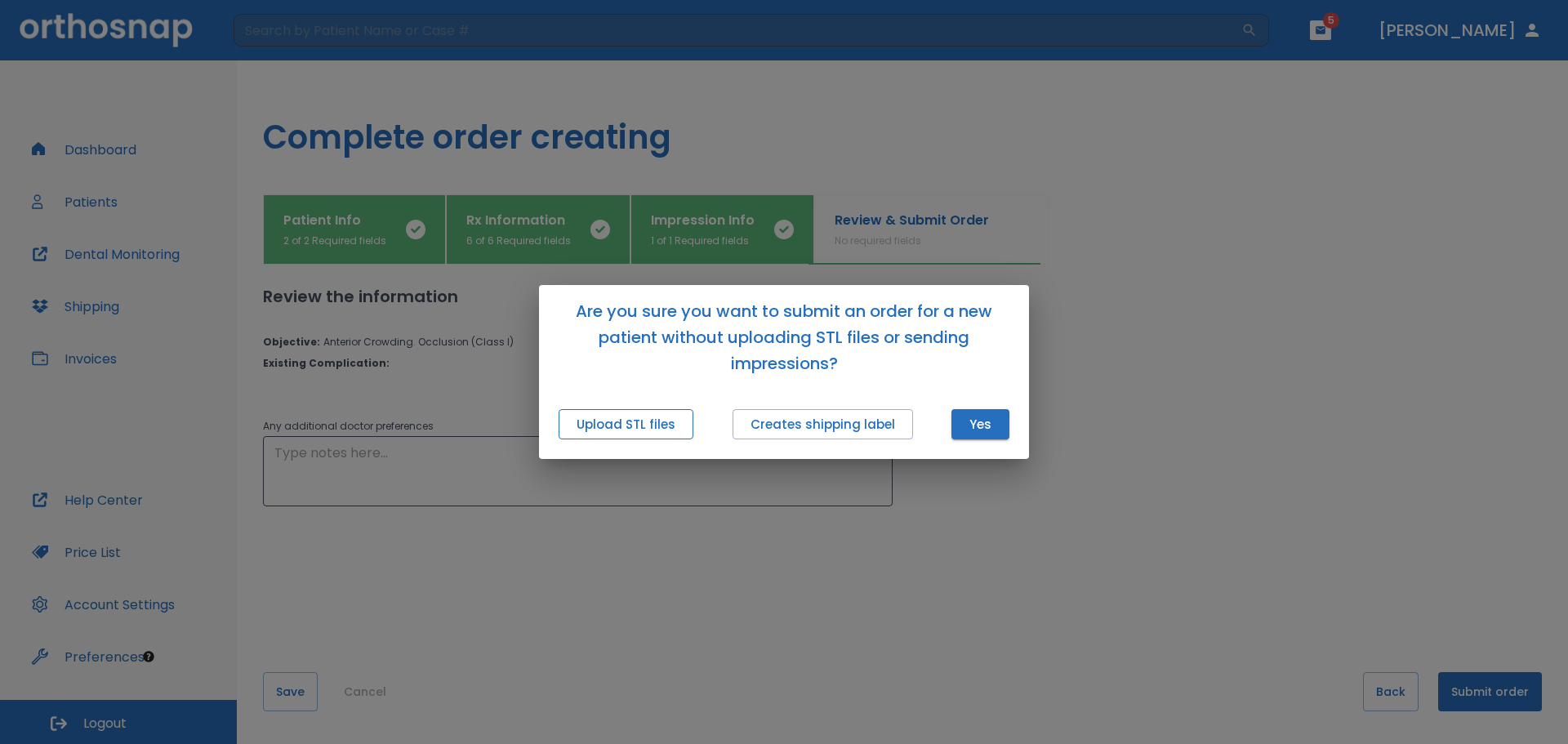
click at [602, 426] on button "Upload STL files" at bounding box center [626, 424] width 135 height 30
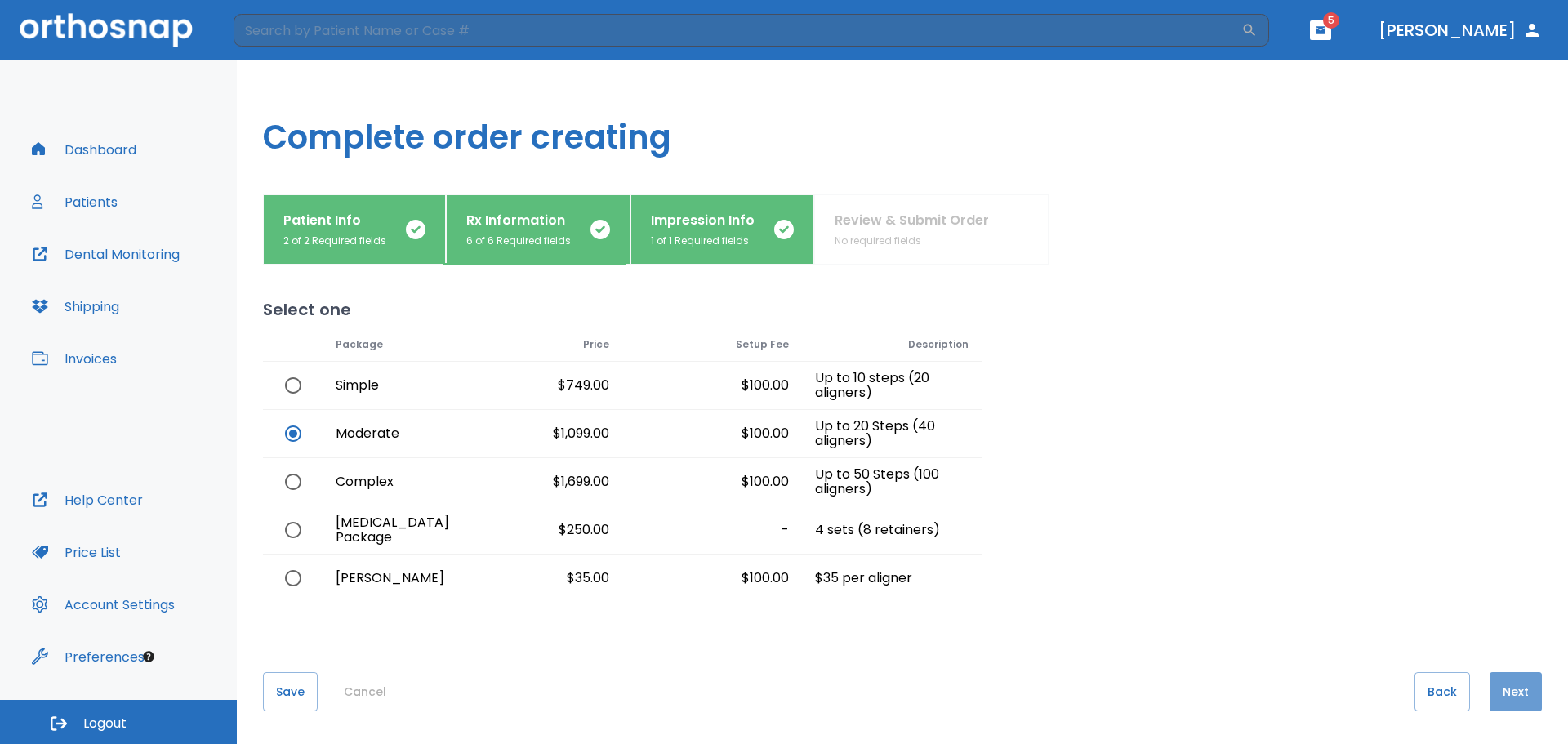
click at [1505, 695] on button "Next" at bounding box center [1515, 691] width 53 height 39
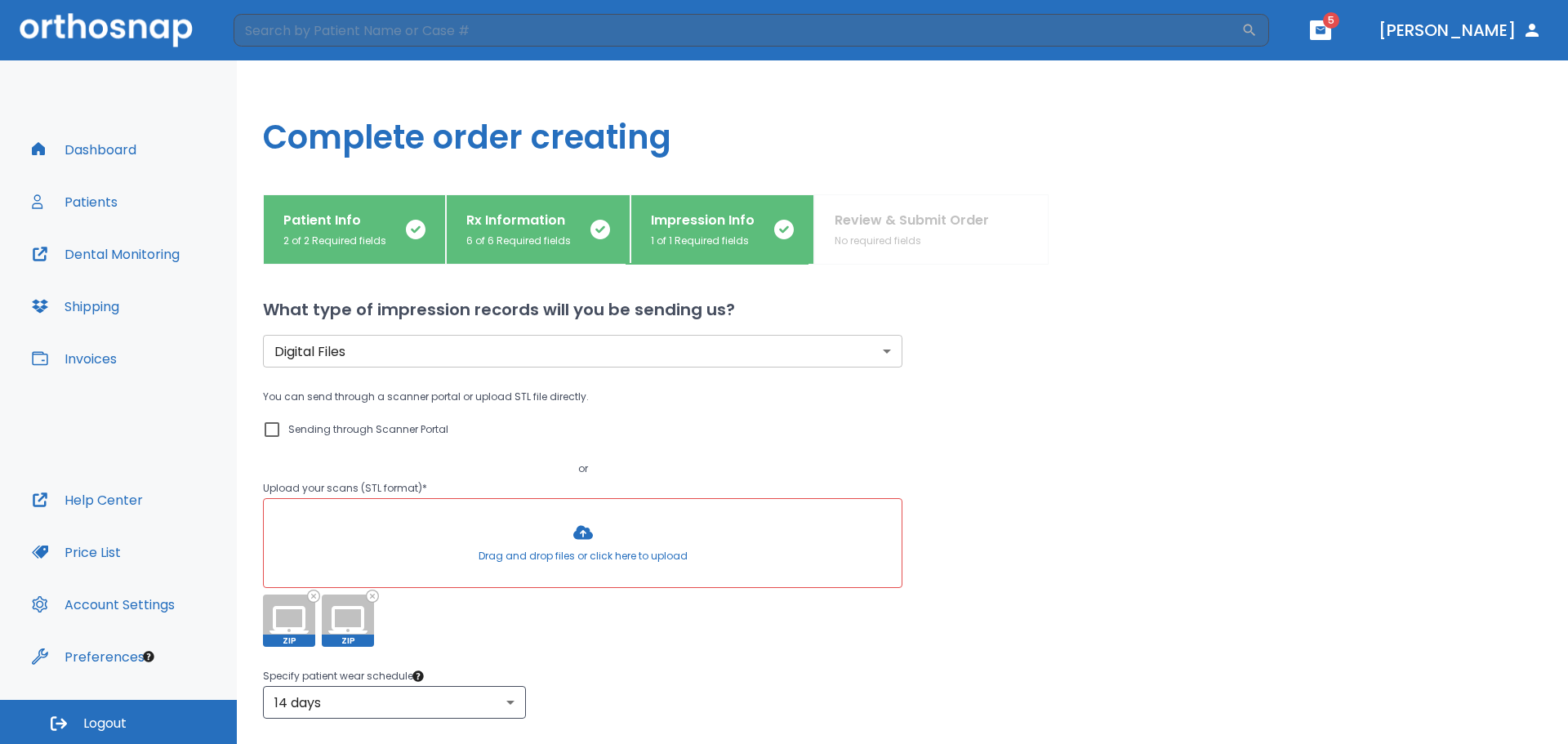
click at [584, 540] on div at bounding box center [583, 542] width 638 height 88
click at [342, 616] on icon at bounding box center [347, 620] width 39 height 39
click at [351, 629] on icon at bounding box center [347, 619] width 39 height 28
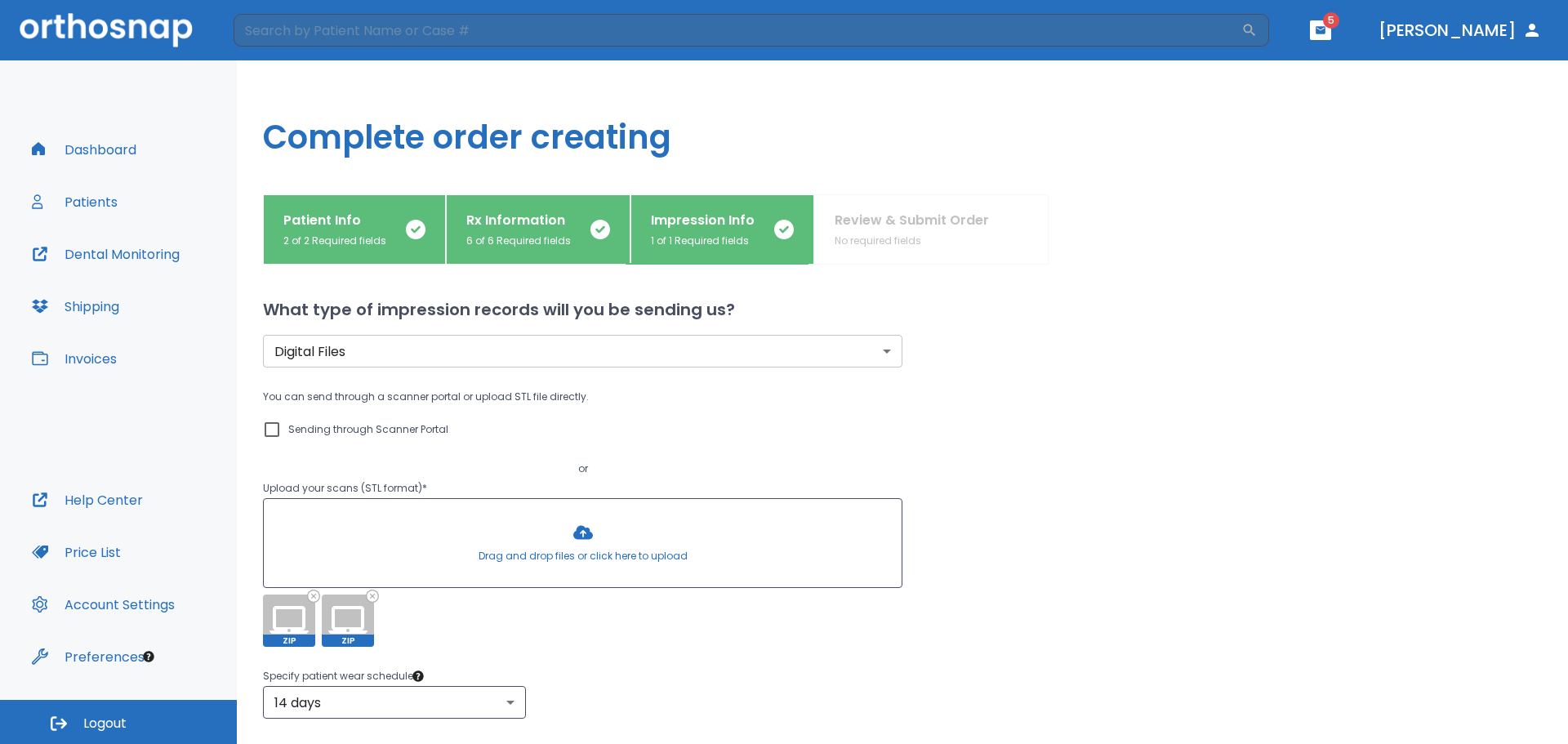
click at [347, 649] on div "Digital Files digital ​ You can send through a scanner portal or upload STL fil…" at bounding box center [882, 582] width 1318 height 598
click at [346, 642] on span "ZIP" at bounding box center [347, 640] width 53 height 12
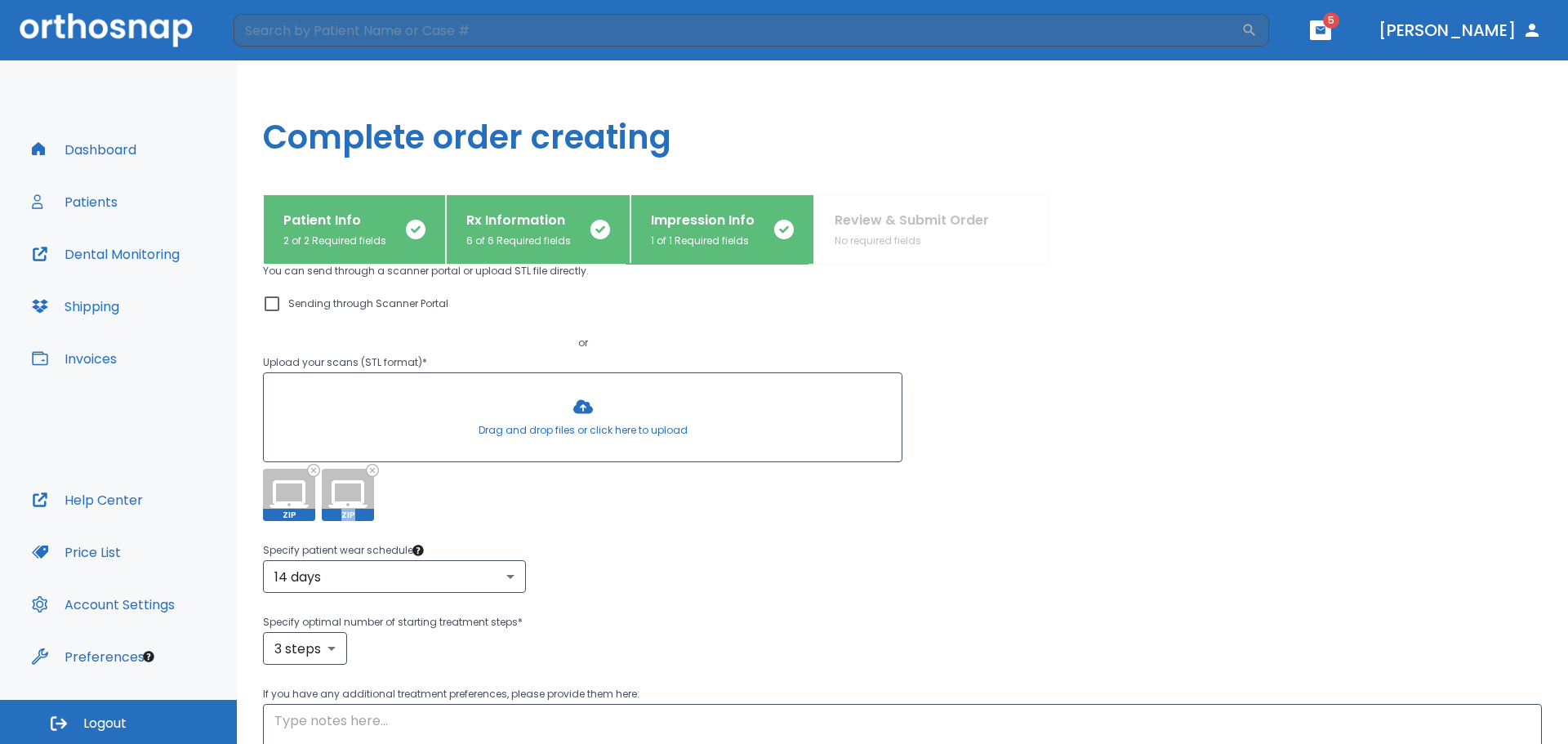
scroll to position [274, 0]
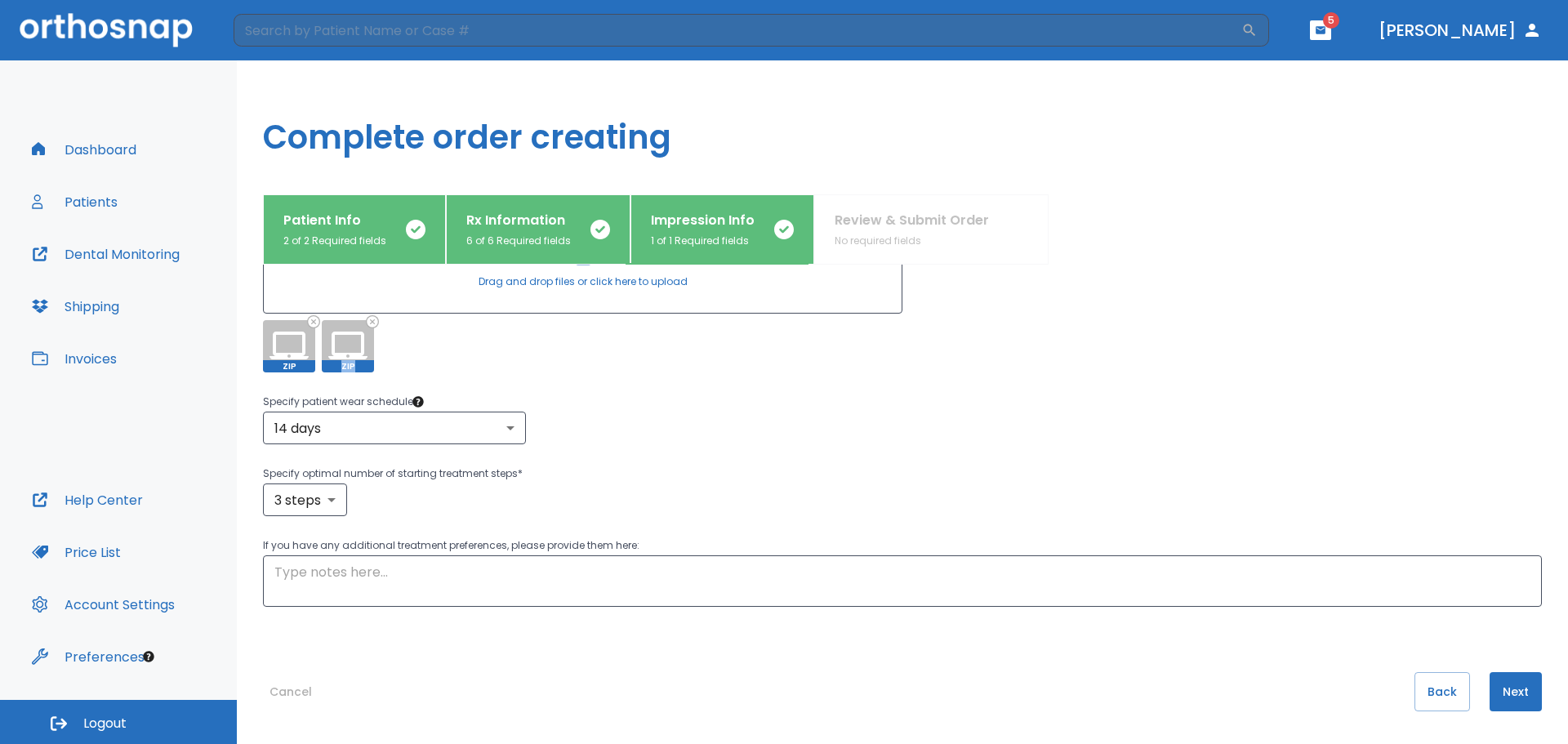
click at [1494, 690] on button "Next" at bounding box center [1515, 691] width 53 height 39
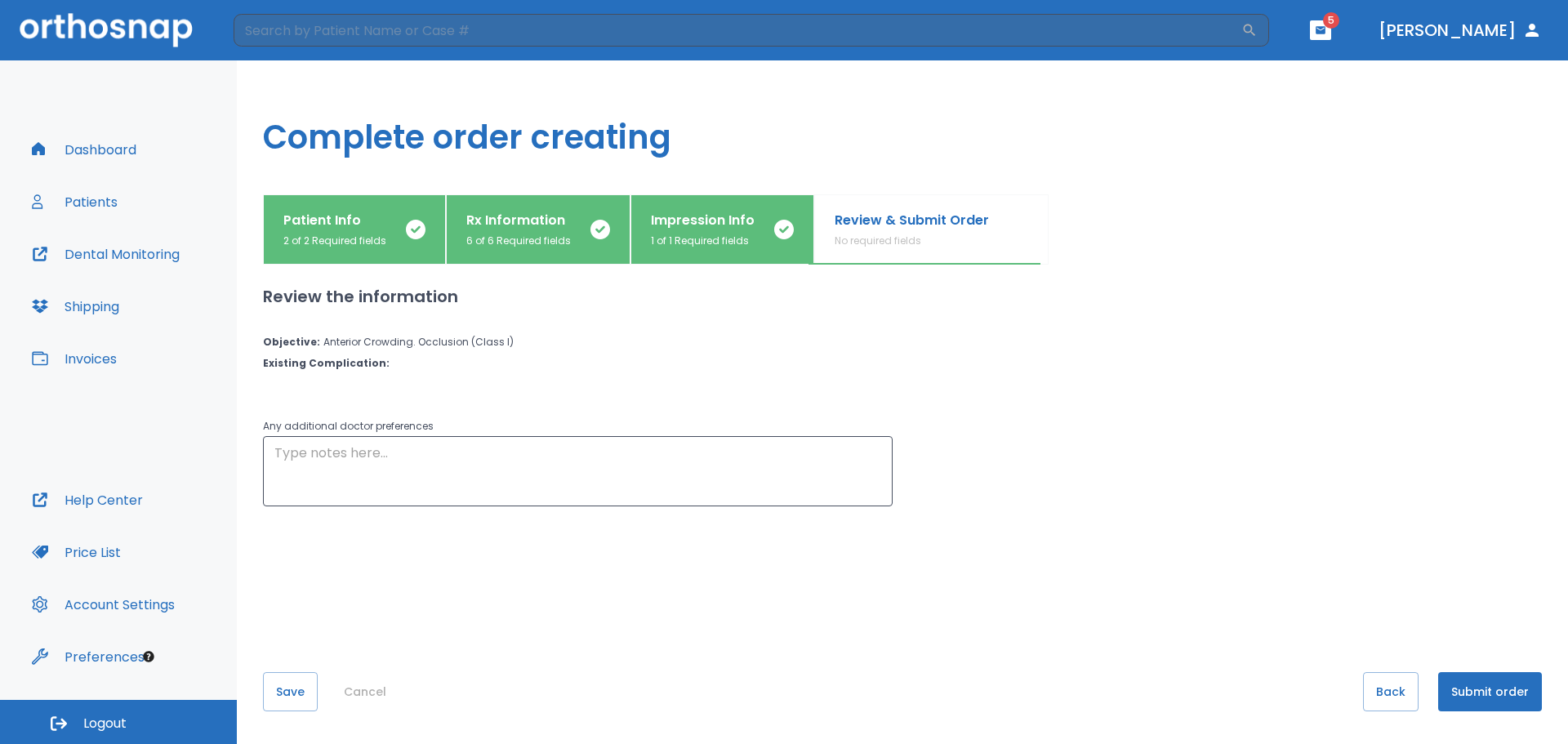
scroll to position [0, 0]
click at [1463, 690] on button "Submit order" at bounding box center [1490, 691] width 103 height 39
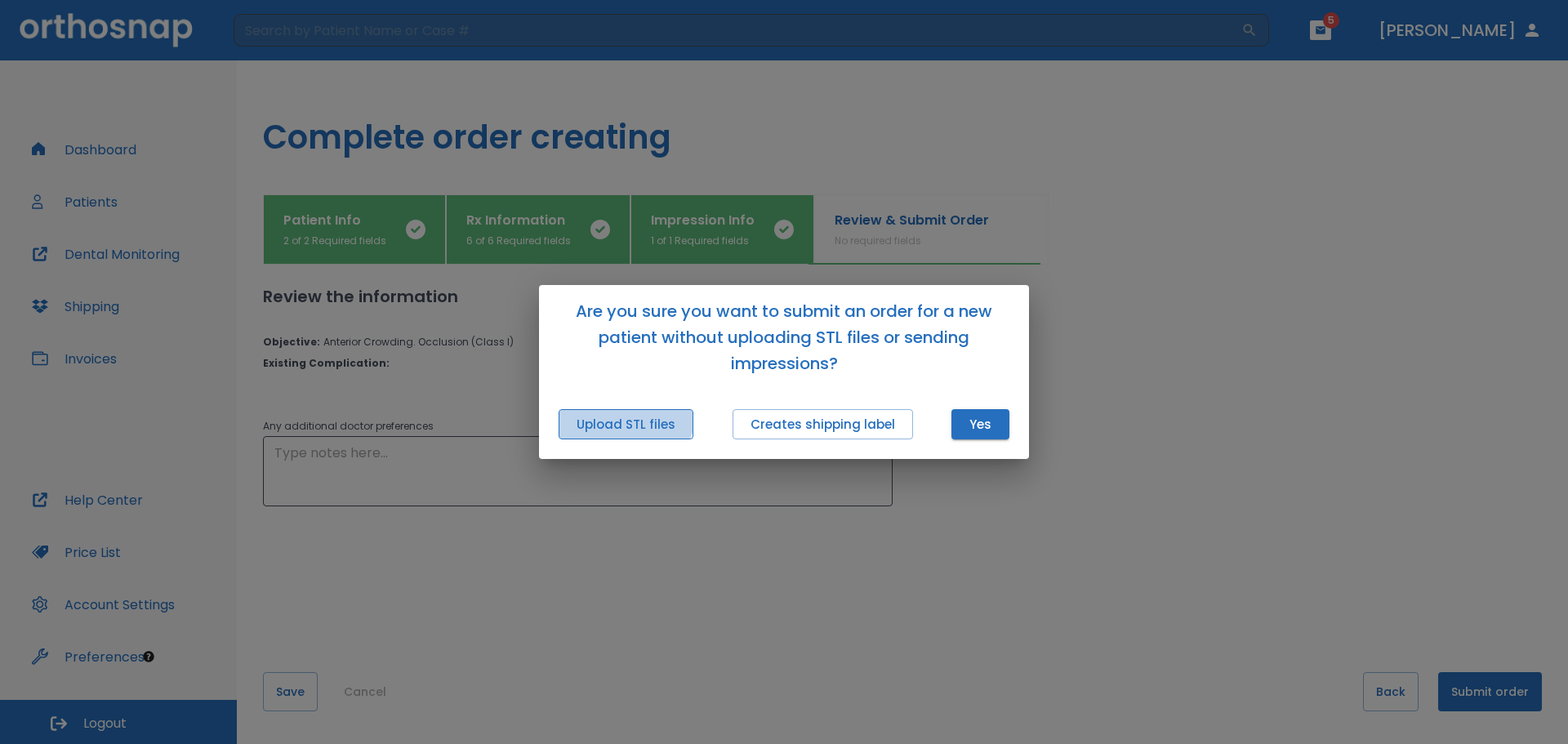
click at [619, 410] on button "Upload STL files" at bounding box center [626, 424] width 135 height 30
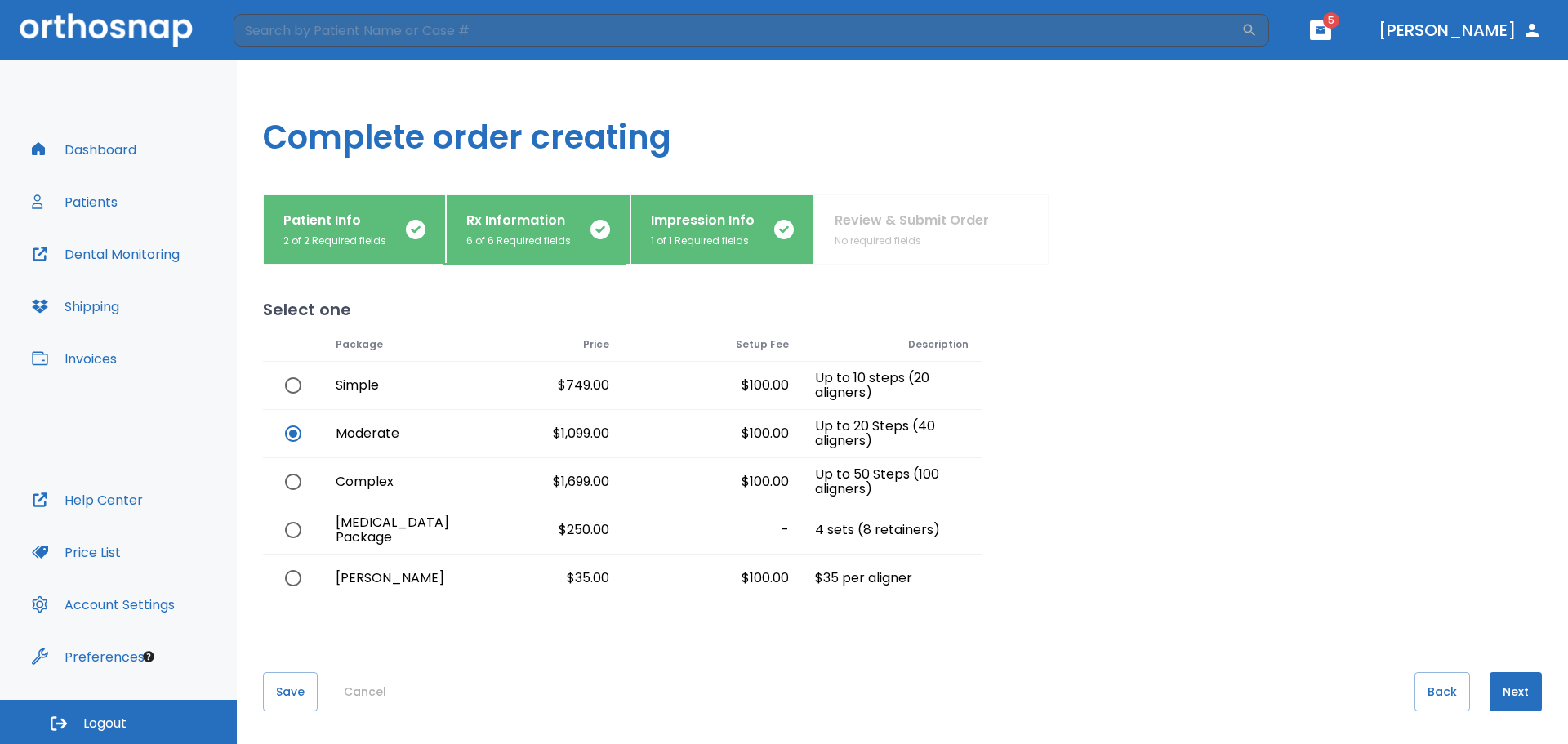
click at [1507, 687] on button "Next" at bounding box center [1515, 691] width 53 height 39
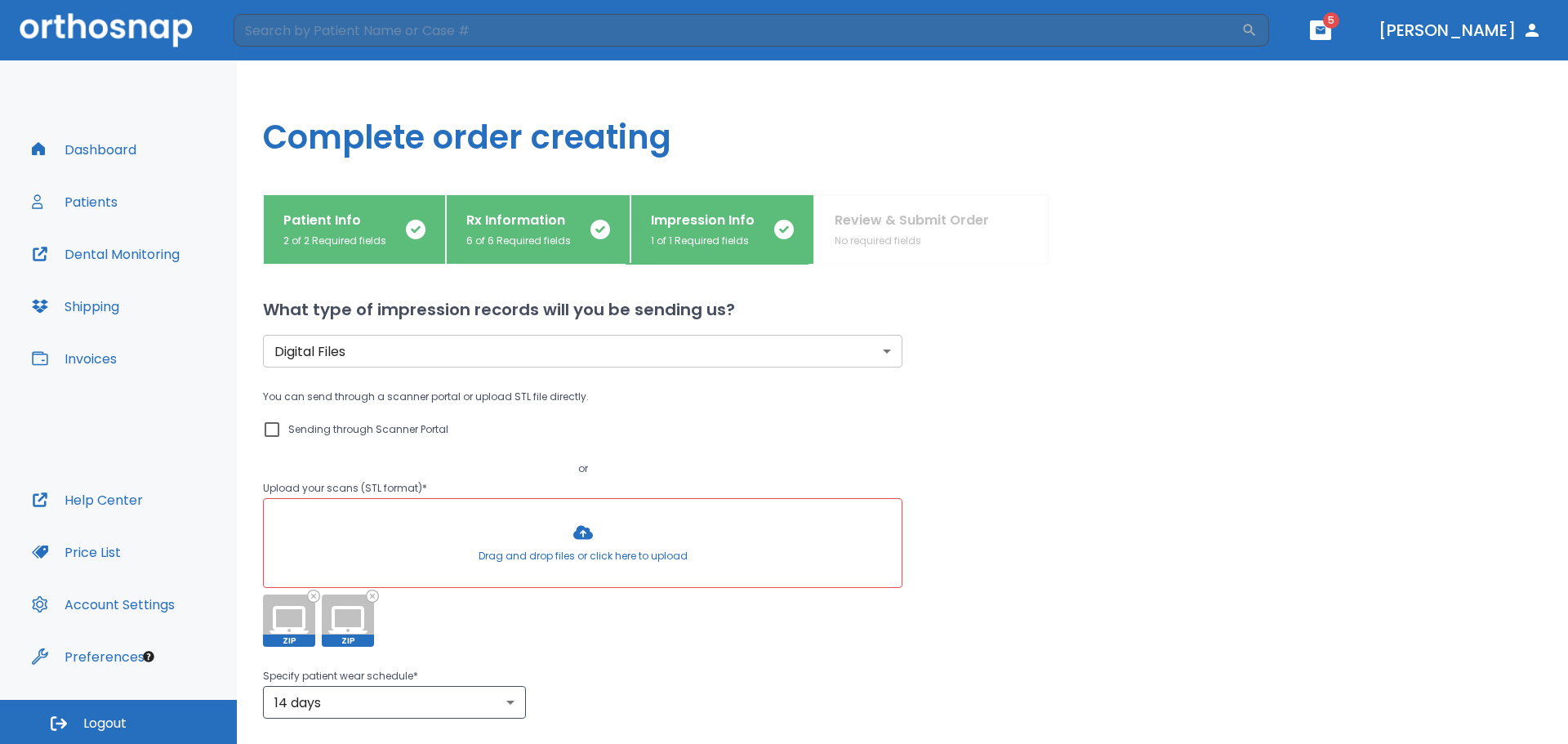
click at [392, 518] on div at bounding box center [583, 542] width 638 height 88
click at [581, 533] on div at bounding box center [583, 542] width 638 height 88
click at [578, 531] on div at bounding box center [583, 542] width 638 height 88
click at [428, 592] on div "CAYDENCE_THOMPSON[1].zip" at bounding box center [407, 575] width 202 height 38
click at [433, 595] on icon at bounding box center [430, 594] width 10 height 10
